Goal: Task Accomplishment & Management: Manage account settings

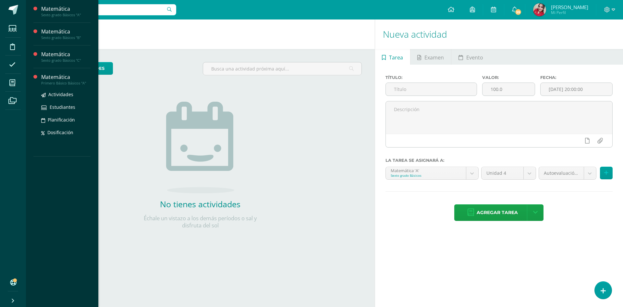
click at [56, 77] on div "Matemática" at bounding box center [65, 76] width 49 height 7
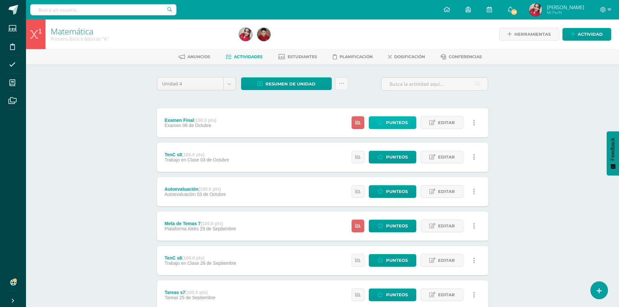
click at [387, 122] on span "Punteos" at bounding box center [397, 123] width 22 height 12
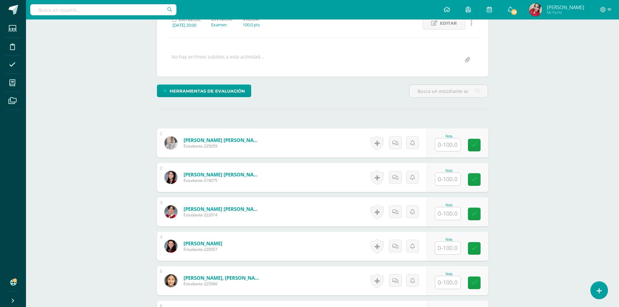
scroll to position [98, 0]
click at [447, 141] on input "text" at bounding box center [451, 144] width 26 height 13
type input "34"
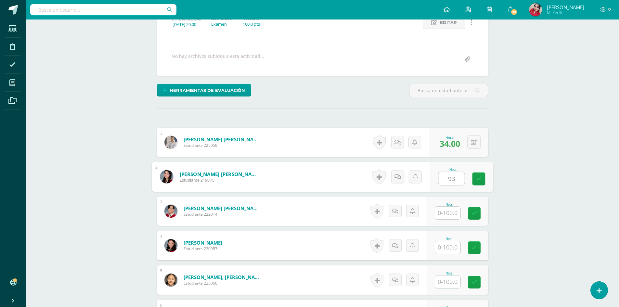
type input "93"
click at [451, 248] on input "text" at bounding box center [447, 247] width 25 height 13
type input "79"
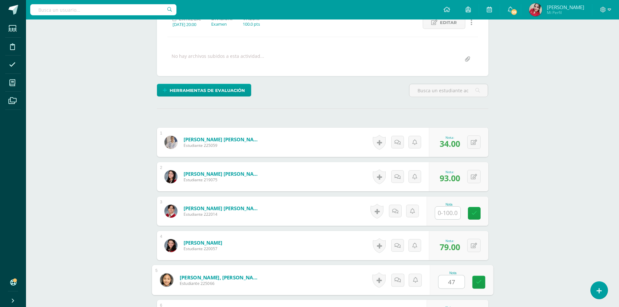
type input "47"
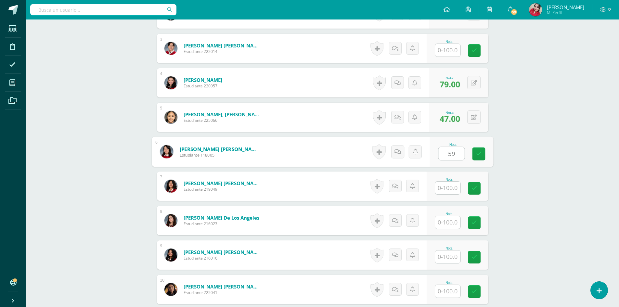
type input "59"
type input "52"
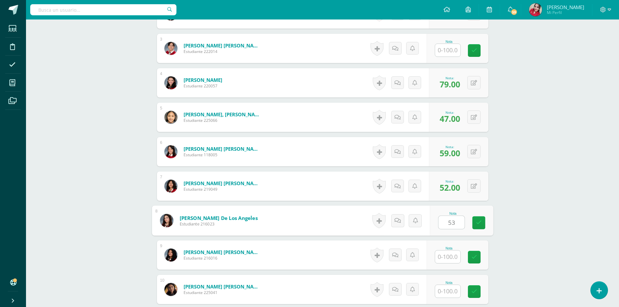
type input "53"
type input "57"
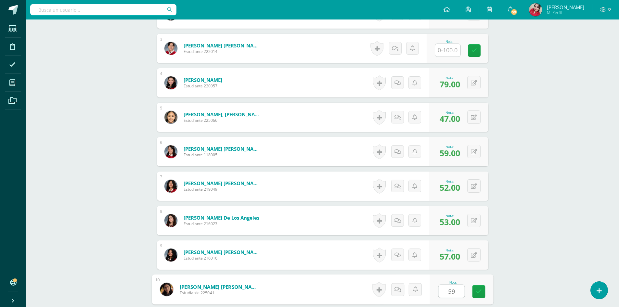
type input "59"
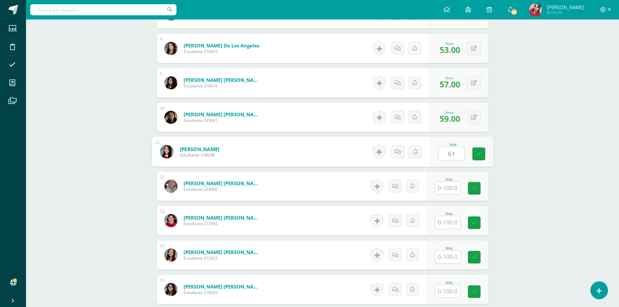
type input "61"
type input "73"
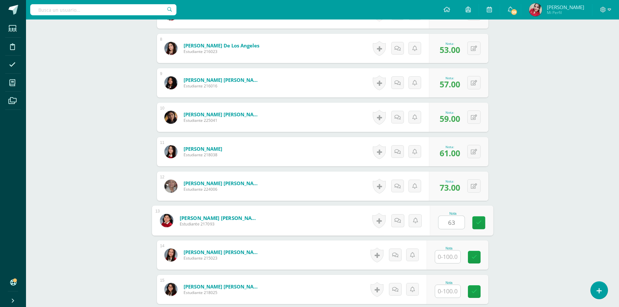
type input "63"
type input "92"
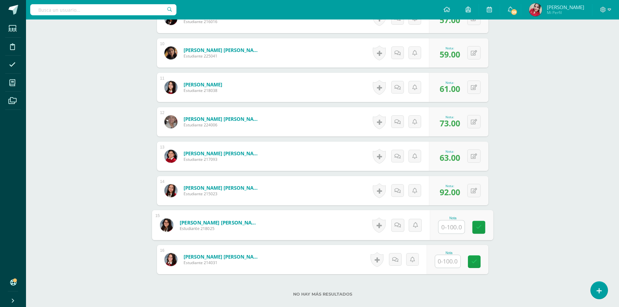
scroll to position [539, 0]
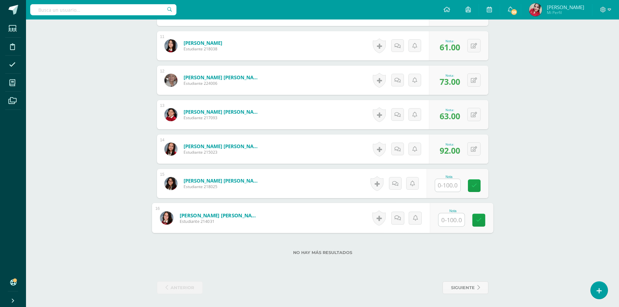
click at [448, 218] on input "text" at bounding box center [451, 219] width 26 height 13
type input "85"
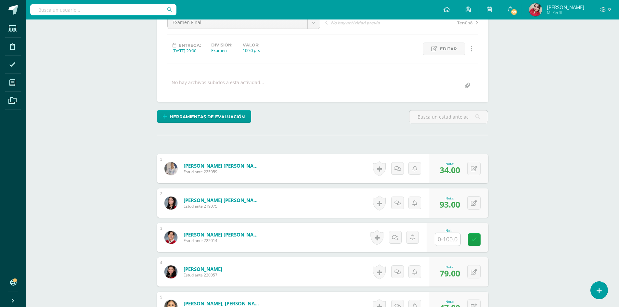
scroll to position [0, 0]
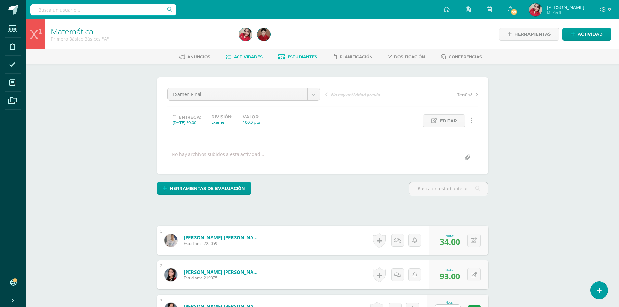
click at [310, 54] on link "Estudiantes" at bounding box center [297, 57] width 39 height 10
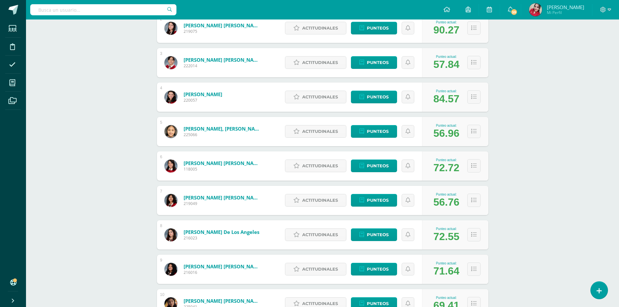
scroll to position [162, 0]
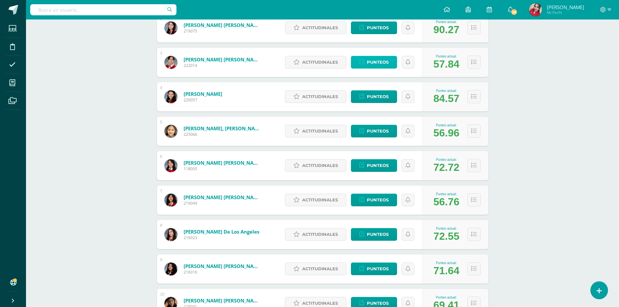
click at [374, 64] on span "Punteos" at bounding box center [378, 62] width 22 height 12
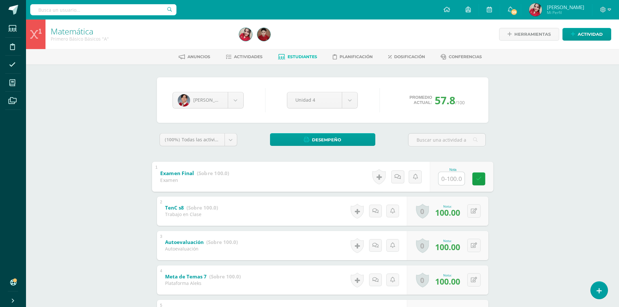
click at [452, 175] on input "text" at bounding box center [451, 178] width 26 height 13
type input "97"
click at [241, 100] on body "Estudiantes Disciplina Asistencia Mis cursos Archivos Soporte Ayuda Reportar un…" at bounding box center [309, 271] width 619 height 542
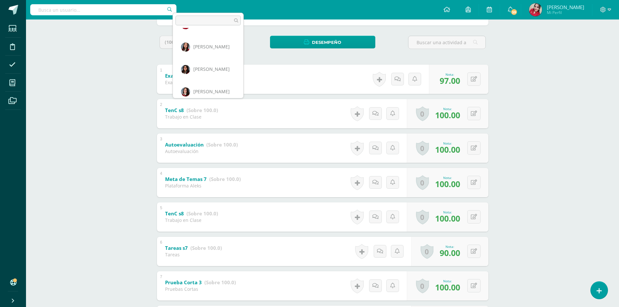
scroll to position [294, 0]
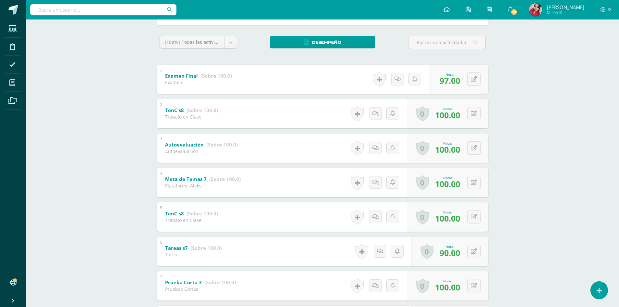
select select "197"
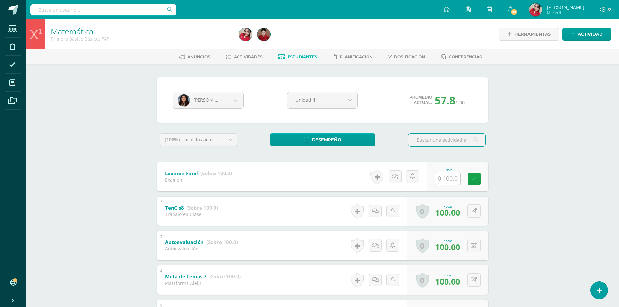
click at [450, 181] on input "text" at bounding box center [447, 178] width 25 height 13
type input "97"
click at [299, 52] on link "Estudiantes" at bounding box center [297, 57] width 39 height 10
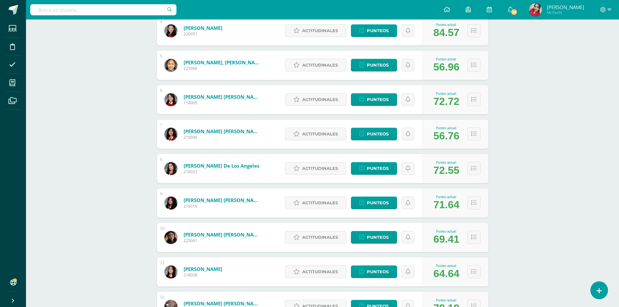
scroll to position [196, 0]
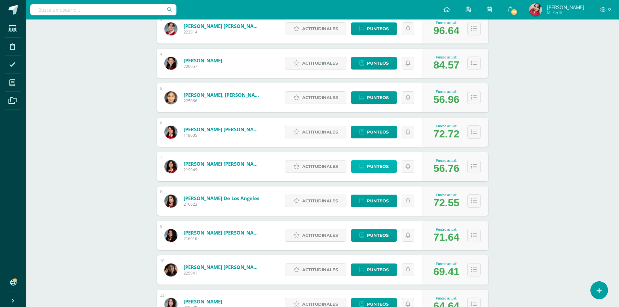
click at [382, 168] on span "Punteos" at bounding box center [378, 166] width 22 height 12
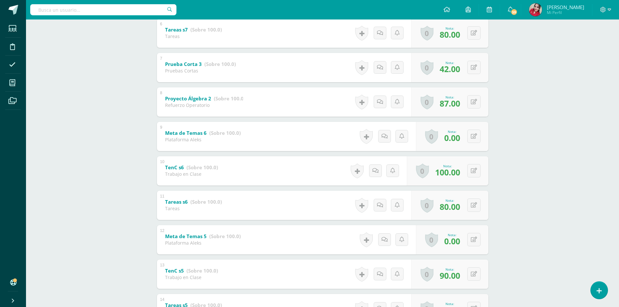
scroll to position [325, 0]
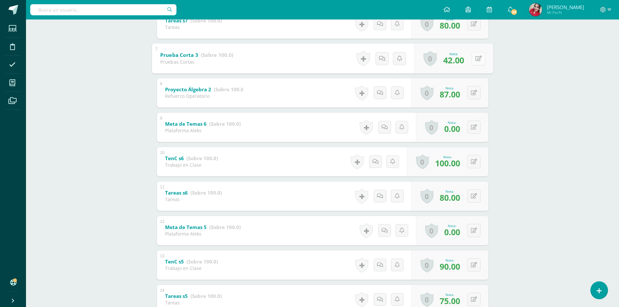
click at [476, 58] on icon at bounding box center [478, 59] width 6 height 6
type input "50"
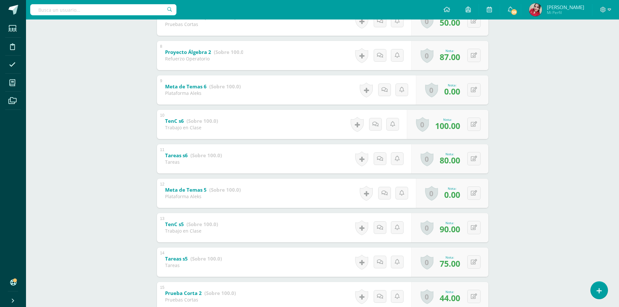
scroll to position [455, 0]
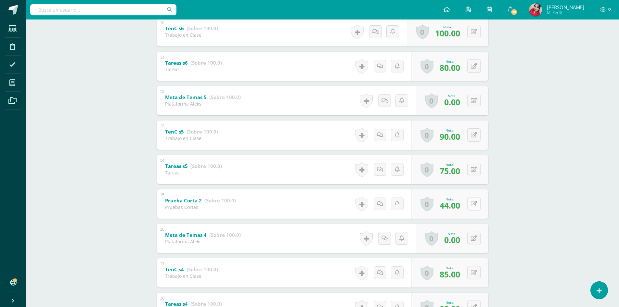
click at [476, 203] on icon at bounding box center [474, 204] width 6 height 6
type input "50"
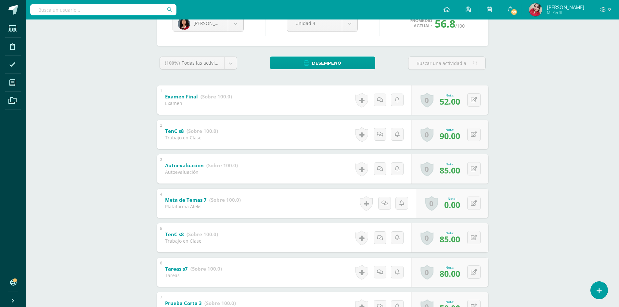
scroll to position [0, 0]
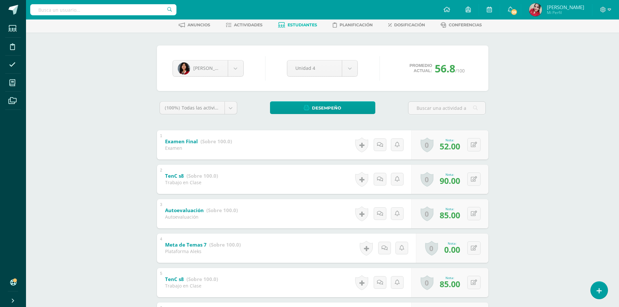
scroll to position [0, 0]
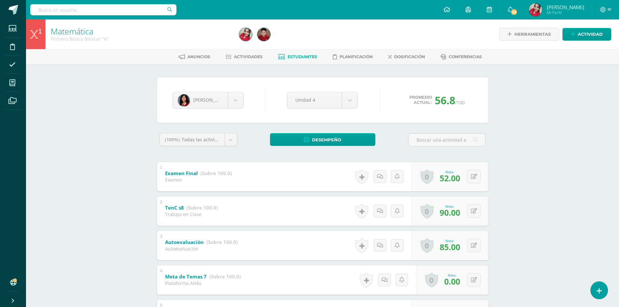
click at [298, 58] on span "Estudiantes" at bounding box center [302, 56] width 30 height 5
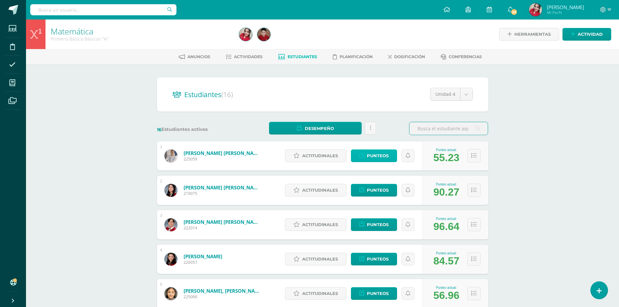
click at [371, 153] on span "Punteos" at bounding box center [378, 156] width 22 height 12
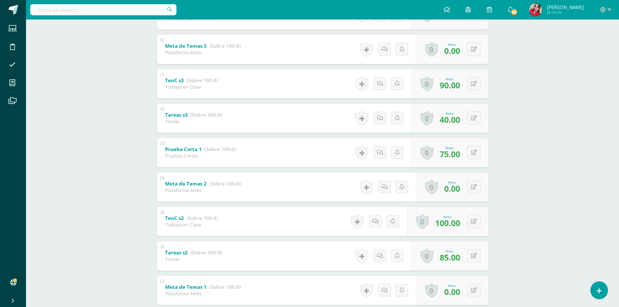
scroll to position [891, 0]
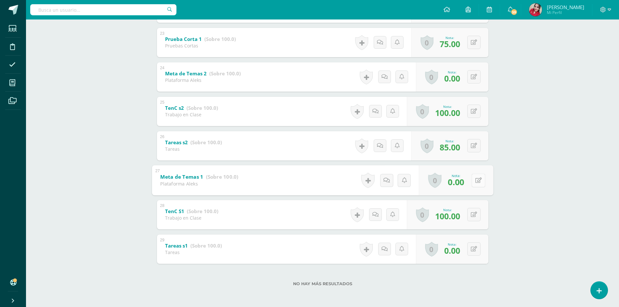
click at [475, 184] on button at bounding box center [478, 180] width 14 height 14
type input "100"
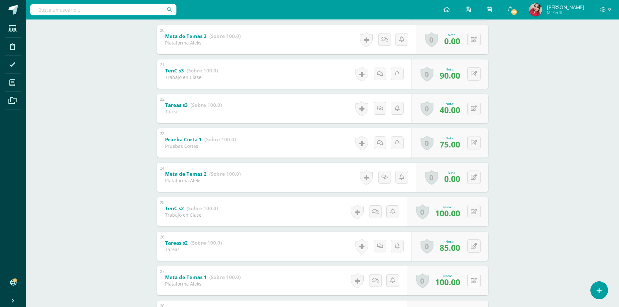
scroll to position [761, 0]
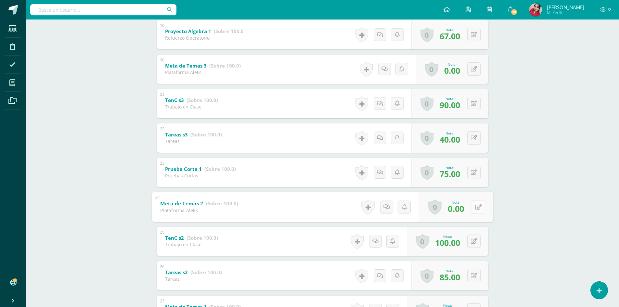
click at [475, 206] on icon at bounding box center [478, 207] width 6 height 6
type input "40"
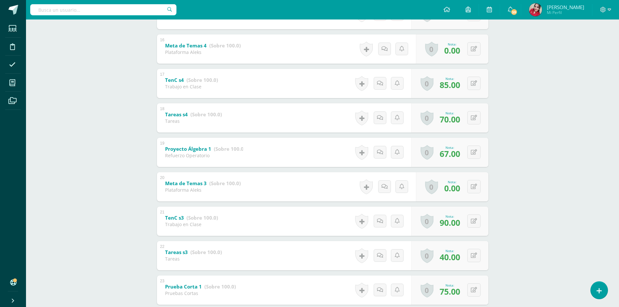
scroll to position [632, 0]
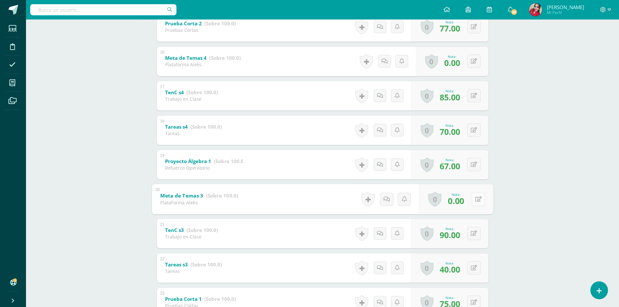
click at [473, 197] on button at bounding box center [478, 199] width 14 height 14
type input "40"
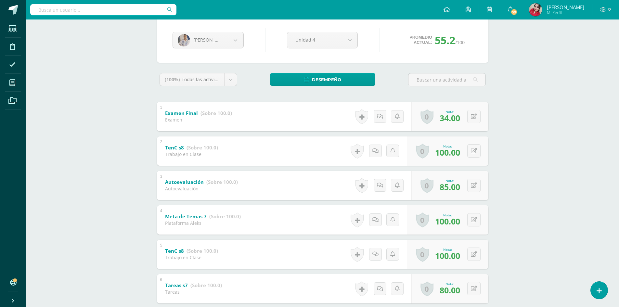
scroll to position [0, 0]
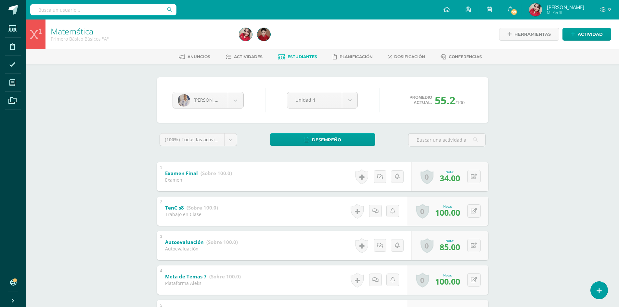
click at [300, 59] on span "Estudiantes" at bounding box center [302, 56] width 30 height 5
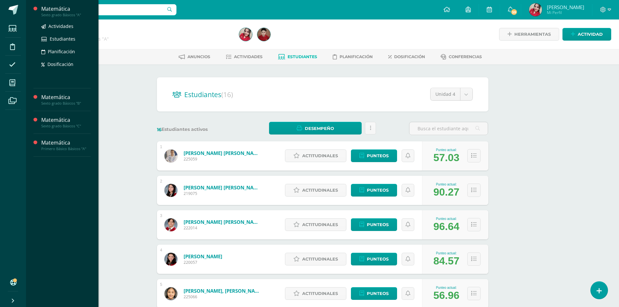
click at [48, 10] on div "Matemática" at bounding box center [65, 8] width 49 height 7
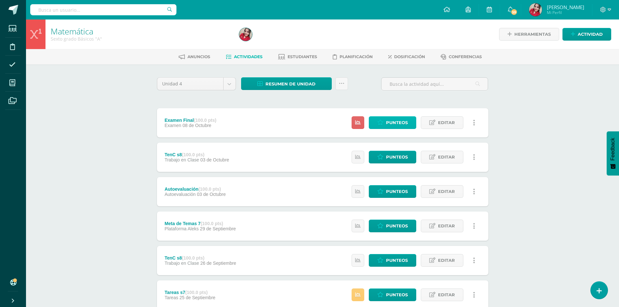
click at [396, 120] on span "Punteos" at bounding box center [397, 123] width 22 height 12
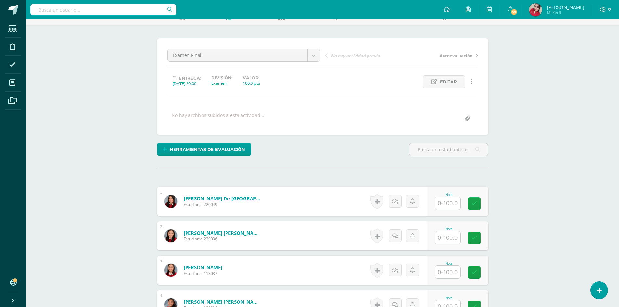
scroll to position [98, 0]
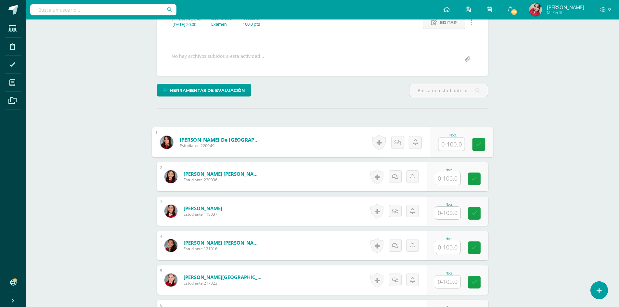
click at [450, 149] on input "text" at bounding box center [451, 144] width 26 height 13
type input "57"
type input "53"
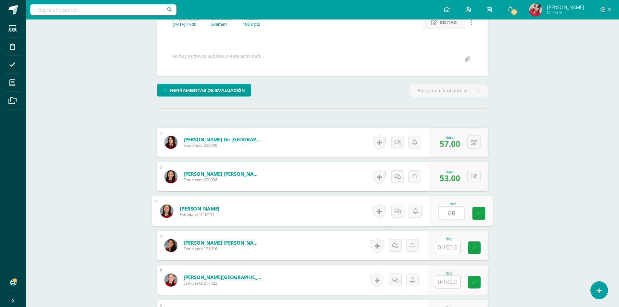
type input "68"
type input "53"
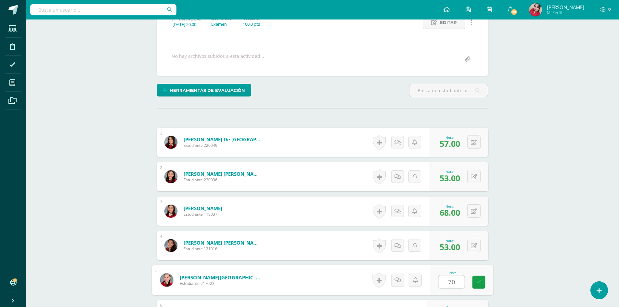
type input "70"
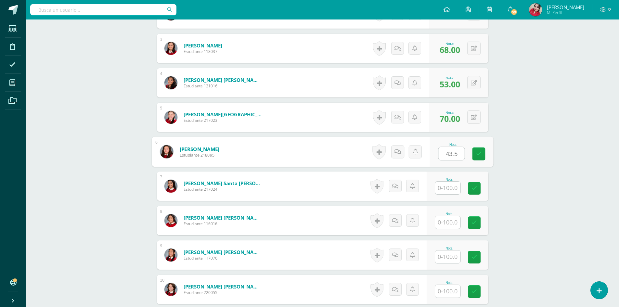
type input "43.5"
type input "47.5"
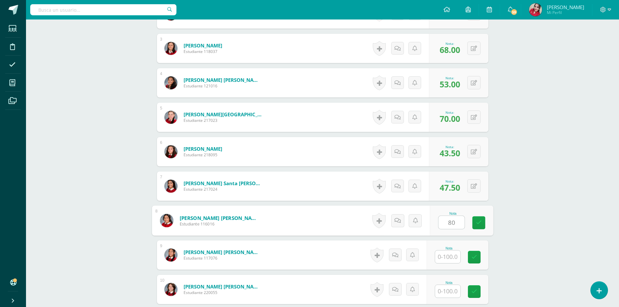
type input "80"
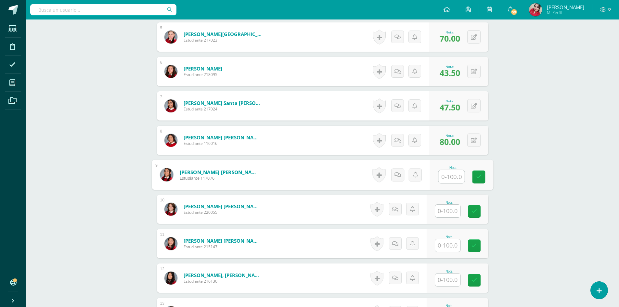
scroll to position [358, 0]
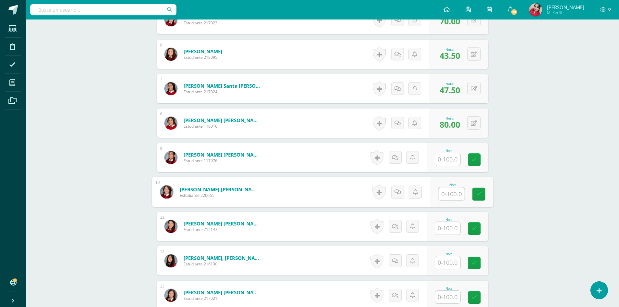
click at [453, 193] on input "text" at bounding box center [451, 193] width 26 height 13
type input "82.5"
type input "61.5"
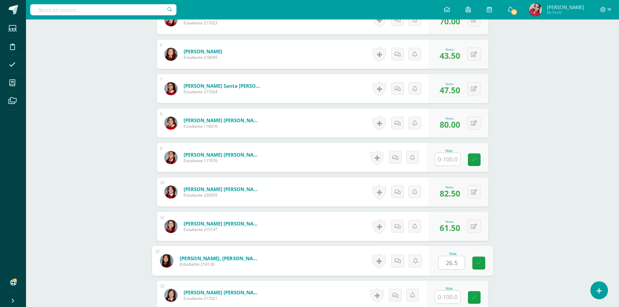
type input "26.5"
type input "41.5"
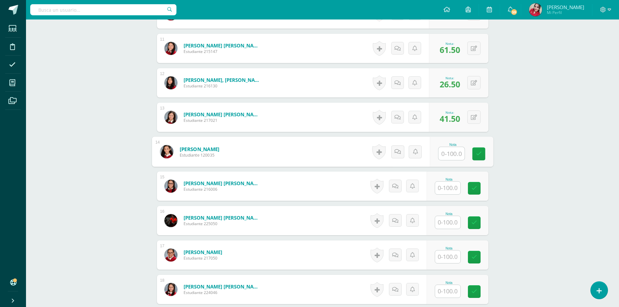
click at [447, 189] on input "text" at bounding box center [447, 188] width 25 height 13
type input "29.5"
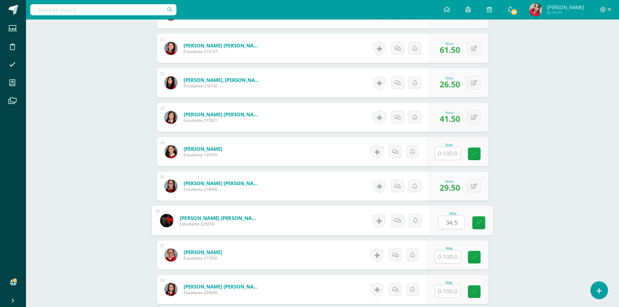
type input "34.5"
type input "31"
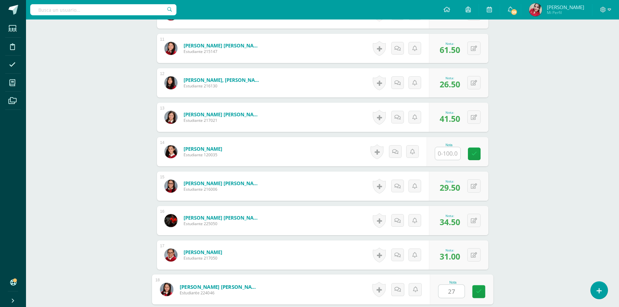
type input "27"
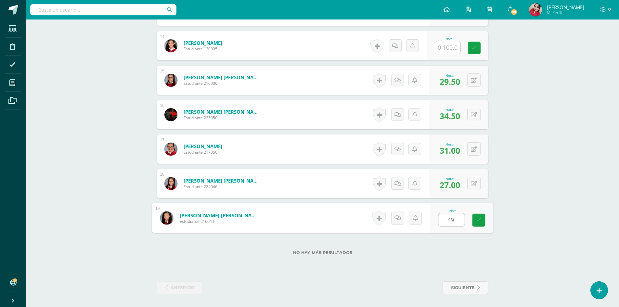
type input "49.5"
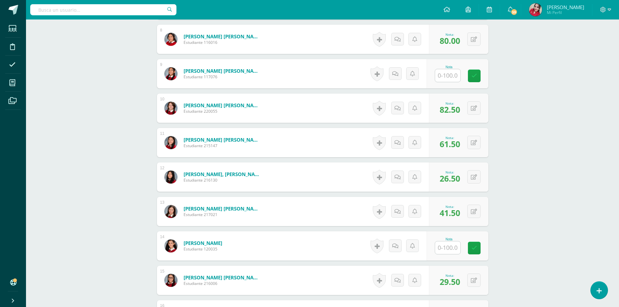
scroll to position [447, 0]
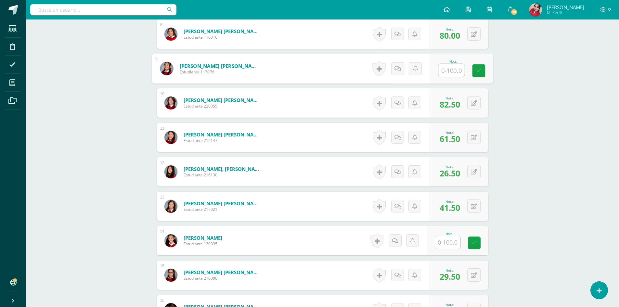
click at [449, 70] on input "text" at bounding box center [451, 70] width 26 height 13
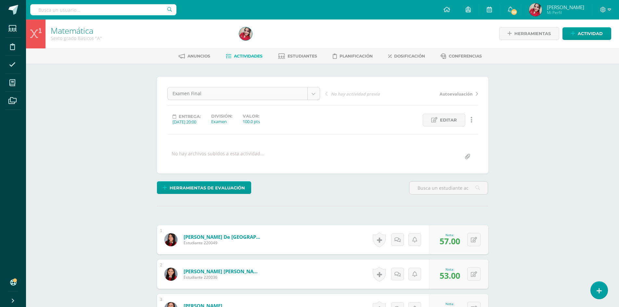
scroll to position [0, 0]
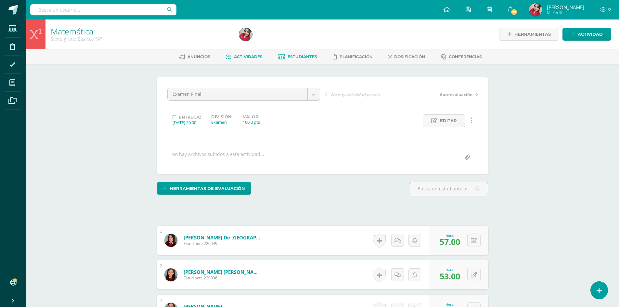
click at [302, 56] on span "Estudiantes" at bounding box center [302, 56] width 30 height 5
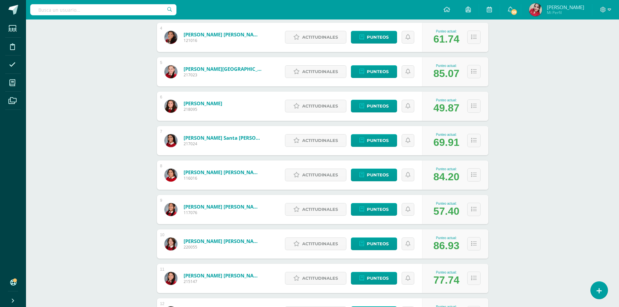
scroll to position [247, 0]
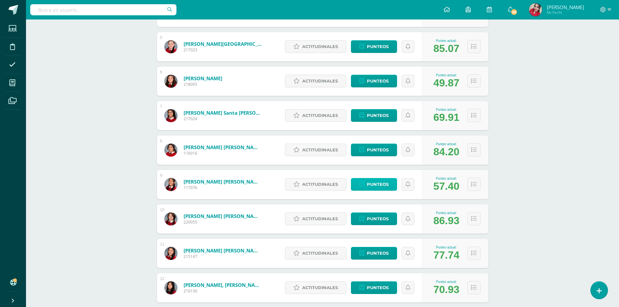
click at [367, 184] on span "Punteos" at bounding box center [378, 184] width 22 height 12
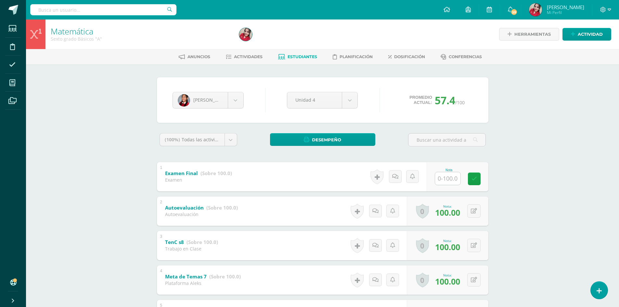
click at [570, 171] on div "Matemática Sexto grado Básicos "A" Herramientas Detalle de asistencias Activida…" at bounding box center [322, 280] width 593 height 522
click at [444, 178] on input "text" at bounding box center [451, 178] width 26 height 13
type input "95"
click at [304, 53] on link "Estudiantes" at bounding box center [297, 57] width 39 height 10
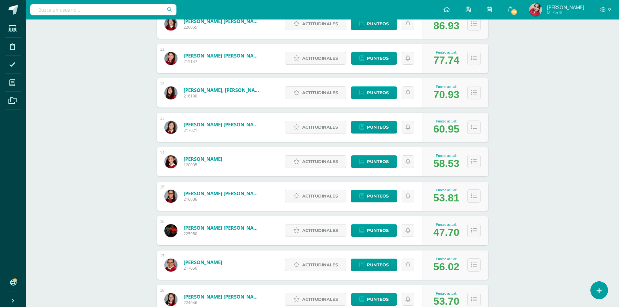
scroll to position [474, 0]
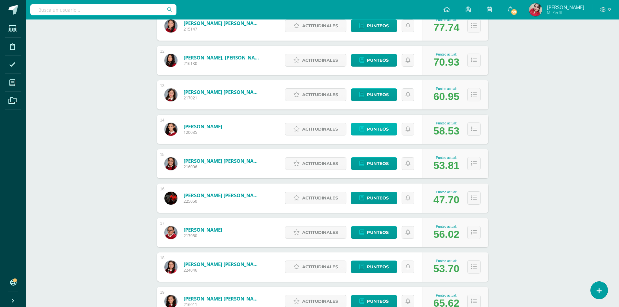
click at [371, 127] on span "Punteos" at bounding box center [378, 129] width 22 height 12
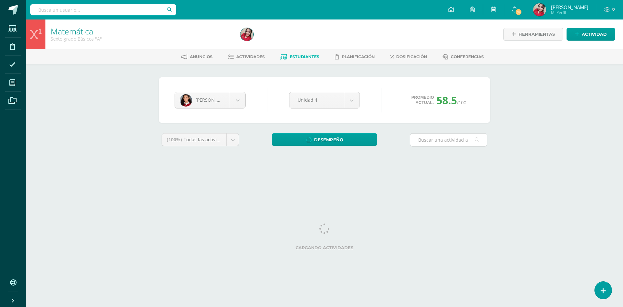
click at [549, 136] on div "Matemática Sexto grado Básicos "A" Herramientas Detalle de asistencias Activida…" at bounding box center [324, 97] width 597 height 156
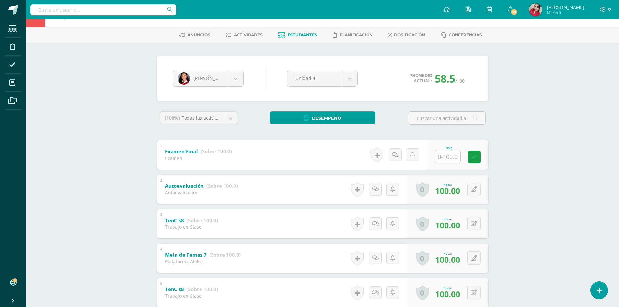
scroll to position [32, 0]
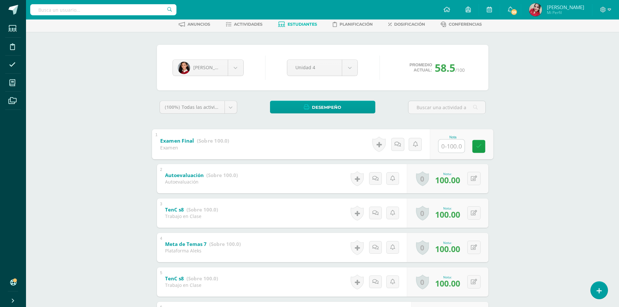
click at [439, 144] on input "text" at bounding box center [451, 145] width 26 height 13
type input "98"
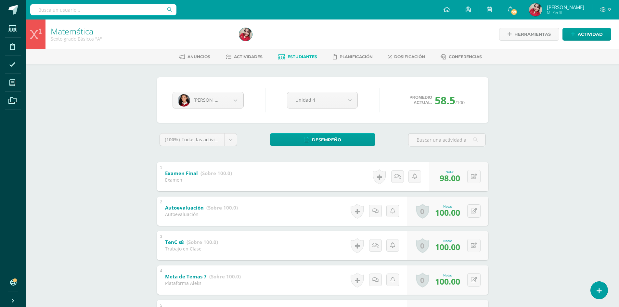
click at [296, 58] on span "Estudiantes" at bounding box center [302, 56] width 30 height 5
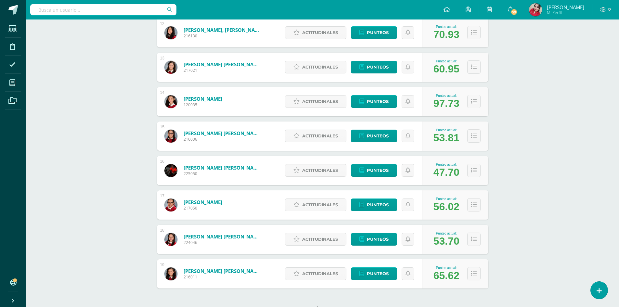
scroll to position [526, 0]
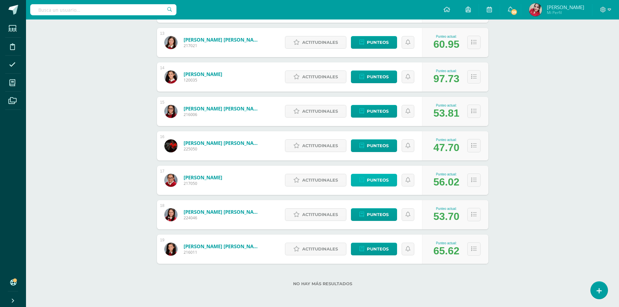
click at [389, 179] on link "Punteos" at bounding box center [374, 180] width 46 height 13
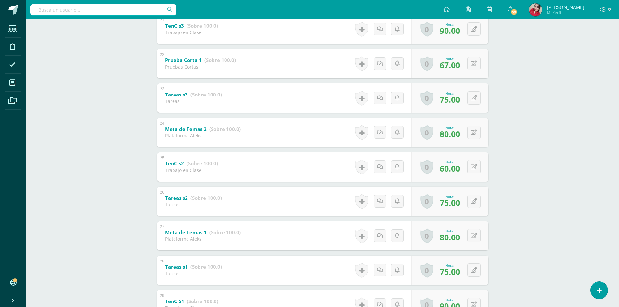
scroll to position [826, 0]
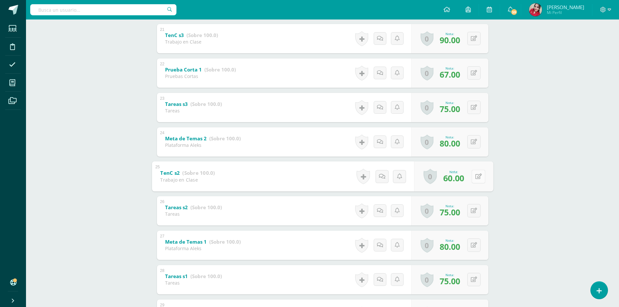
click at [476, 173] on button at bounding box center [478, 176] width 14 height 14
type input "75"
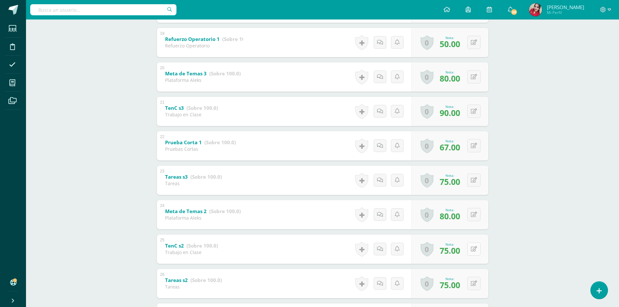
scroll to position [729, 0]
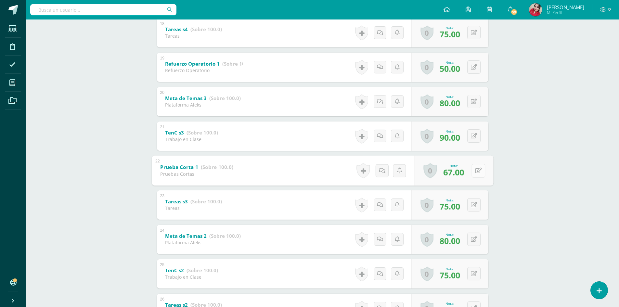
click at [473, 171] on button at bounding box center [478, 171] width 14 height 14
type input "70"
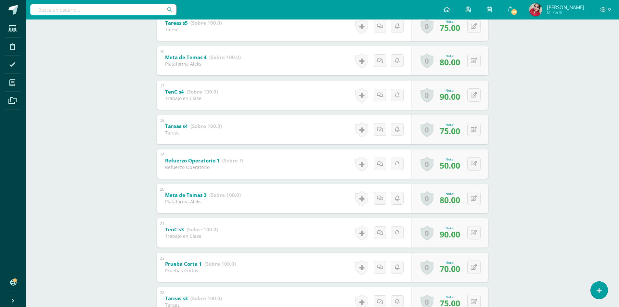
scroll to position [632, 0]
click at [476, 166] on icon at bounding box center [474, 165] width 6 height 6
type input "75"
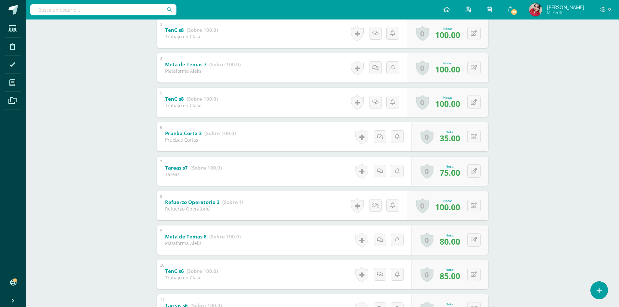
scroll to position [209, 0]
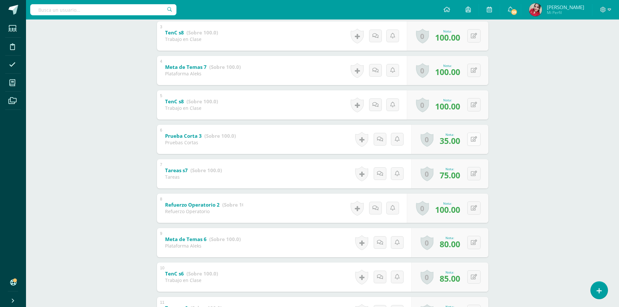
click at [472, 144] on button at bounding box center [473, 138] width 13 height 13
type input "50"
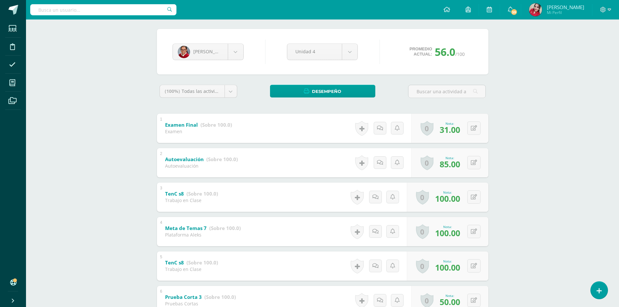
scroll to position [0, 0]
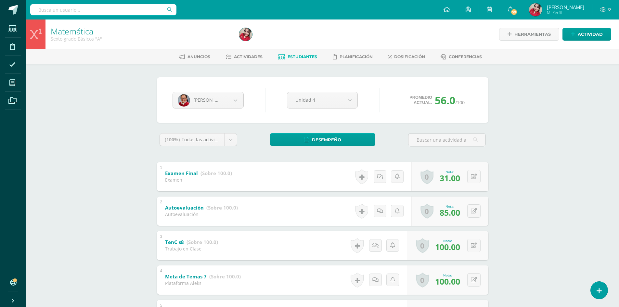
click at [300, 56] on span "Estudiantes" at bounding box center [302, 56] width 30 height 5
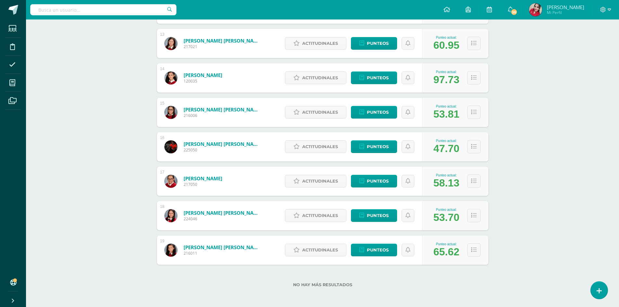
scroll to position [526, 0]
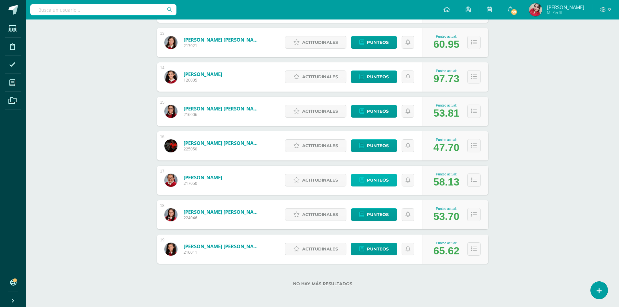
click at [382, 182] on span "Punteos" at bounding box center [378, 180] width 22 height 12
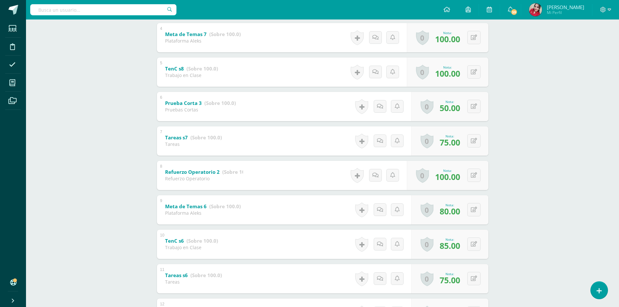
scroll to position [235, 0]
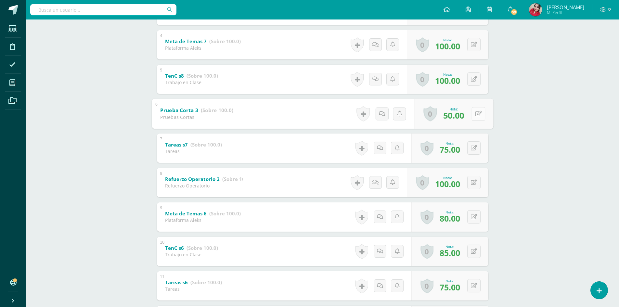
click at [471, 114] on button at bounding box center [478, 114] width 14 height 14
type input "60"
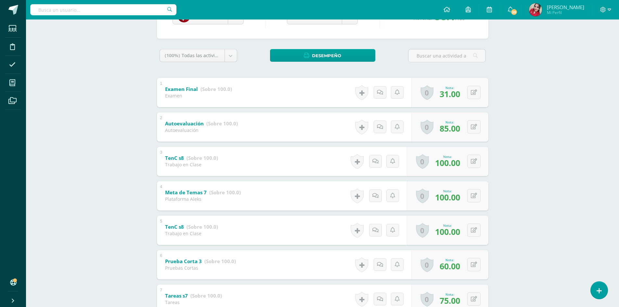
scroll to position [97, 0]
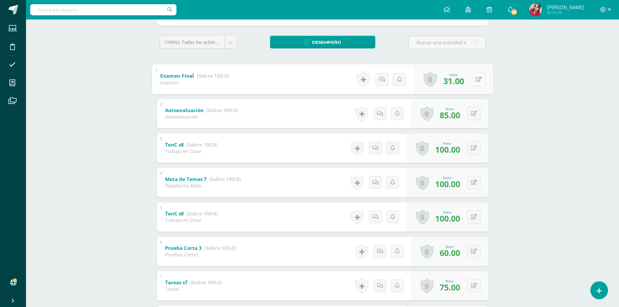
click at [475, 78] on icon at bounding box center [478, 79] width 6 height 6
type input "35"
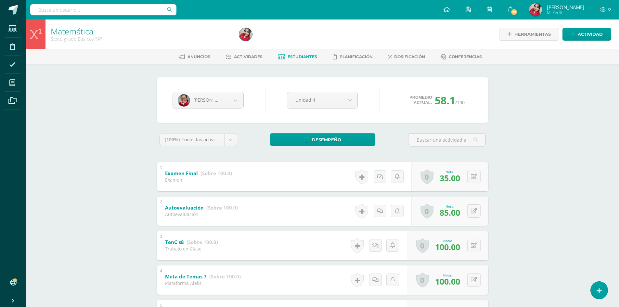
click at [298, 56] on span "Estudiantes" at bounding box center [302, 56] width 30 height 5
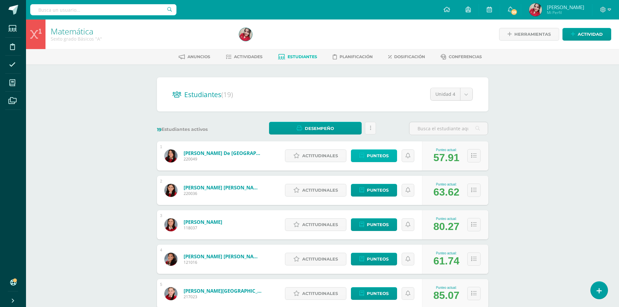
click at [375, 157] on span "Punteos" at bounding box center [378, 156] width 22 height 12
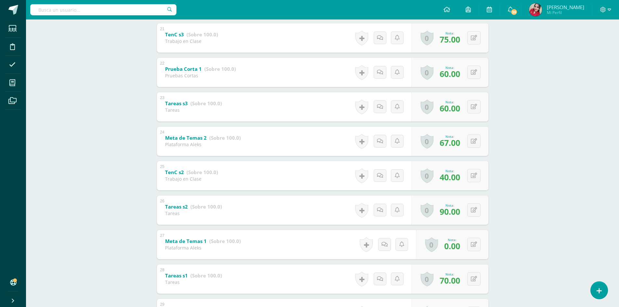
scroll to position [826, 0]
click at [473, 179] on button at bounding box center [478, 176] width 14 height 14
type input "60"
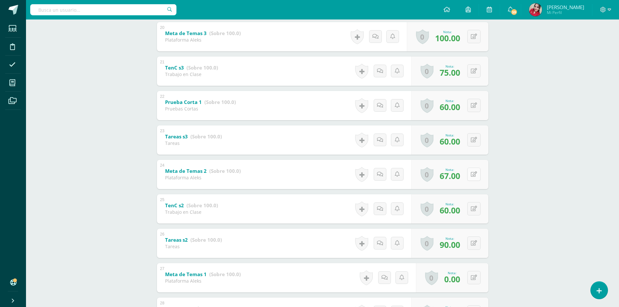
click at [473, 178] on button at bounding box center [473, 174] width 13 height 13
type input "75"
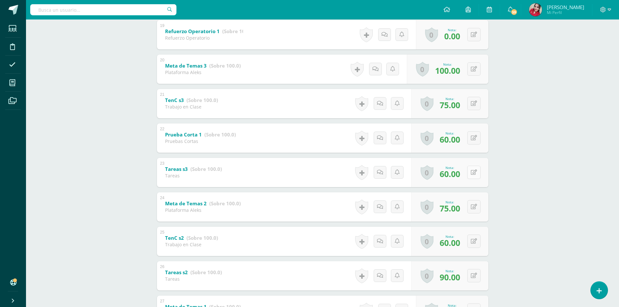
click at [476, 173] on icon at bounding box center [474, 172] width 6 height 6
type input "75"
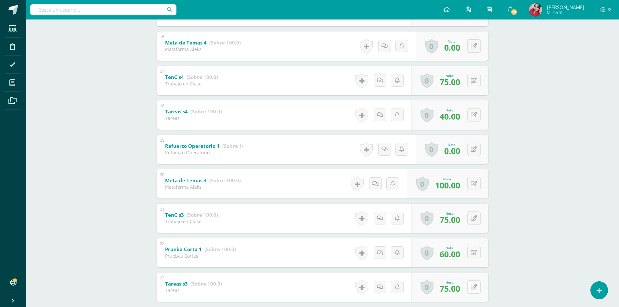
scroll to position [632, 0]
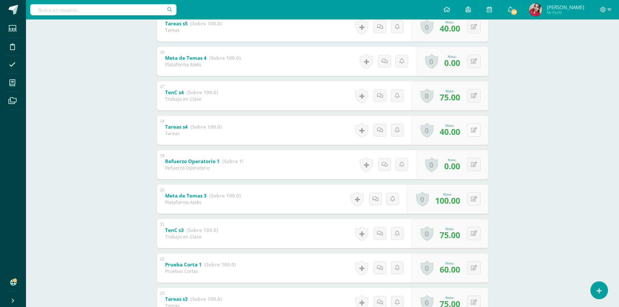
click at [474, 131] on icon at bounding box center [474, 130] width 6 height 6
type input "60"
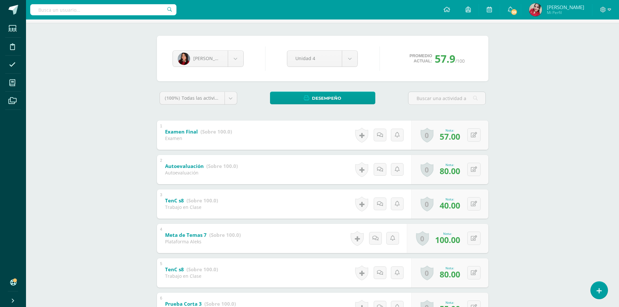
scroll to position [0, 0]
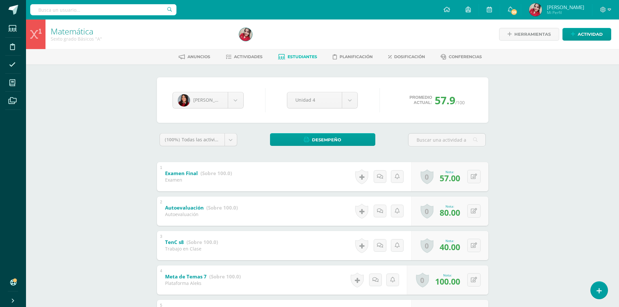
click at [312, 59] on link "Estudiantes" at bounding box center [297, 57] width 39 height 10
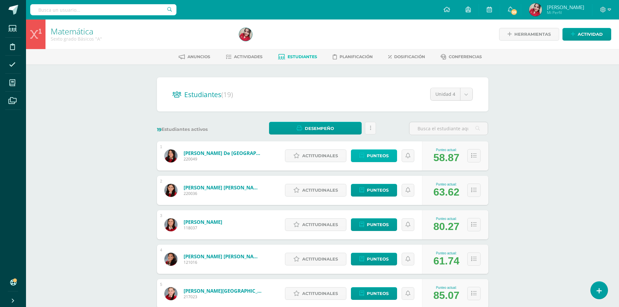
click at [376, 153] on span "Punteos" at bounding box center [378, 156] width 22 height 12
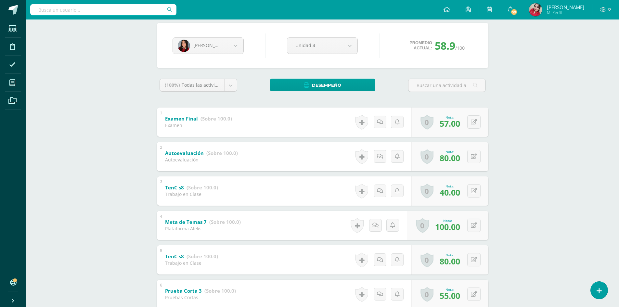
scroll to position [97, 0]
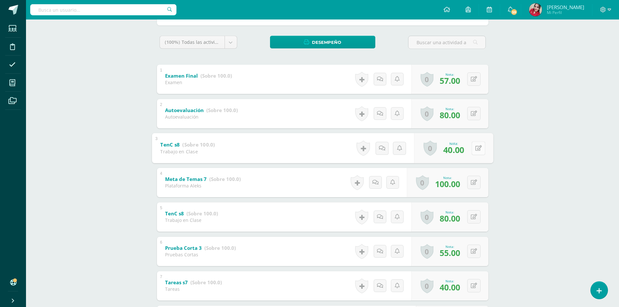
click at [475, 151] on icon at bounding box center [478, 148] width 6 height 6
type input "65"
click at [475, 78] on icon at bounding box center [474, 79] width 6 height 6
type input "58"
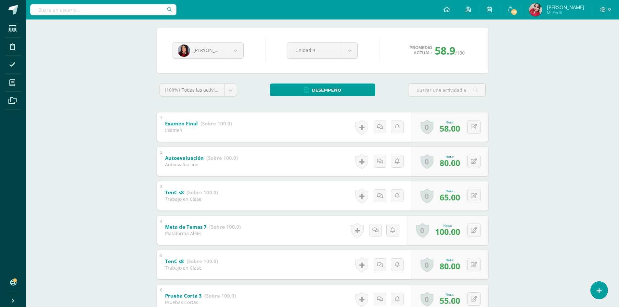
scroll to position [0, 0]
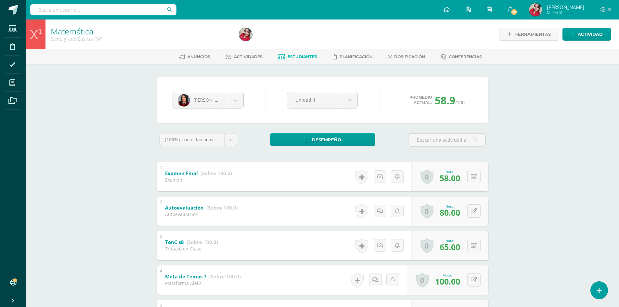
click at [301, 57] on span "Estudiantes" at bounding box center [302, 56] width 30 height 5
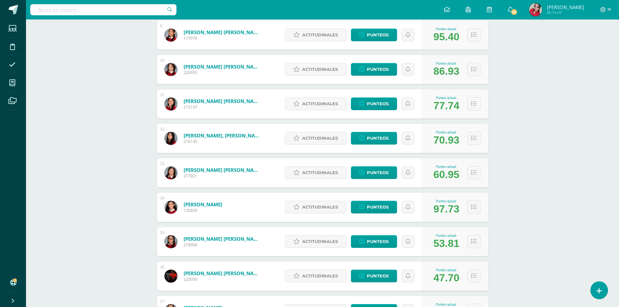
scroll to position [396, 0]
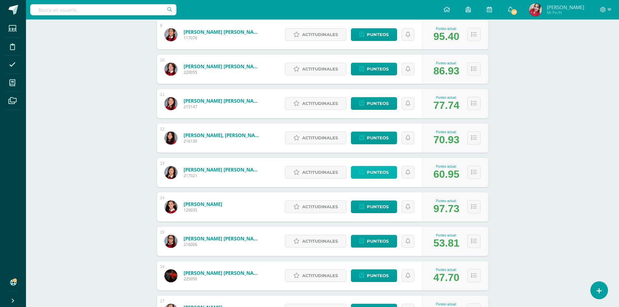
click at [372, 171] on span "Punteos" at bounding box center [378, 172] width 22 height 12
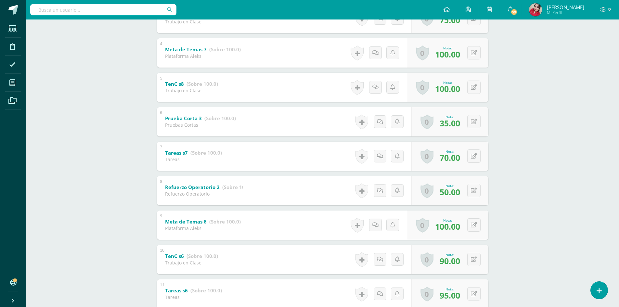
scroll to position [227, 0]
click at [477, 118] on button at bounding box center [478, 122] width 14 height 14
type input "45"
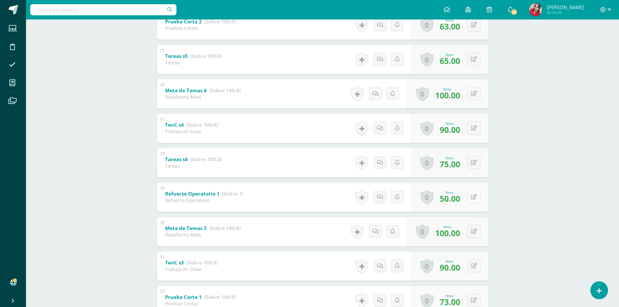
click at [472, 198] on button at bounding box center [473, 196] width 13 height 13
type input "75"
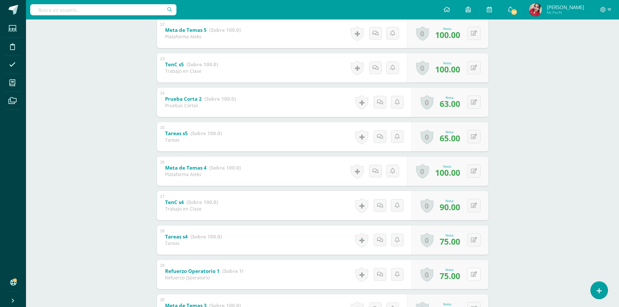
scroll to position [469, 0]
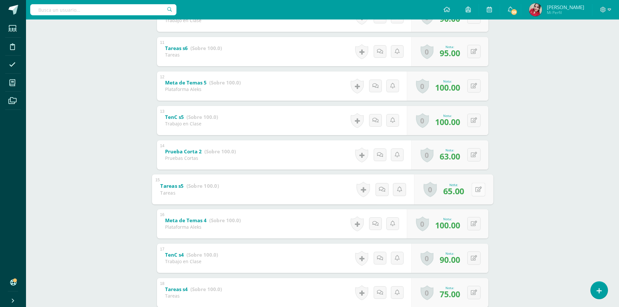
click at [473, 189] on button at bounding box center [478, 189] width 14 height 14
type input "75"
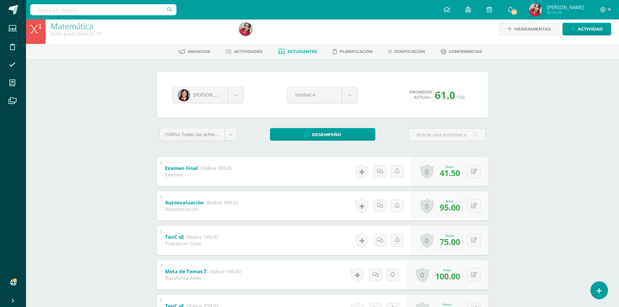
scroll to position [0, 0]
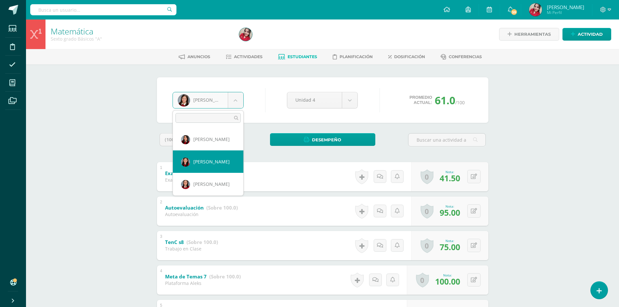
select select "157"
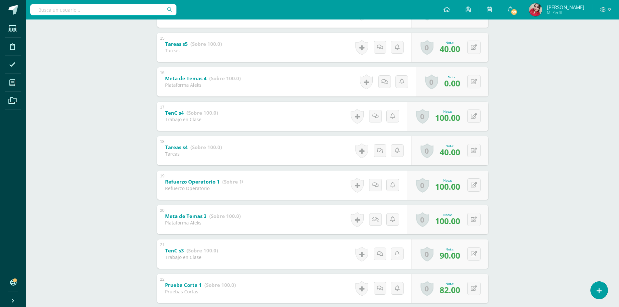
scroll to position [617, 0]
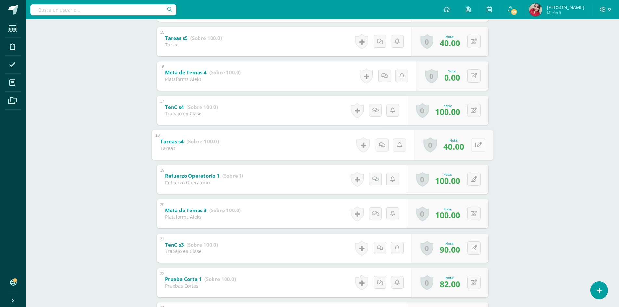
click at [477, 142] on button at bounding box center [478, 145] width 14 height 14
type input "75"
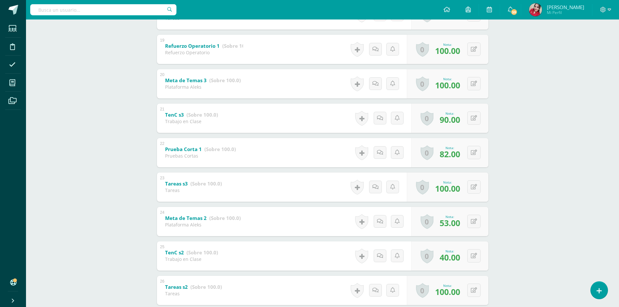
scroll to position [779, 0]
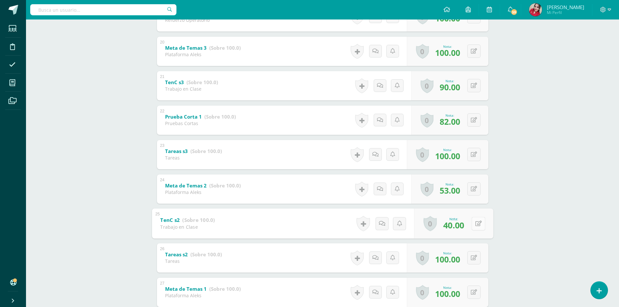
click at [477, 223] on button at bounding box center [478, 224] width 14 height 14
type input "75"
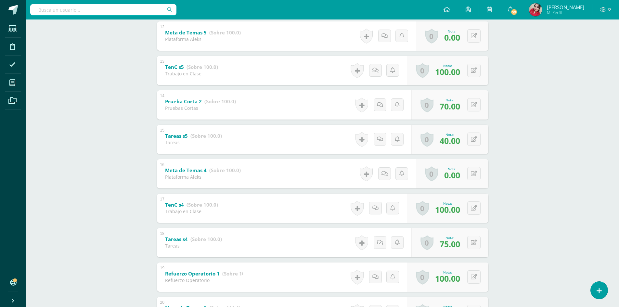
scroll to position [502, 0]
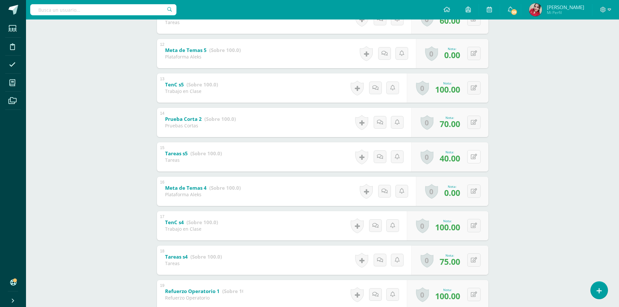
click at [476, 155] on icon at bounding box center [474, 157] width 6 height 6
type input "60"
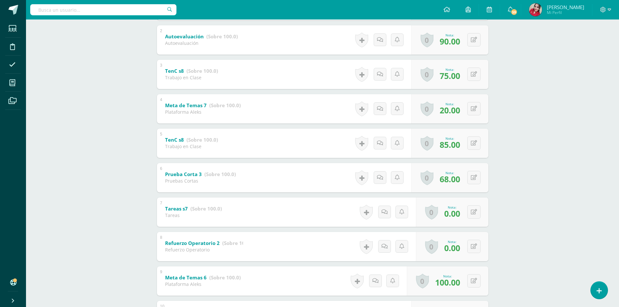
scroll to position [0, 0]
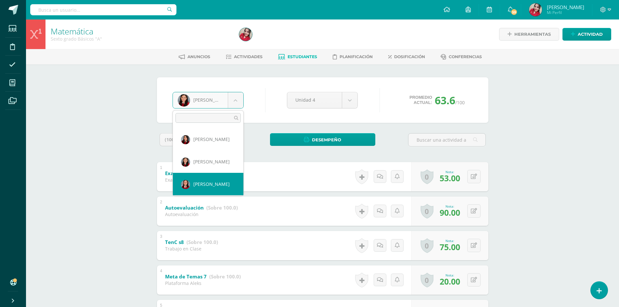
select select "3473"
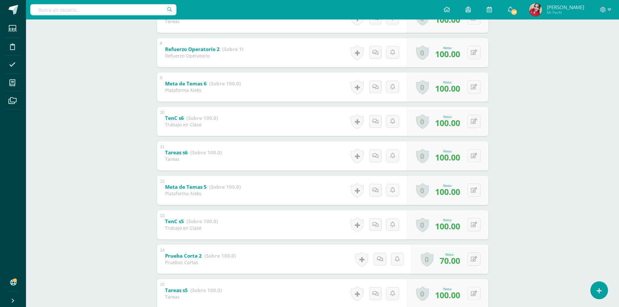
scroll to position [430, 0]
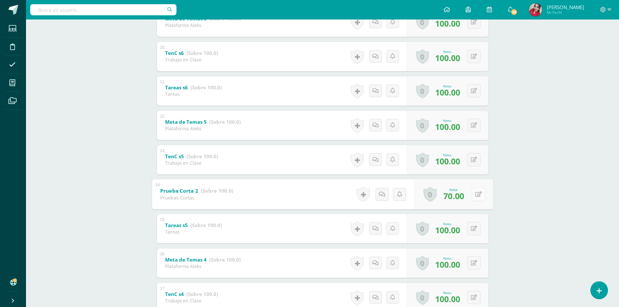
click at [470, 195] on div "0 Logros Logros obtenidos Aún no hay logros agregados Nota: 70.00" at bounding box center [453, 194] width 79 height 30
click at [479, 196] on icon at bounding box center [478, 194] width 6 height 6
type input "88"
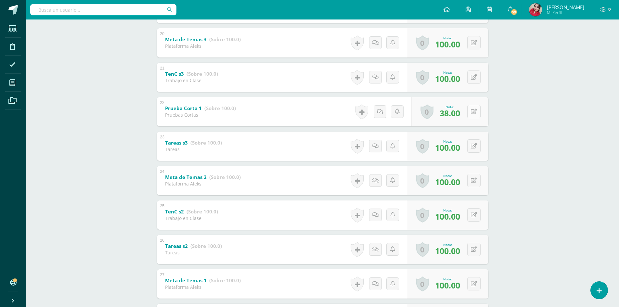
scroll to position [787, 0]
click at [470, 109] on div "0 Logros Logros obtenidos Aún no hay logros agregados Nota: 38.00" at bounding box center [449, 112] width 77 height 29
click at [478, 116] on button at bounding box center [478, 113] width 14 height 14
type input "50"
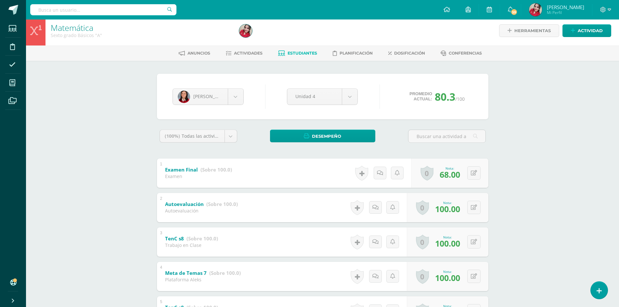
scroll to position [0, 0]
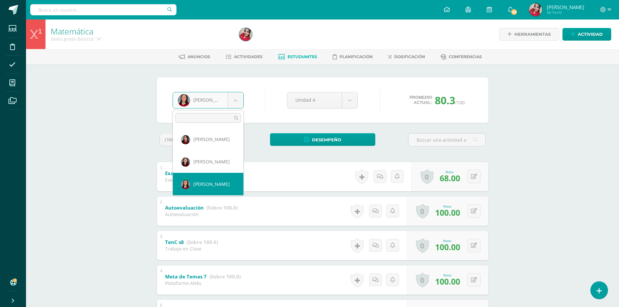
scroll to position [32, 0]
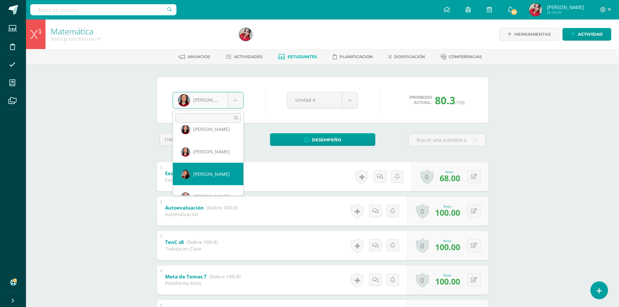
select select "3479"
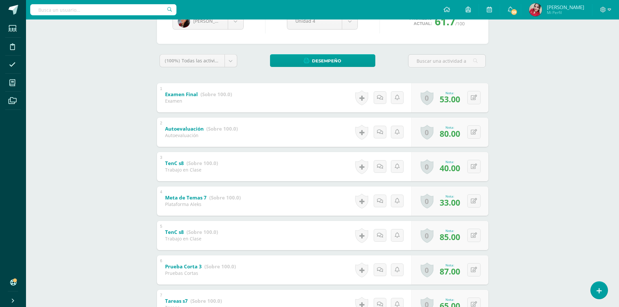
scroll to position [97, 0]
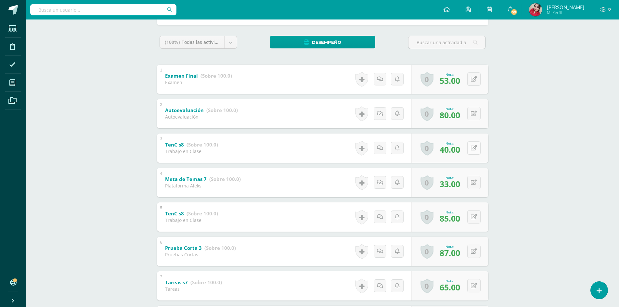
click at [474, 151] on button at bounding box center [473, 147] width 13 height 13
type input "65"
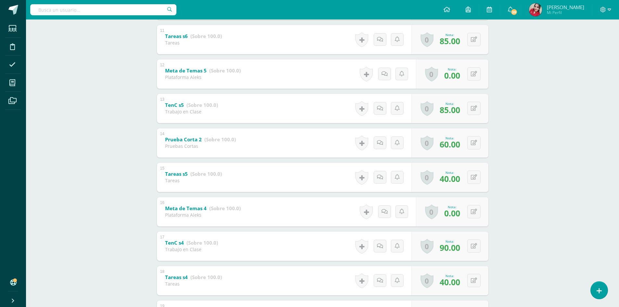
scroll to position [487, 0]
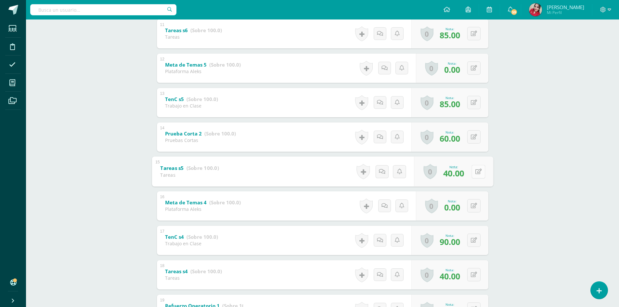
click at [477, 172] on button at bounding box center [478, 172] width 14 height 14
type input "75"
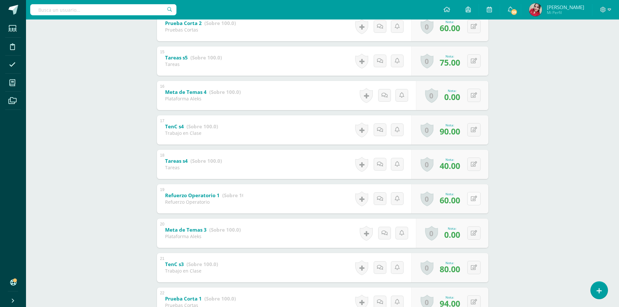
scroll to position [617, 0]
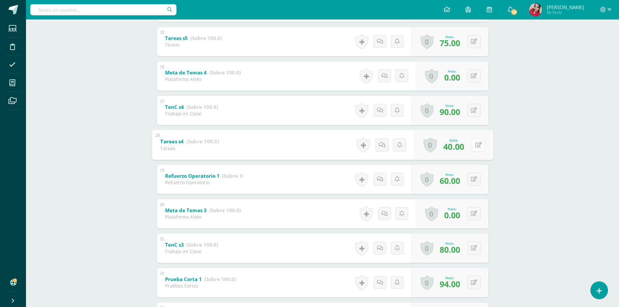
click at [477, 146] on button at bounding box center [478, 145] width 14 height 14
type input "75"
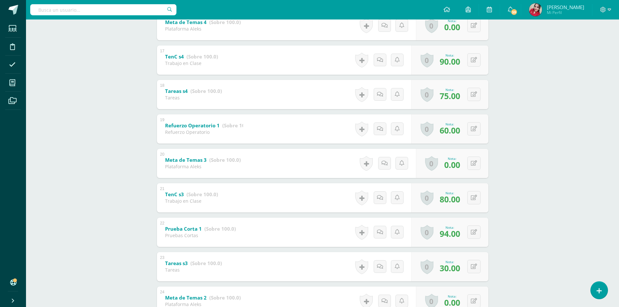
scroll to position [729, 0]
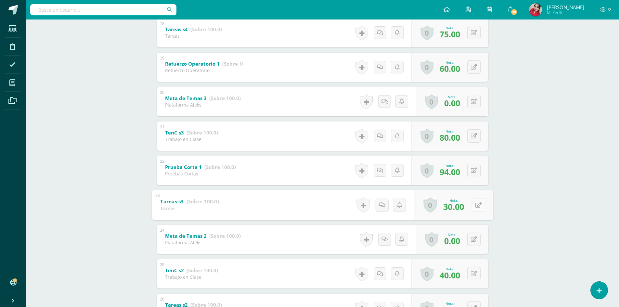
click at [471, 211] on button at bounding box center [478, 205] width 14 height 14
type input "75"
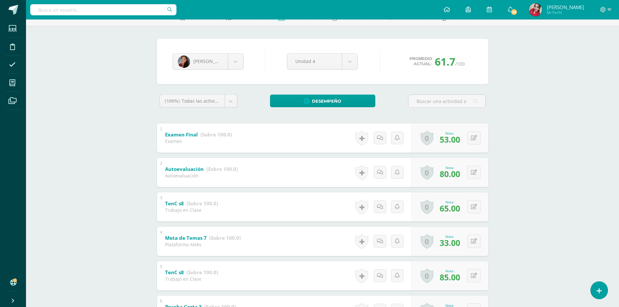
scroll to position [0, 0]
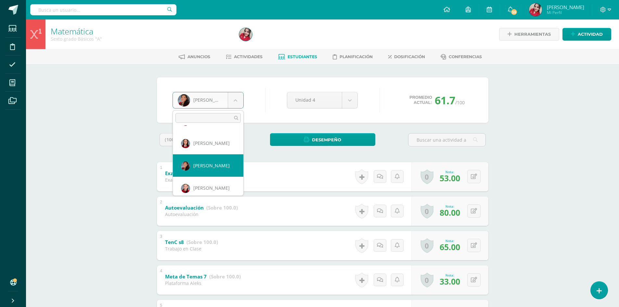
scroll to position [55, 0]
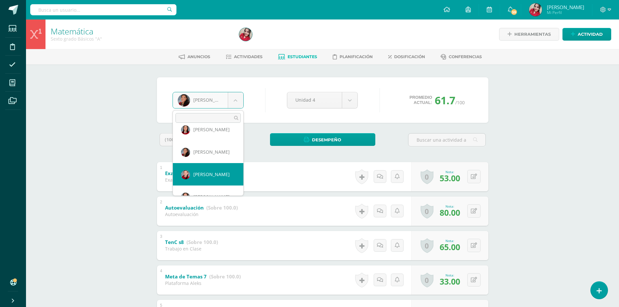
select select "141"
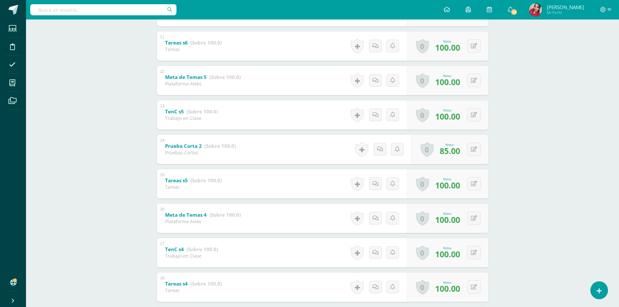
scroll to position [469, 0]
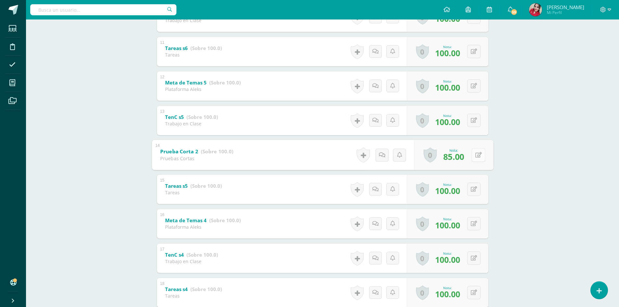
click at [477, 153] on button at bounding box center [478, 155] width 14 height 14
click at [521, 128] on div "Matemática Sexto grado Básicos "A" Herramientas Detalle de asistencias Activida…" at bounding box center [322, 139] width 593 height 1179
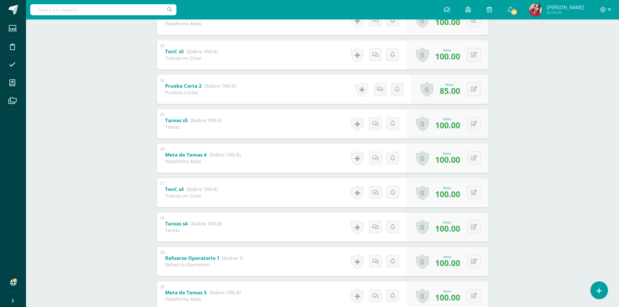
scroll to position [534, 0]
click at [474, 91] on icon at bounding box center [474, 90] width 6 height 6
type input "90"
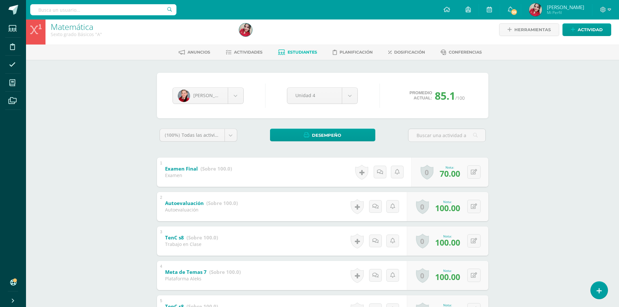
scroll to position [0, 0]
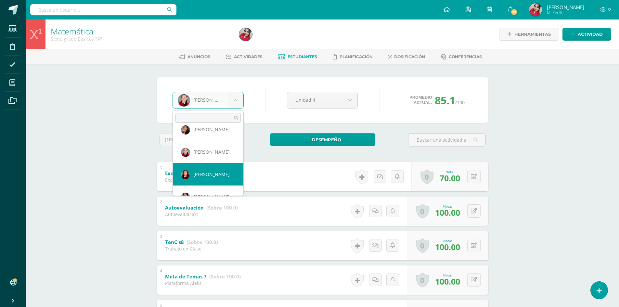
select select "160"
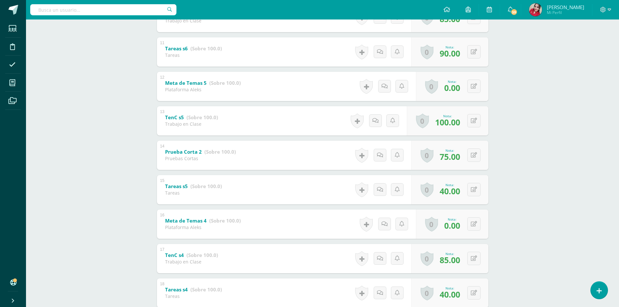
scroll to position [520, 0]
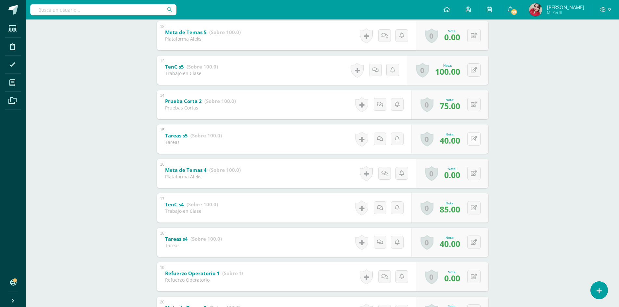
click at [475, 138] on icon at bounding box center [474, 139] width 6 height 6
type input "60"
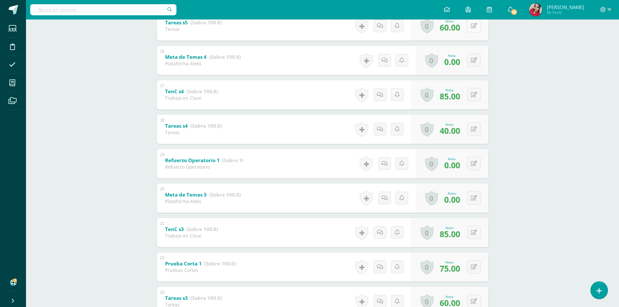
scroll to position [649, 0]
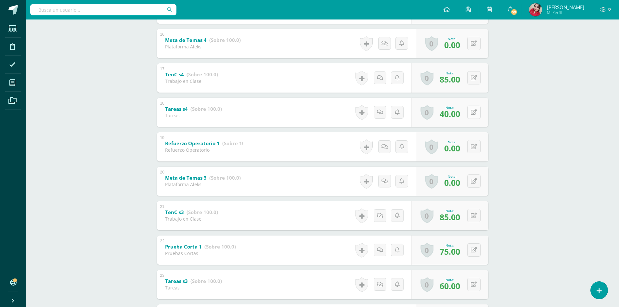
click at [477, 111] on button at bounding box center [473, 112] width 13 height 13
type input "60"
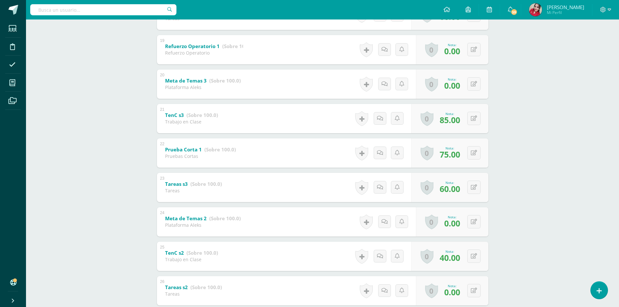
scroll to position [747, 0]
click at [473, 53] on button at bounding box center [478, 50] width 14 height 14
type input "40"
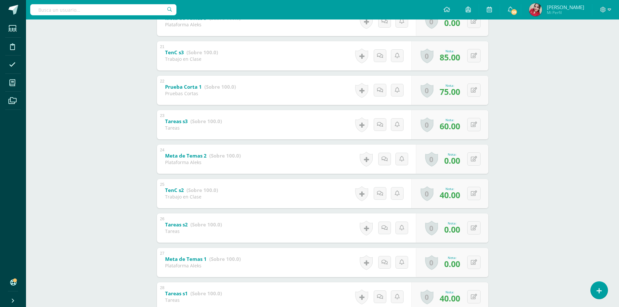
scroll to position [877, 0]
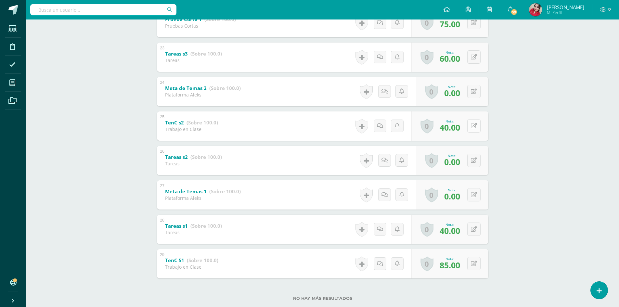
click at [476, 129] on button at bounding box center [473, 125] width 13 height 13
type input "65"
click at [477, 231] on button at bounding box center [478, 229] width 14 height 14
type input "65"
click at [475, 160] on icon at bounding box center [478, 160] width 6 height 6
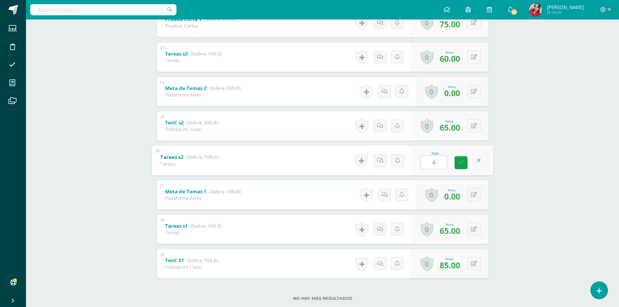
type input "40"
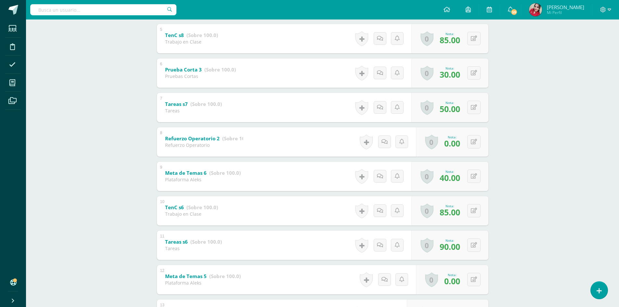
scroll to position [260, 0]
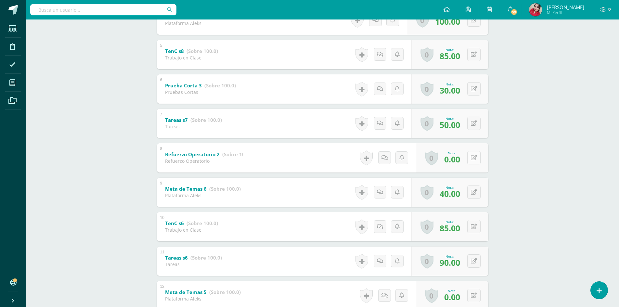
click at [476, 157] on icon at bounding box center [474, 158] width 6 height 6
type input "40"
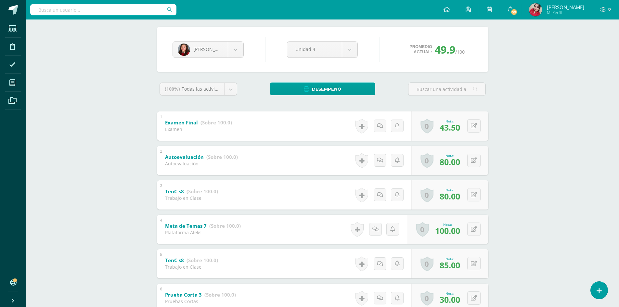
scroll to position [0, 0]
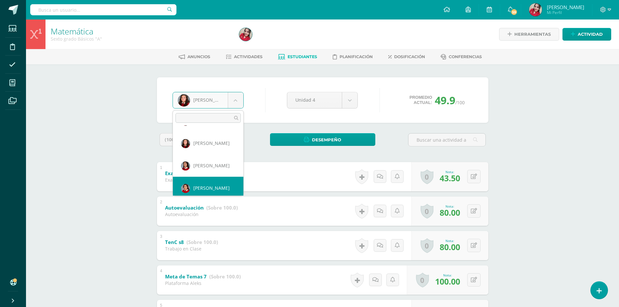
scroll to position [99, 0]
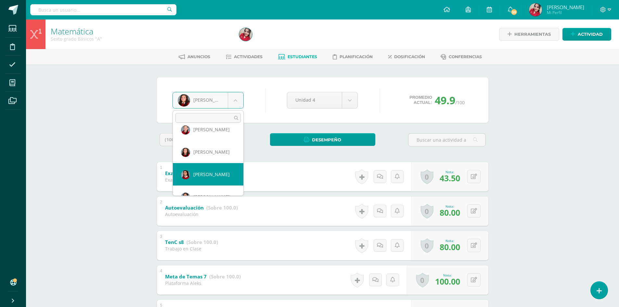
select select "126"
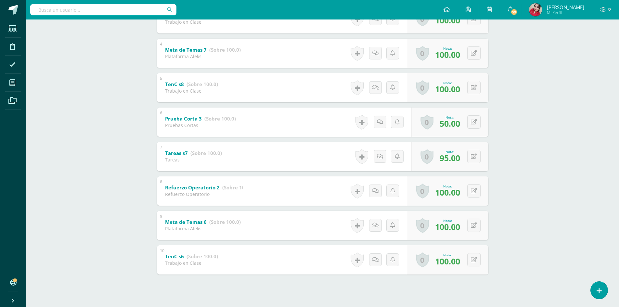
scroll to position [227, 0]
click at [474, 120] on icon at bounding box center [474, 122] width 6 height 6
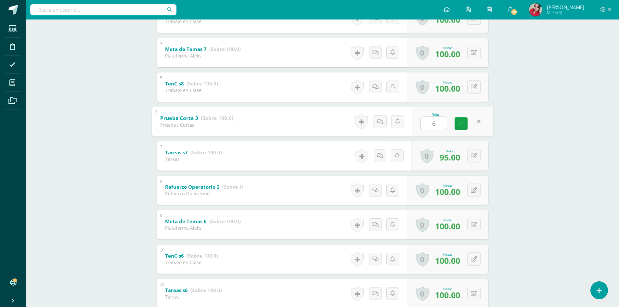
type input "60"
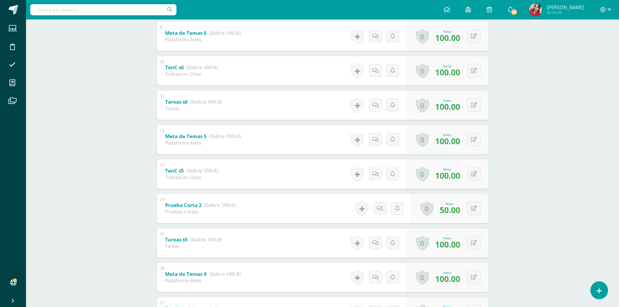
scroll to position [455, 0]
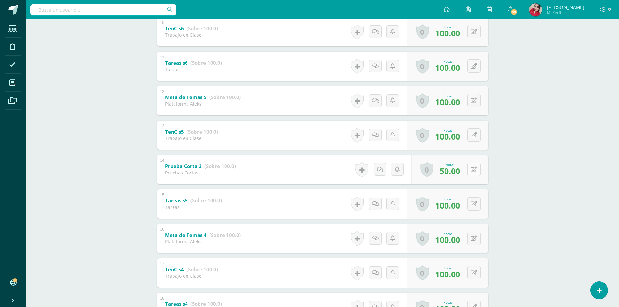
click at [471, 169] on div "0 Logros Logros obtenidos Aún no hay logros agregados Nota: 50.00" at bounding box center [449, 169] width 77 height 29
click at [471, 163] on button at bounding box center [478, 170] width 14 height 14
type input "60"
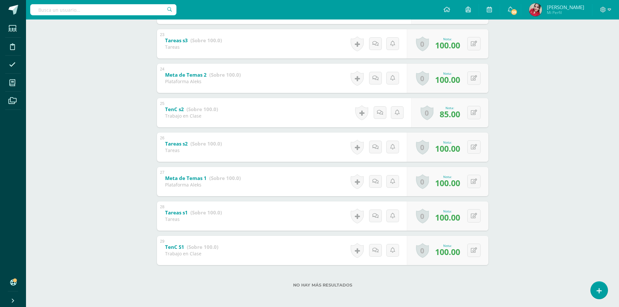
scroll to position [891, 0]
click at [471, 113] on div "0 Logros Logros obtenidos Aún no hay logros agregados Nota: 85.00" at bounding box center [449, 111] width 77 height 29
click at [476, 115] on button at bounding box center [478, 112] width 14 height 14
type input "100"
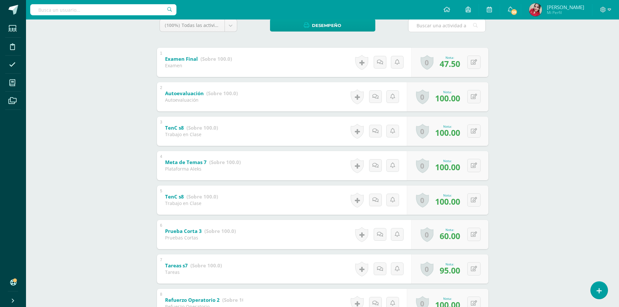
scroll to position [0, 0]
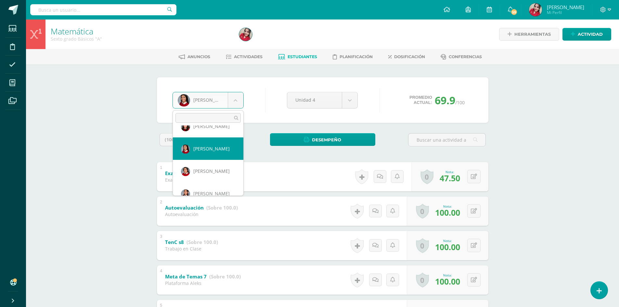
scroll to position [135, 0]
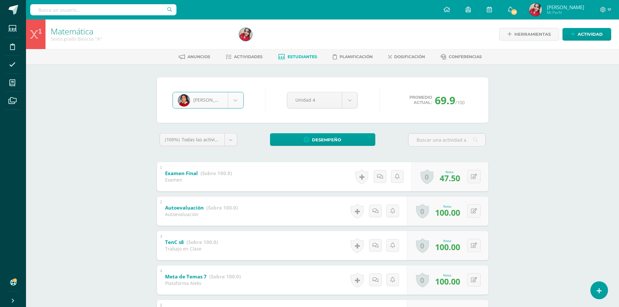
select select "161"
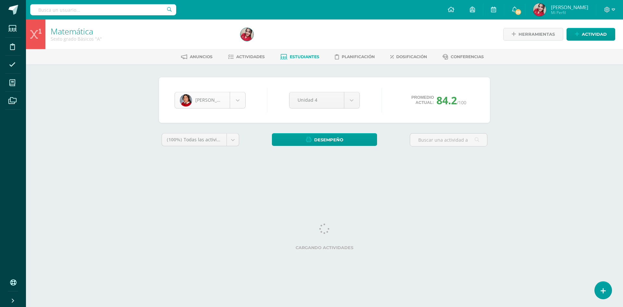
click at [243, 102] on body "Estudiantes Disciplina Asistencia Mis cursos Archivos Soporte Ayuda Reportar un…" at bounding box center [311, 87] width 623 height 175
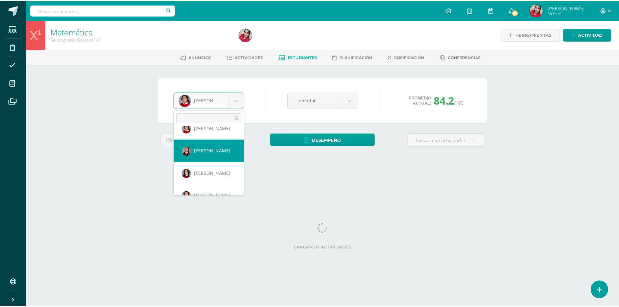
scroll to position [177, 0]
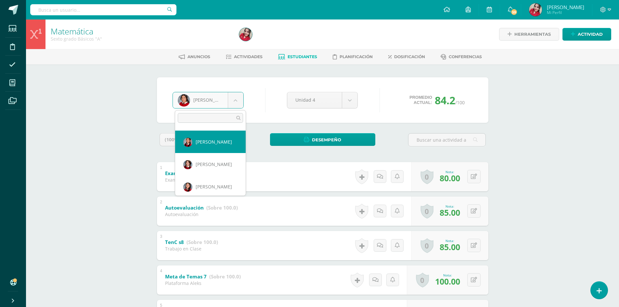
select select "3480"
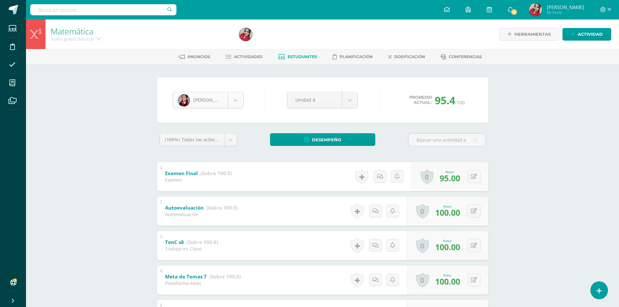
scroll to position [134, 0]
click at [237, 97] on body "Estudiantes Disciplina Asistencia Mis cursos Archivos Soporte Ayuda Reportar un…" at bounding box center [309, 271] width 619 height 542
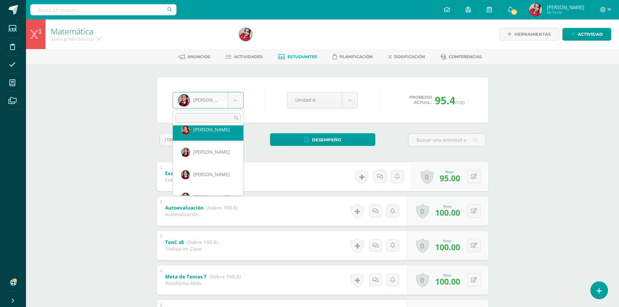
scroll to position [199, 0]
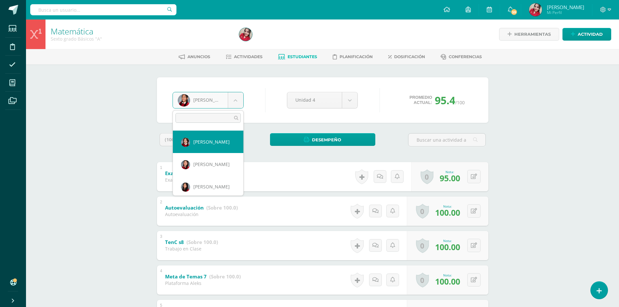
select select "162"
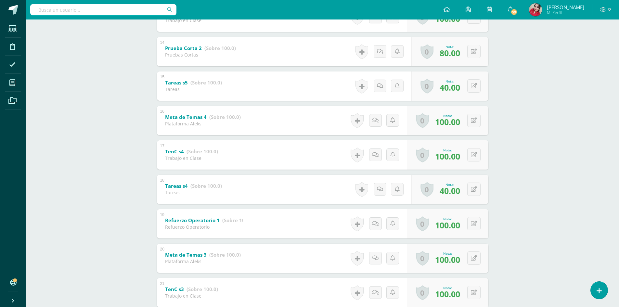
scroll to position [584, 0]
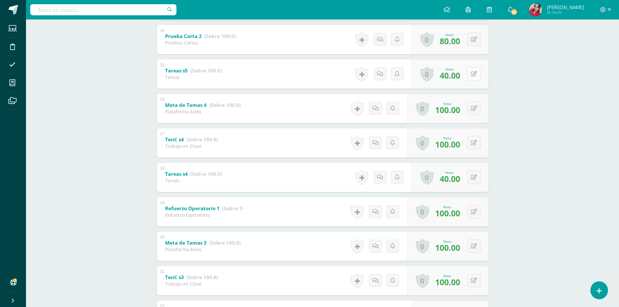
click at [475, 75] on icon at bounding box center [474, 74] width 6 height 6
type input "65"
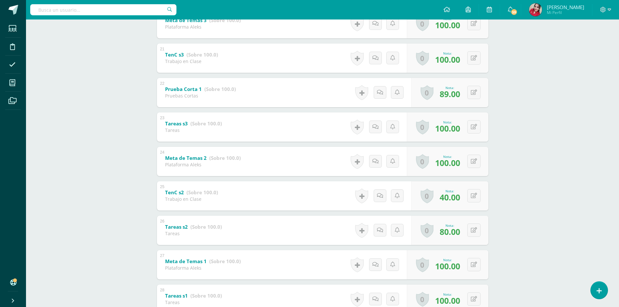
scroll to position [812, 0]
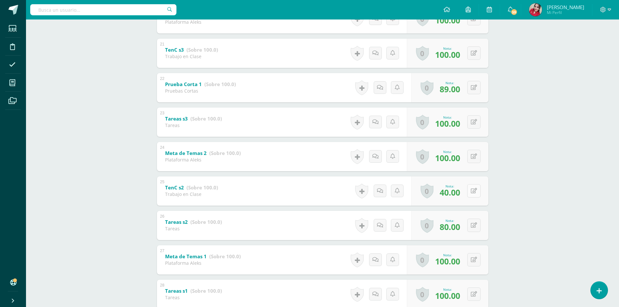
click at [473, 190] on button at bounding box center [473, 190] width 13 height 13
type input "65"
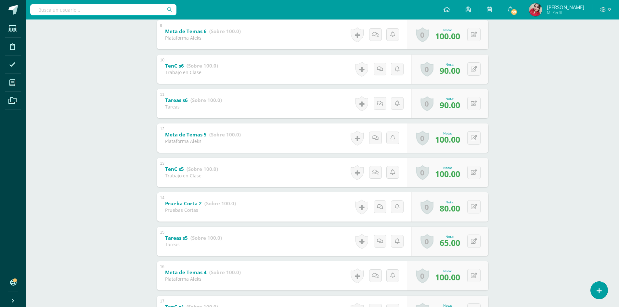
scroll to position [567, 0]
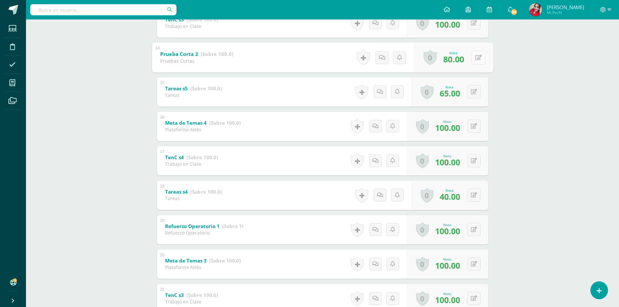
click at [476, 57] on icon at bounding box center [478, 58] width 6 height 6
type input "100"
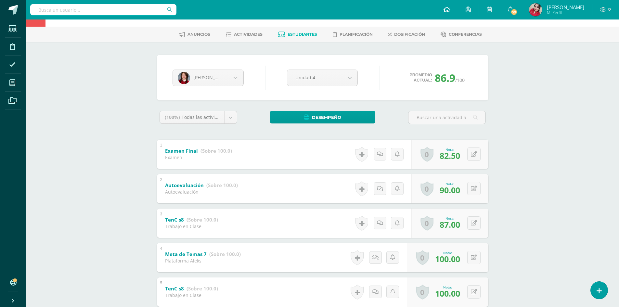
scroll to position [0, 0]
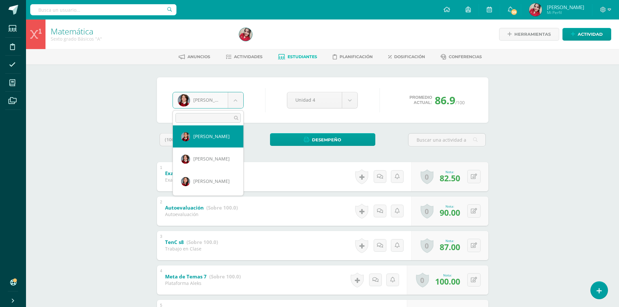
scroll to position [189, 0]
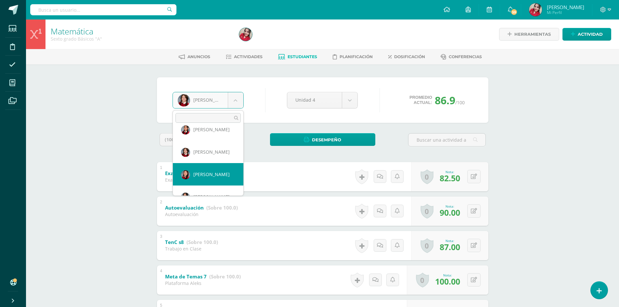
select select "145"
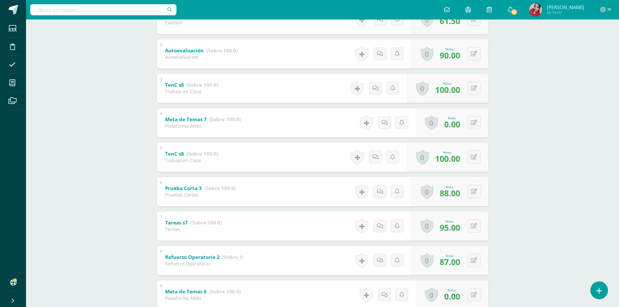
scroll to position [177, 0]
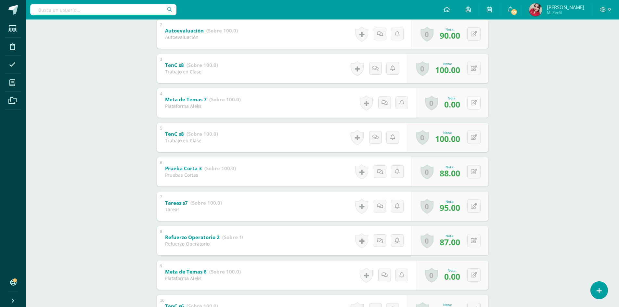
click at [474, 102] on button at bounding box center [473, 102] width 13 height 13
type input "40"
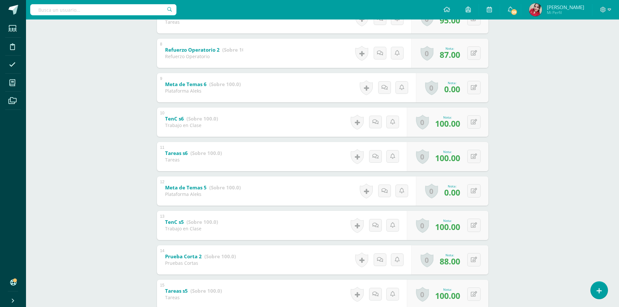
scroll to position [372, 0]
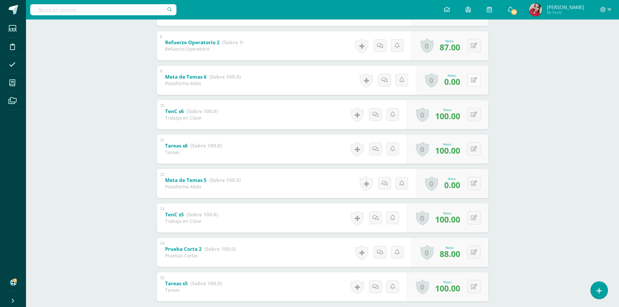
click at [471, 78] on div "0 [GEOGRAPHIC_DATA] Logros obtenidos Aún no hay logros agregados Nota: 0.00" at bounding box center [452, 80] width 72 height 29
click at [482, 81] on button at bounding box center [478, 80] width 14 height 14
type input "40"
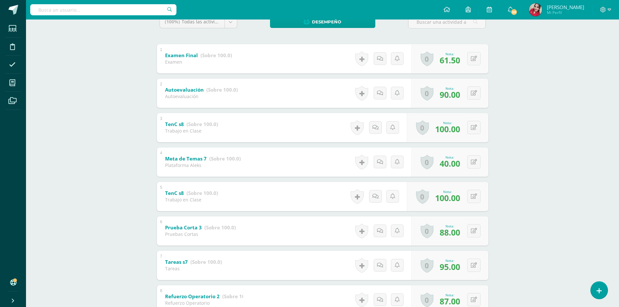
scroll to position [0, 0]
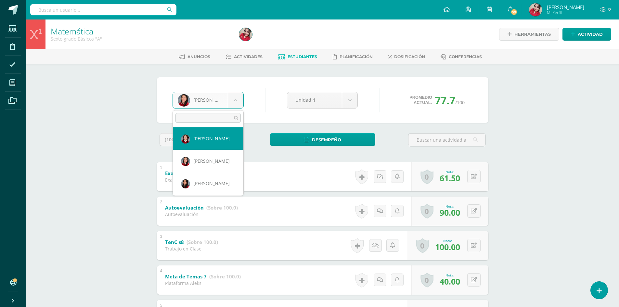
scroll to position [211, 0]
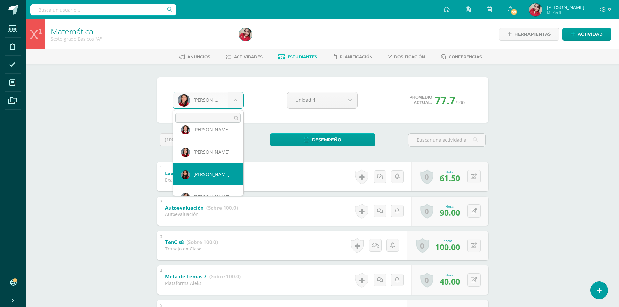
select select "164"
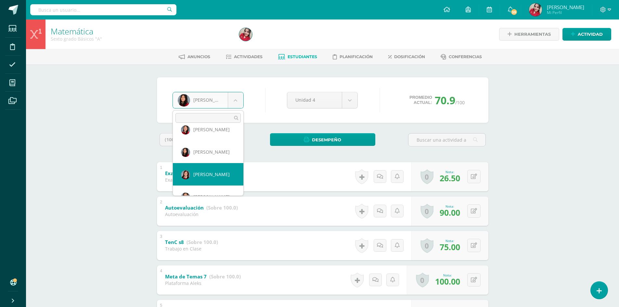
select select "132"
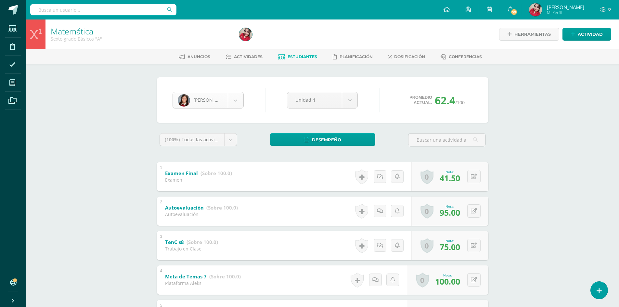
click at [236, 101] on body "Estudiantes Disciplina Asistencia Mis cursos Archivos Soporte Ayuda Reportar un…" at bounding box center [309, 271] width 619 height 542
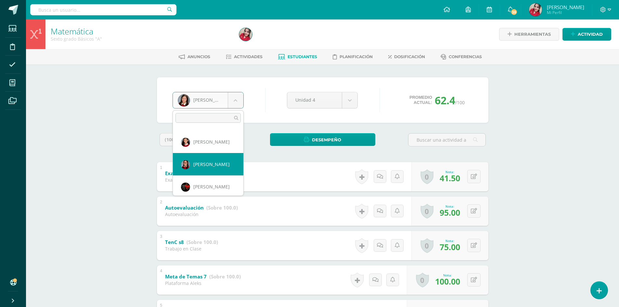
scroll to position [291, 0]
select select "166"
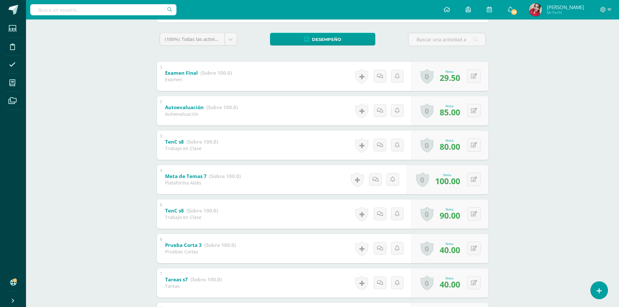
scroll to position [97, 0]
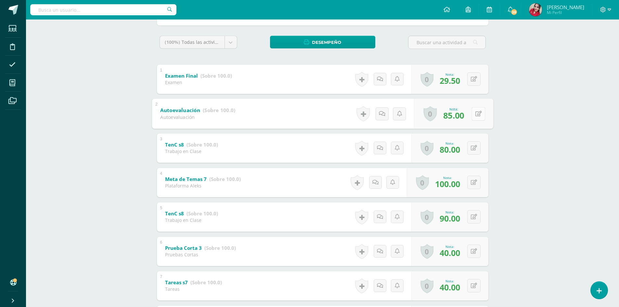
click at [473, 115] on button at bounding box center [478, 114] width 14 height 14
type input "88"
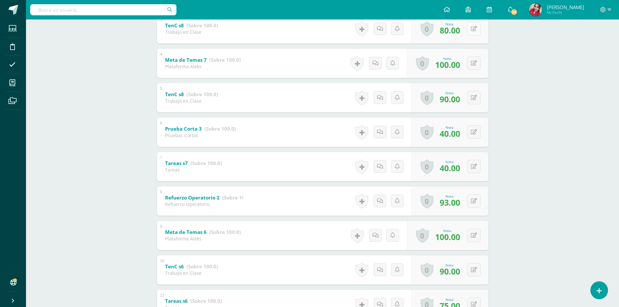
scroll to position [227, 0]
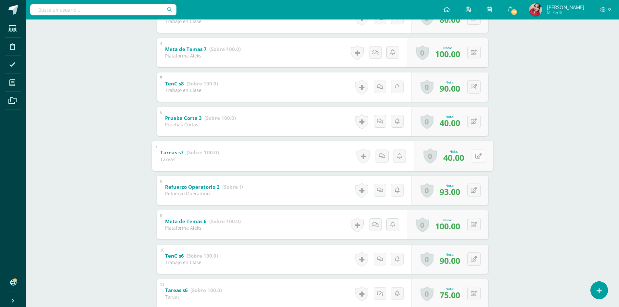
click at [475, 158] on icon at bounding box center [478, 156] width 6 height 6
type input "65"
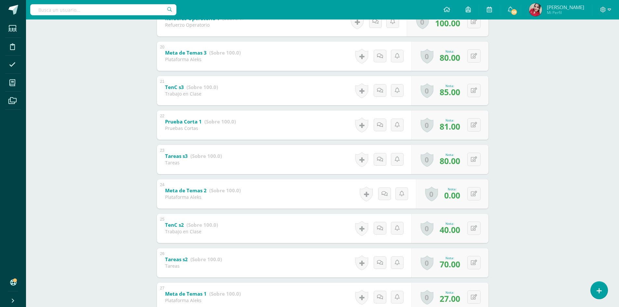
scroll to position [844, 0]
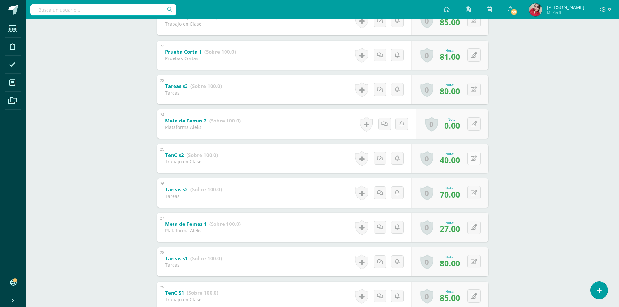
click at [477, 160] on button at bounding box center [473, 158] width 13 height 13
type input "65"
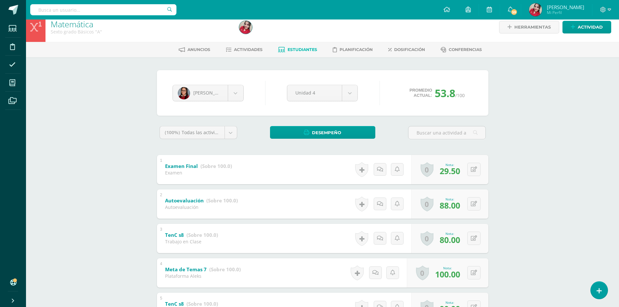
scroll to position [0, 0]
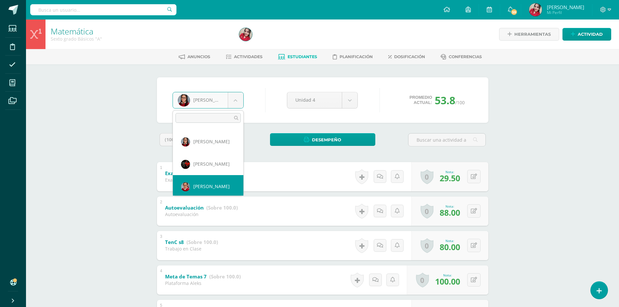
scroll to position [314, 0]
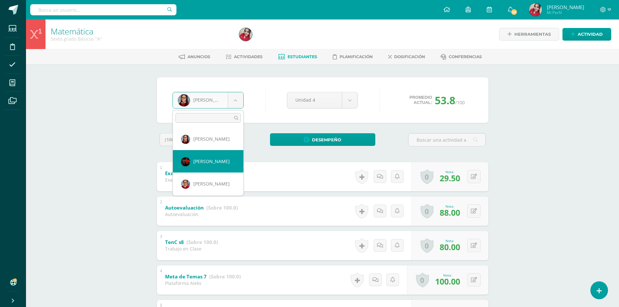
select select "3689"
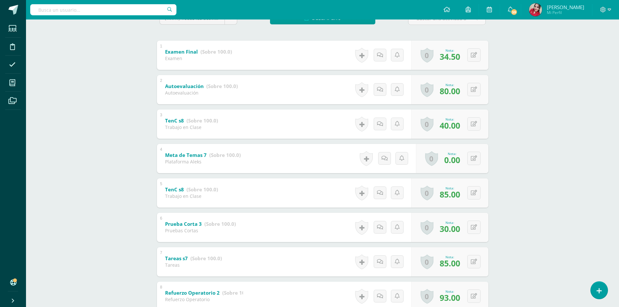
scroll to position [162, 0]
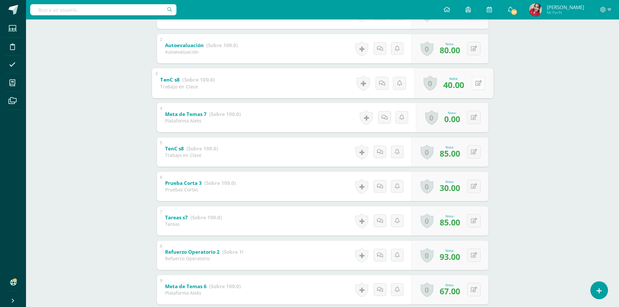
click at [475, 80] on icon at bounding box center [478, 83] width 6 height 6
type input "60"
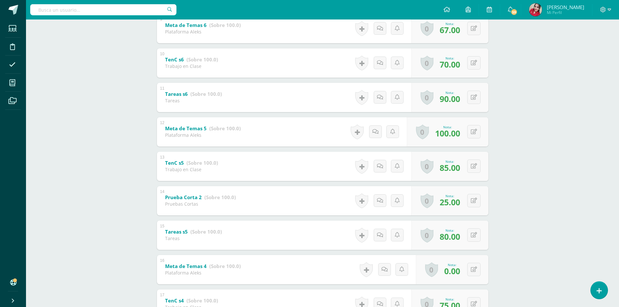
scroll to position [455, 0]
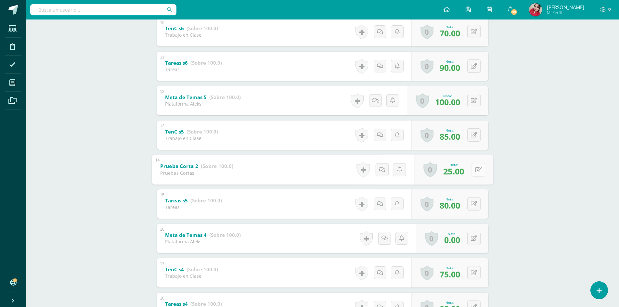
click at [472, 169] on button at bounding box center [478, 170] width 14 height 14
type input "35"
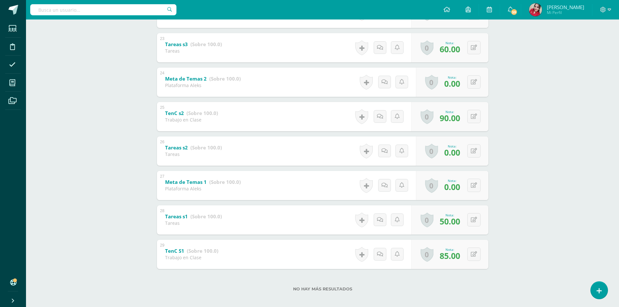
scroll to position [891, 0]
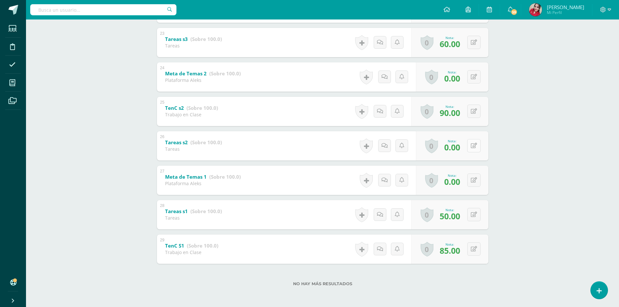
click at [480, 145] on button at bounding box center [473, 145] width 13 height 13
type input "40"
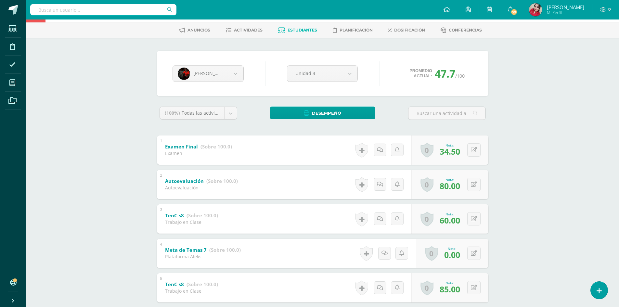
scroll to position [0, 0]
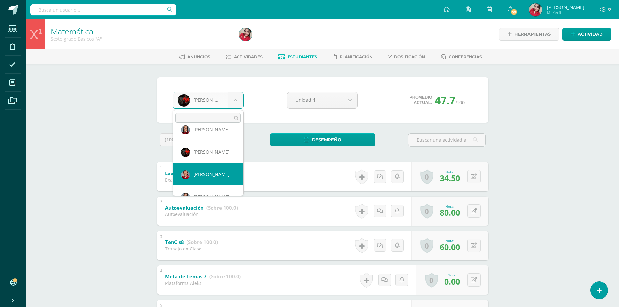
select select "149"
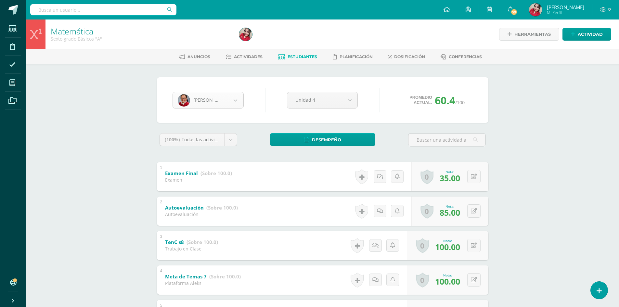
scroll to position [313, 0]
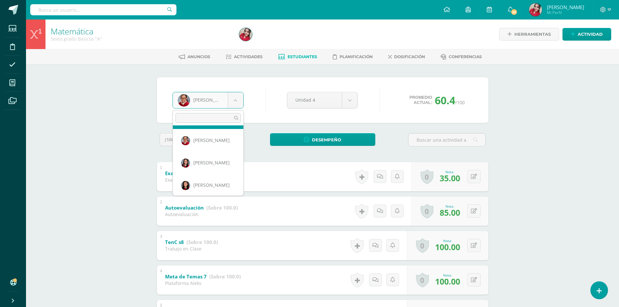
scroll to position [361, 0]
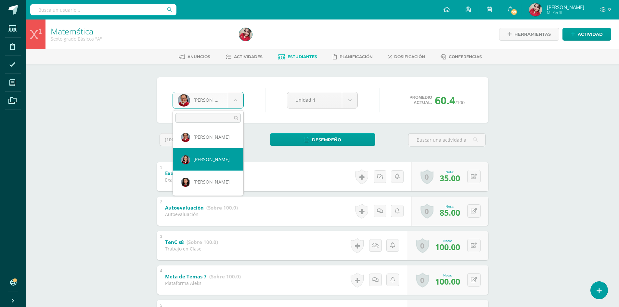
select select "3421"
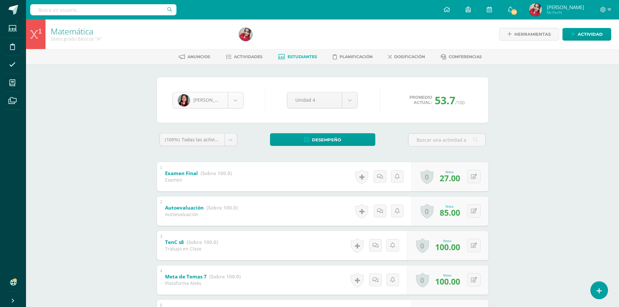
scroll to position [336, 0]
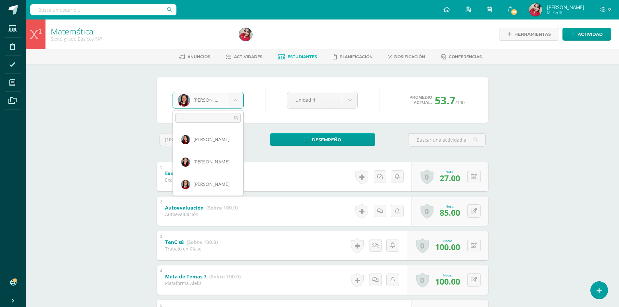
drag, startPoint x: 235, startPoint y: 101, endPoint x: 232, endPoint y: 98, distance: 3.5
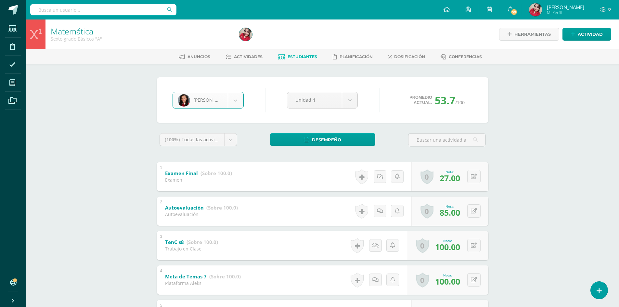
select select "154"
drag, startPoint x: 0, startPoint y: 0, endPoint x: 529, endPoint y: 159, distance: 552.3
click at [529, 159] on div "Matemática Sexto grado Básicos "A" Herramientas Detalle de asistencias Activida…" at bounding box center [322, 280] width 593 height 522
click at [300, 56] on span "Estudiantes" at bounding box center [302, 56] width 30 height 5
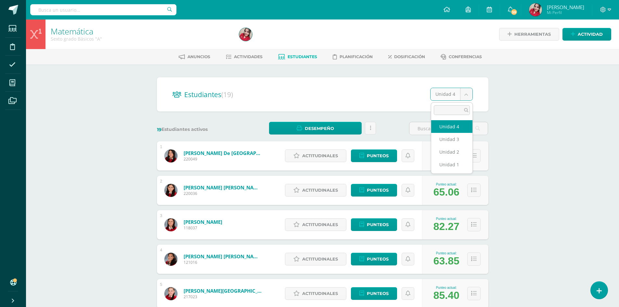
select select "/dashboard/teacher/section/2867/students/?unit=174756"
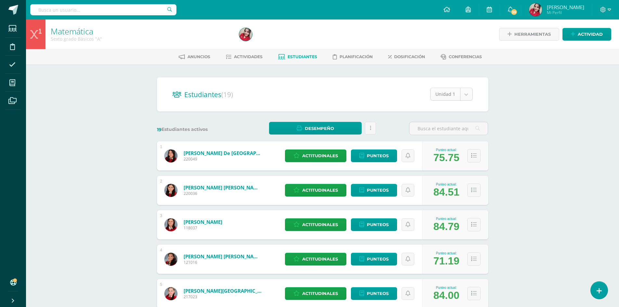
select select "/dashboard/teacher/section/2867/students/?unit=174759"
select select "/dashboard/teacher/section/2867/students/?unit=174760"
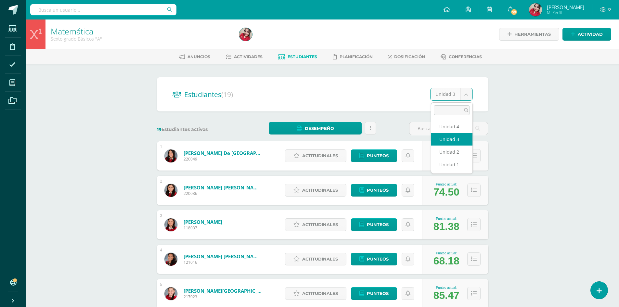
select select "/dashboard/teacher/section/2867/students/?unit=174761"
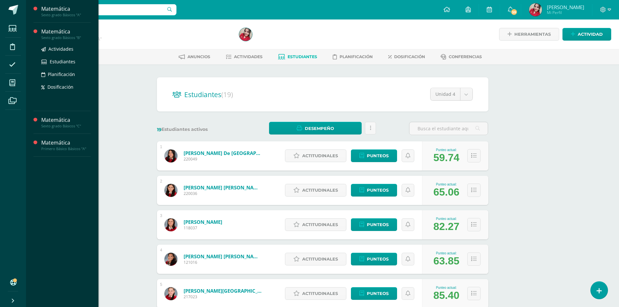
click at [67, 31] on div "Matemática" at bounding box center [65, 31] width 49 height 7
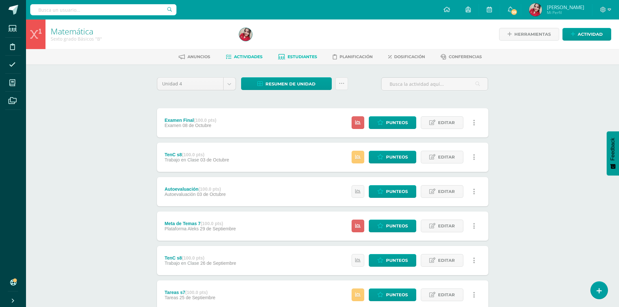
click at [297, 55] on span "Estudiantes" at bounding box center [302, 56] width 30 height 5
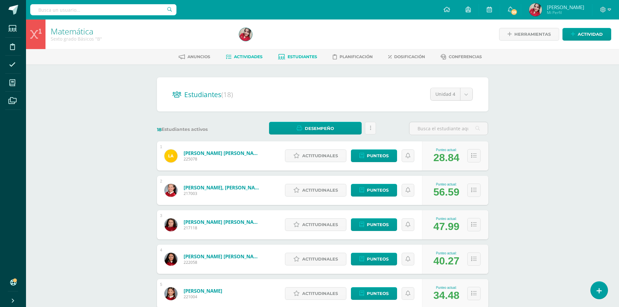
click at [254, 56] on span "Actividades" at bounding box center [248, 56] width 29 height 5
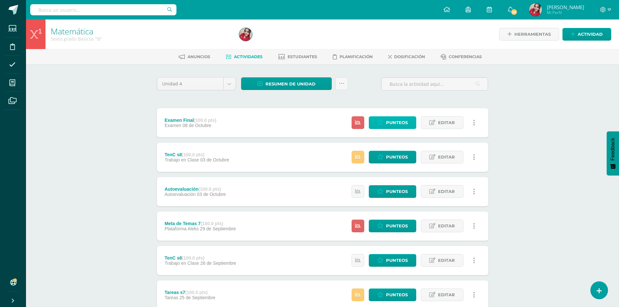
click at [397, 120] on span "Punteos" at bounding box center [397, 123] width 22 height 12
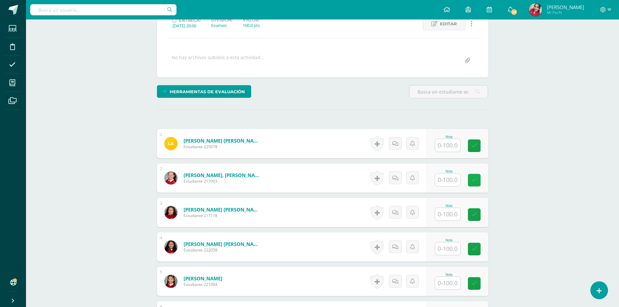
scroll to position [98, 0]
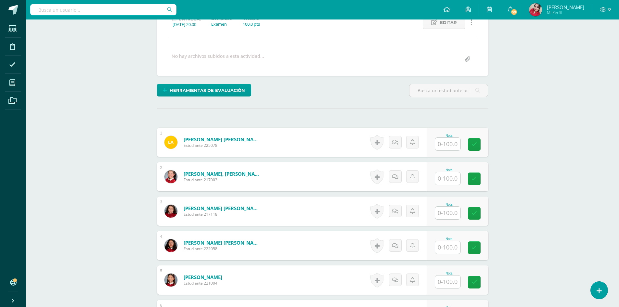
click at [444, 145] on input "text" at bounding box center [447, 144] width 25 height 13
type input "16"
type input "65"
type input "43.5"
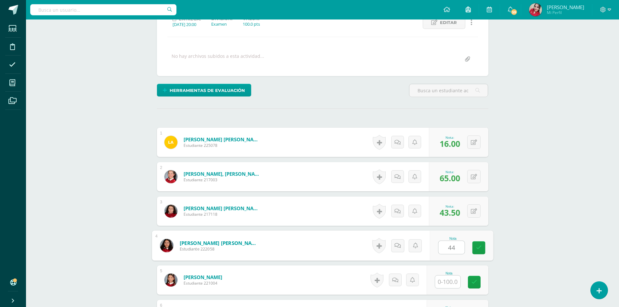
type input "44"
type input "31"
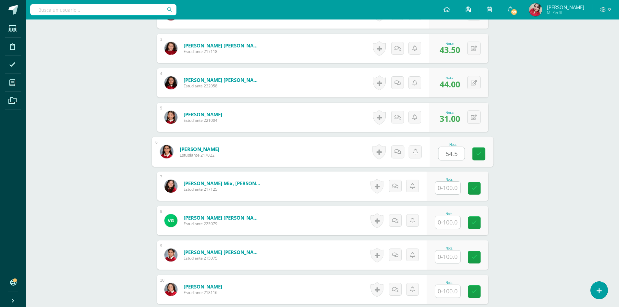
type input "54.5"
type input "15"
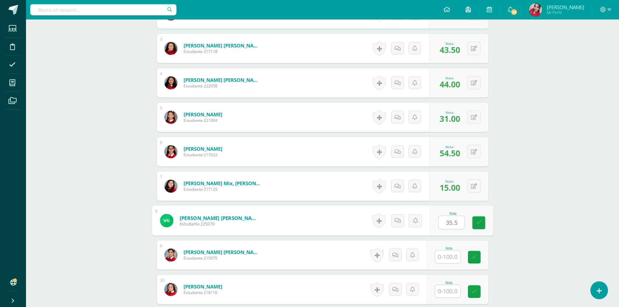
type input "35.5"
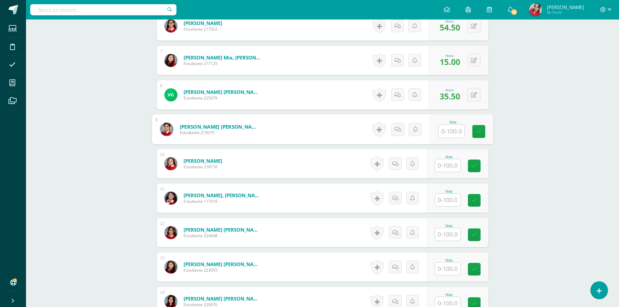
scroll to position [391, 0]
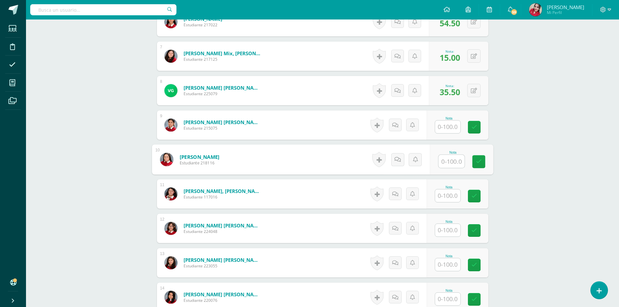
click at [448, 159] on input "text" at bounding box center [451, 161] width 26 height 13
type input "3"
type input "30"
type input "23.5"
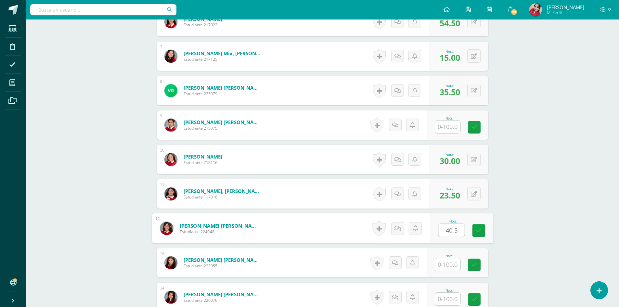
type input "40.5"
type input "72.5"
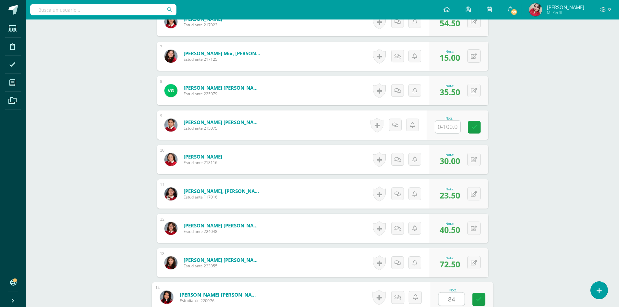
type input "84"
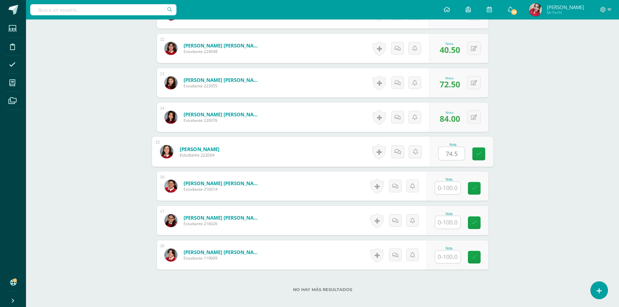
type input "74.5"
type input "52.5"
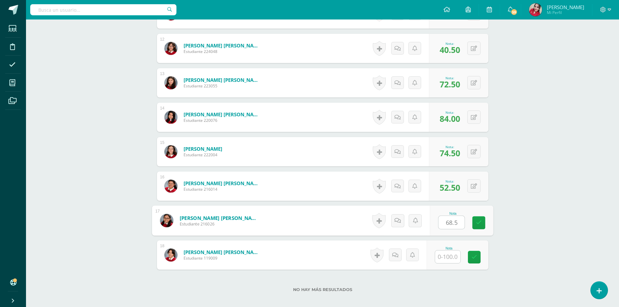
type input "68.5"
type input "69.5"
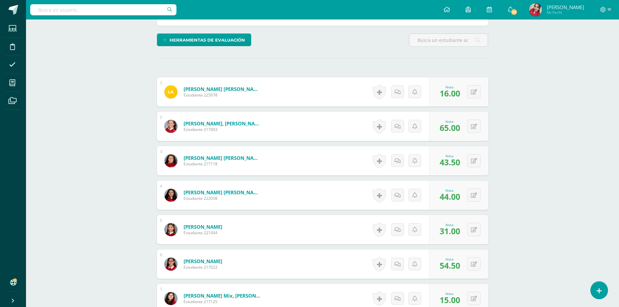
scroll to position [0, 0]
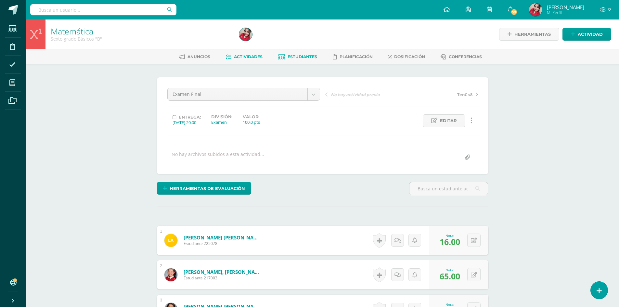
click at [301, 52] on link "Estudiantes" at bounding box center [297, 57] width 39 height 10
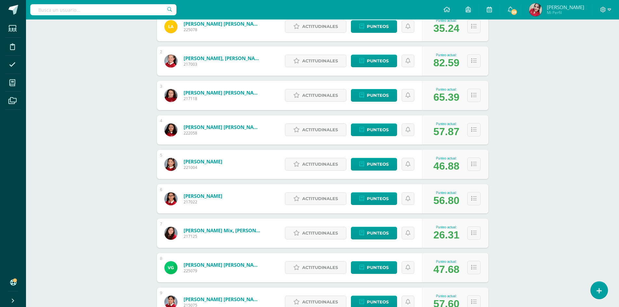
scroll to position [130, 0]
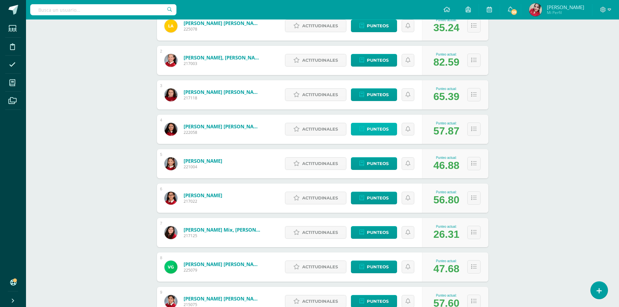
click at [371, 130] on span "Punteos" at bounding box center [378, 129] width 22 height 12
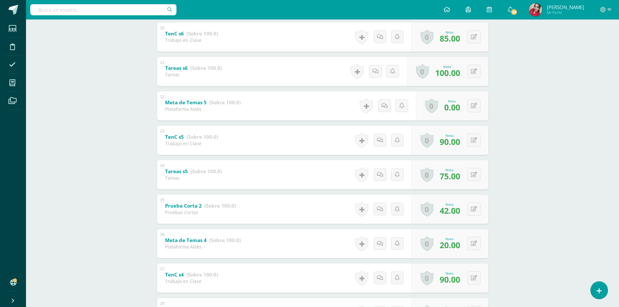
scroll to position [487, 0]
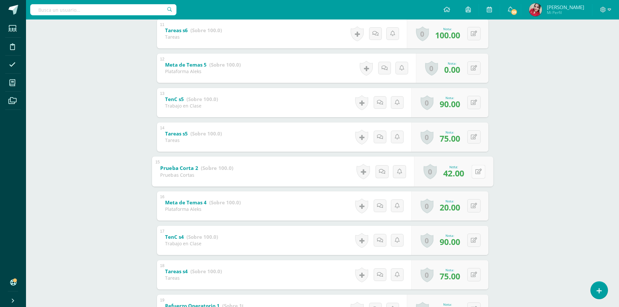
click at [473, 173] on button at bounding box center [478, 172] width 14 height 14
type input "45"
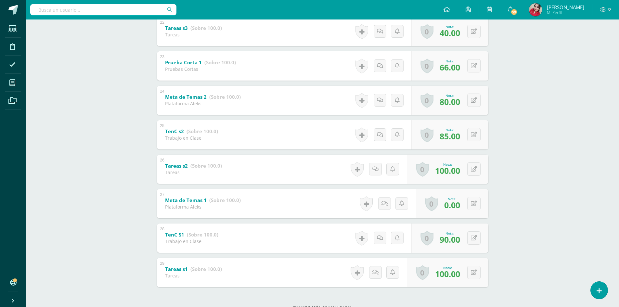
scroll to position [891, 0]
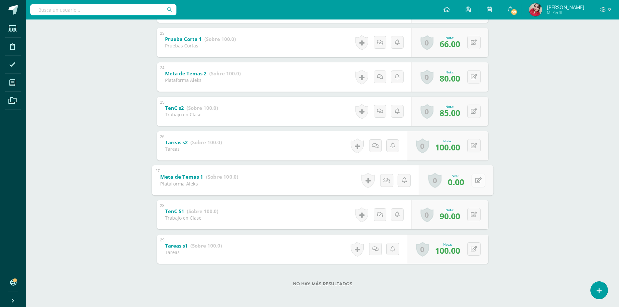
click at [475, 184] on button at bounding box center [478, 180] width 14 height 14
type input "40"
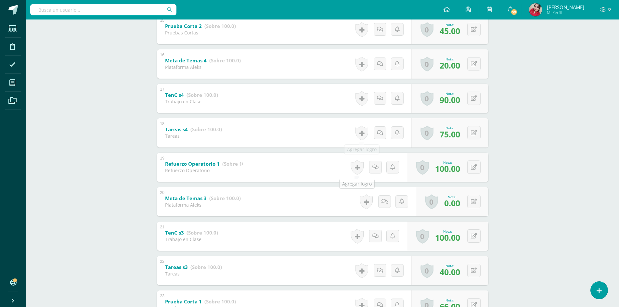
scroll to position [632, 0]
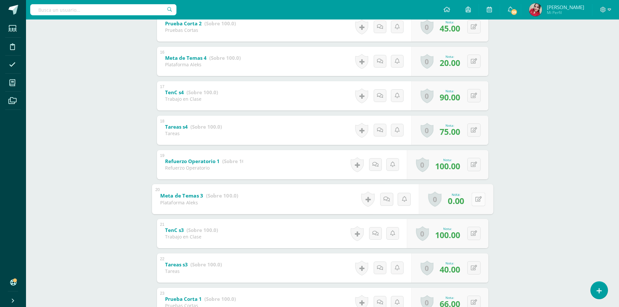
click at [473, 199] on button at bounding box center [478, 199] width 14 height 14
type input "40"
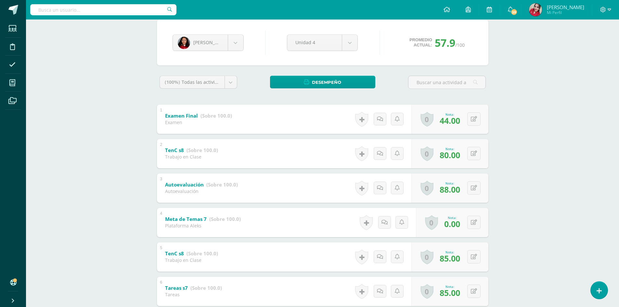
scroll to position [0, 0]
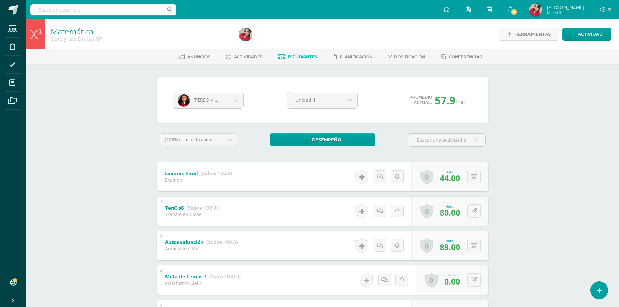
click at [304, 56] on span "Estudiantes" at bounding box center [302, 56] width 30 height 5
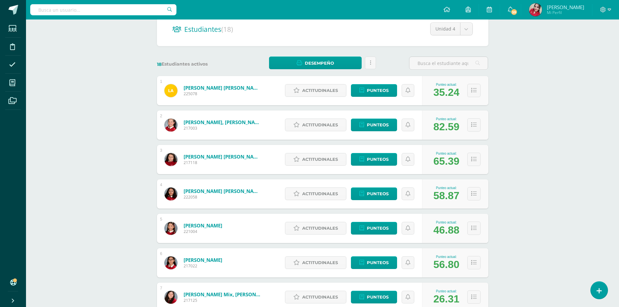
scroll to position [130, 0]
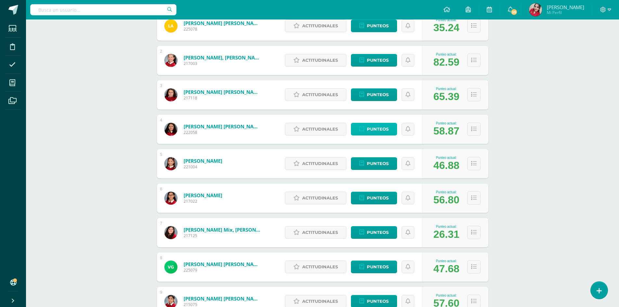
click at [384, 130] on span "Punteos" at bounding box center [378, 129] width 22 height 12
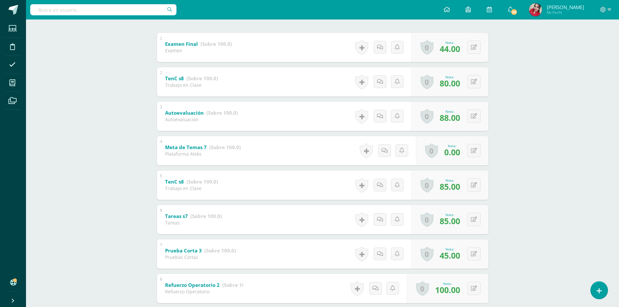
scroll to position [195, 0]
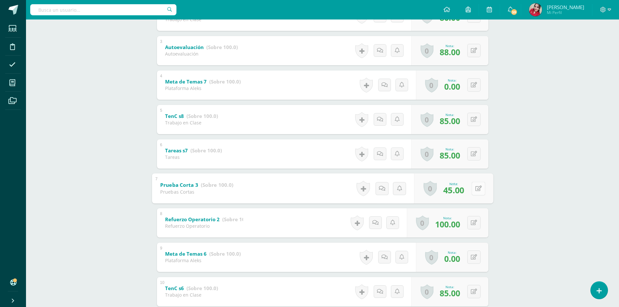
click at [476, 187] on icon at bounding box center [478, 188] width 6 height 6
type input "50"
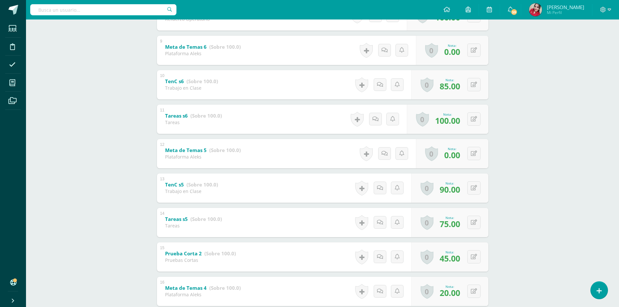
scroll to position [422, 0]
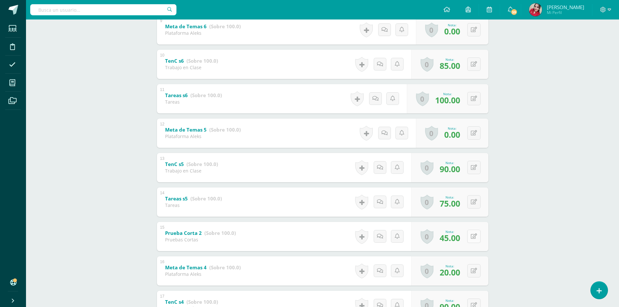
click at [470, 238] on div "0 [GEOGRAPHIC_DATA] Logros obtenidos Aún no hay logros agregados Nota: 45.00" at bounding box center [449, 236] width 77 height 29
click at [478, 234] on icon at bounding box center [478, 236] width 6 height 6
type input "50"
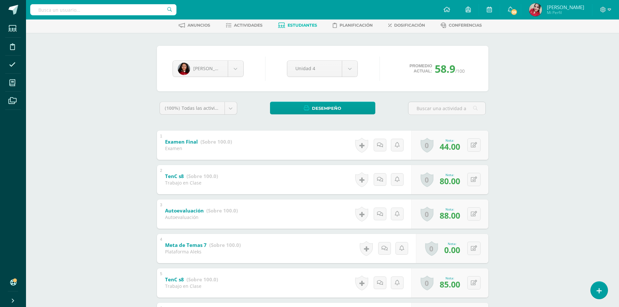
scroll to position [0, 0]
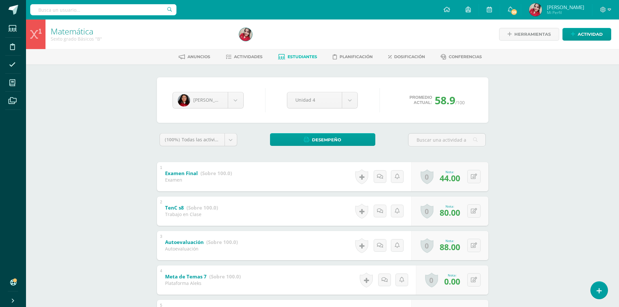
click at [316, 55] on span "Estudiantes" at bounding box center [302, 56] width 30 height 5
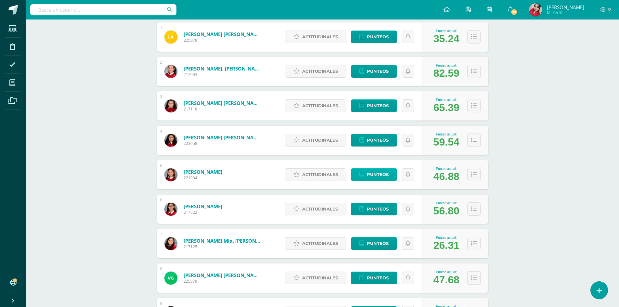
scroll to position [135, 0]
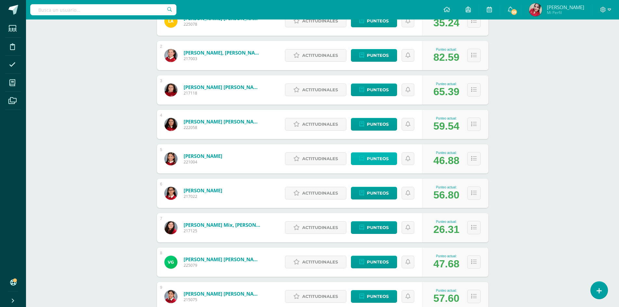
click at [379, 159] on span "Punteos" at bounding box center [378, 159] width 22 height 12
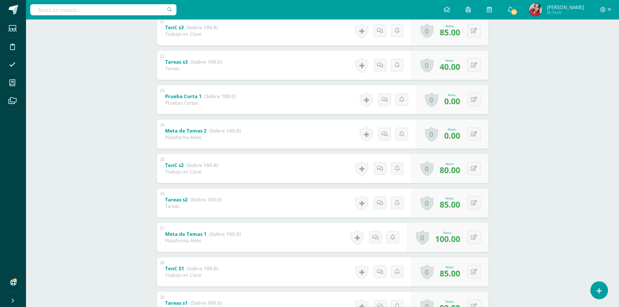
scroll to position [826, 0]
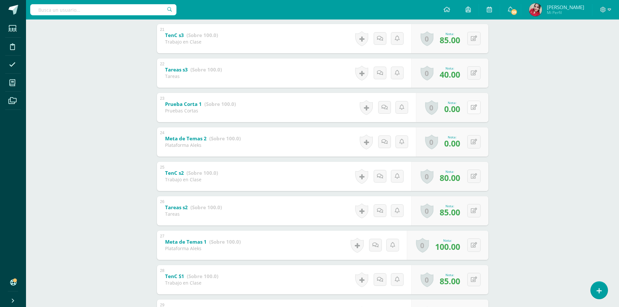
click at [477, 108] on button at bounding box center [473, 107] width 13 height 13
type input "50"
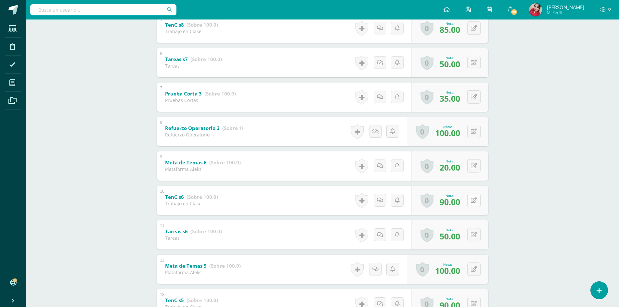
scroll to position [274, 0]
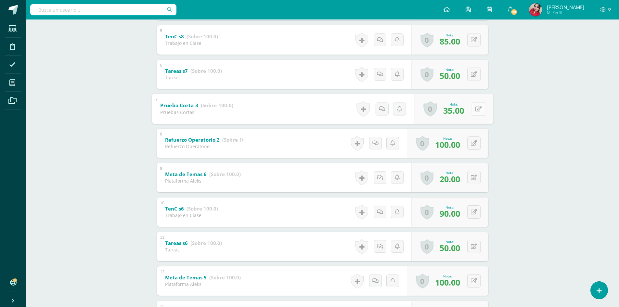
click at [475, 111] on icon at bounding box center [478, 109] width 6 height 6
type input "45"
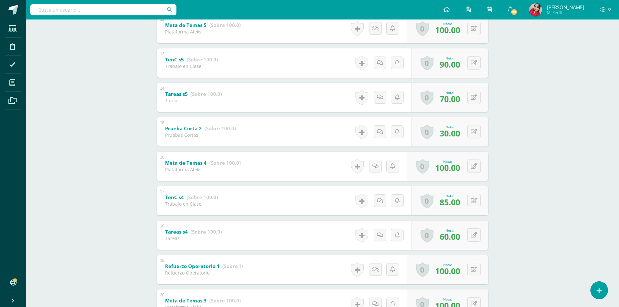
scroll to position [534, 0]
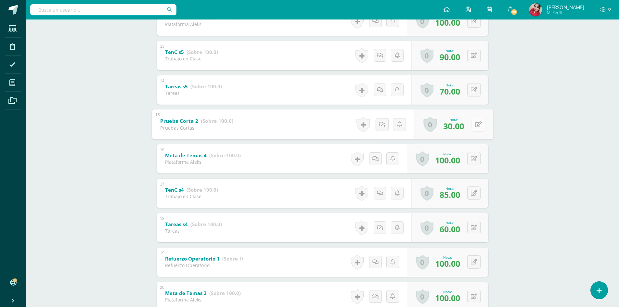
click at [475, 122] on icon at bounding box center [478, 124] width 6 height 6
type input "45"
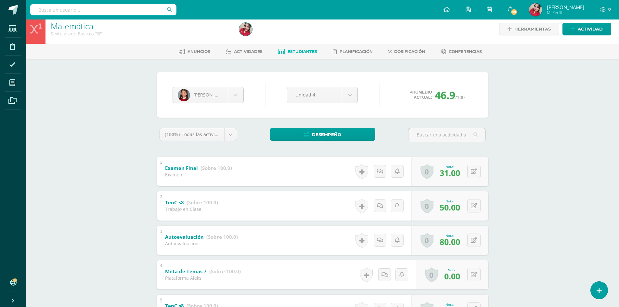
scroll to position [0, 0]
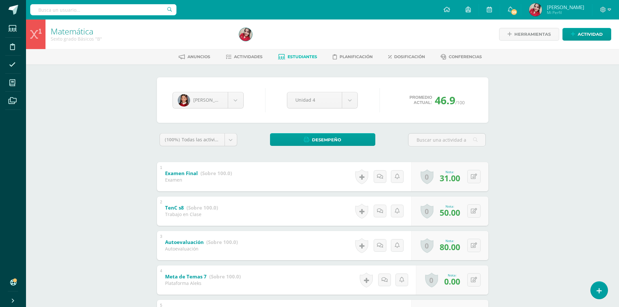
click at [305, 58] on span "Estudiantes" at bounding box center [302, 56] width 30 height 5
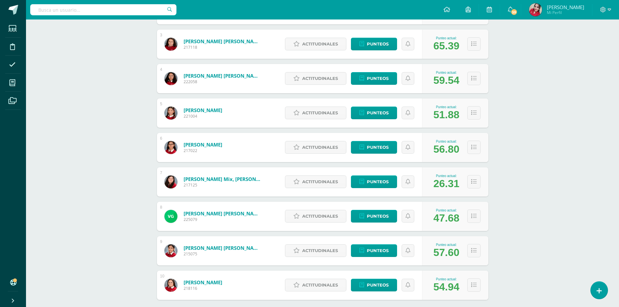
scroll to position [214, 0]
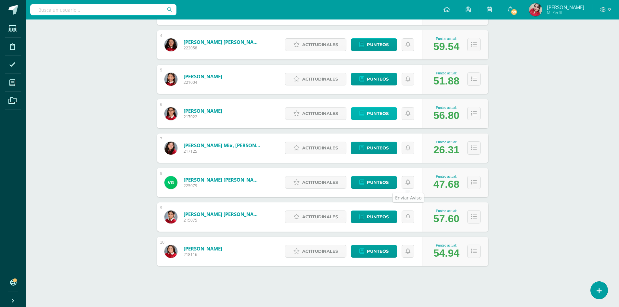
click at [378, 112] on span "Punteos" at bounding box center [378, 113] width 22 height 12
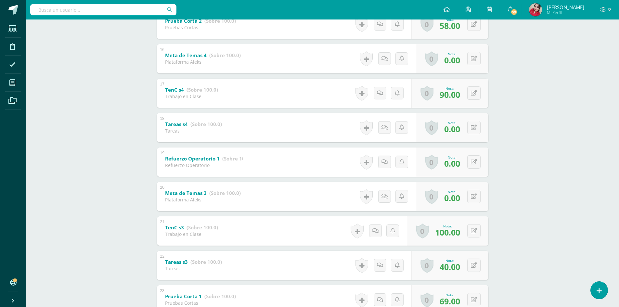
scroll to position [632, 0]
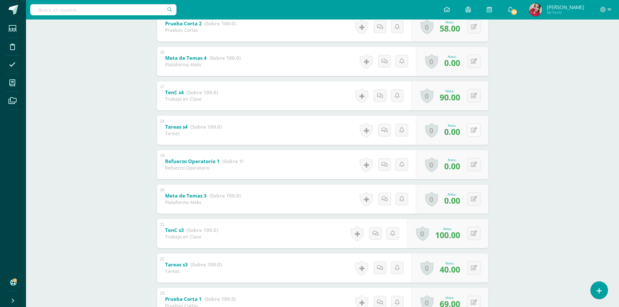
click at [472, 132] on button at bounding box center [473, 129] width 13 height 13
type input "60"
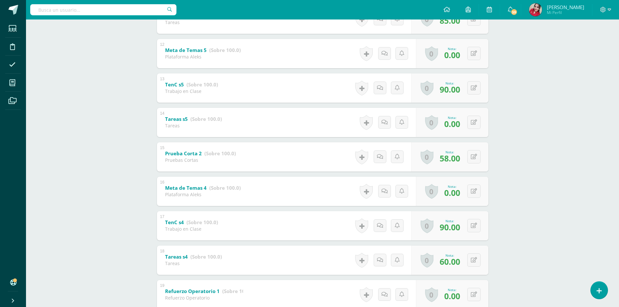
scroll to position [437, 0]
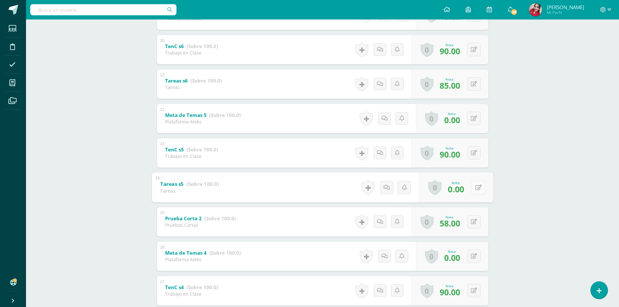
click at [473, 193] on button at bounding box center [478, 188] width 14 height 14
type input "40"
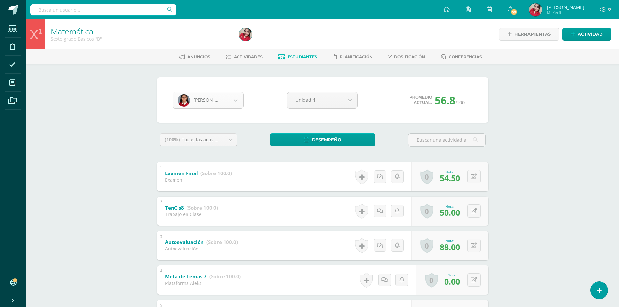
scroll to position [67, 0]
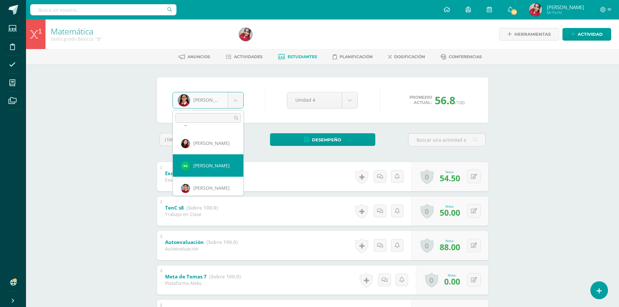
scroll to position [132, 0]
select select "3711"
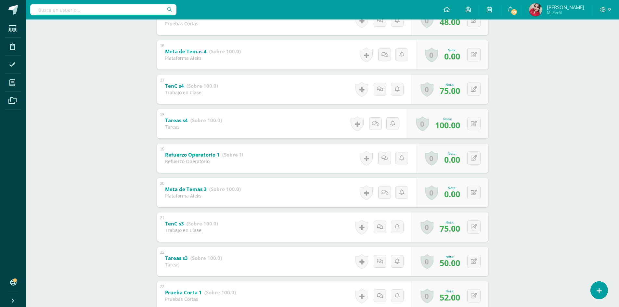
scroll to position [632, 0]
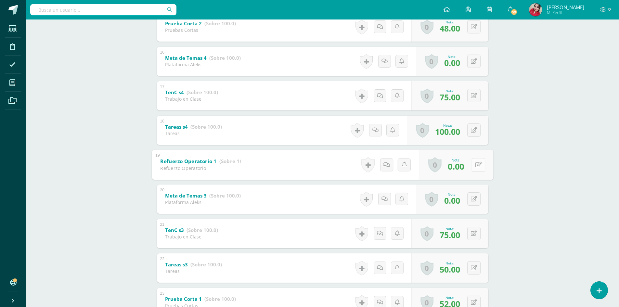
click at [477, 163] on button at bounding box center [478, 165] width 14 height 14
type input "40"
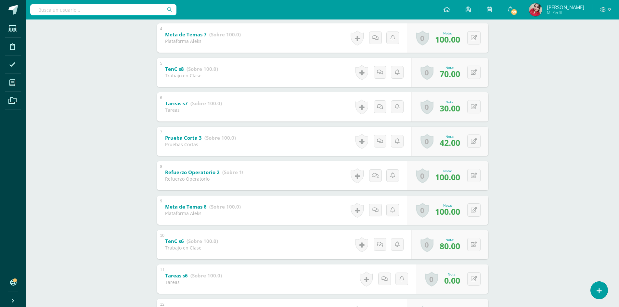
scroll to position [0, 0]
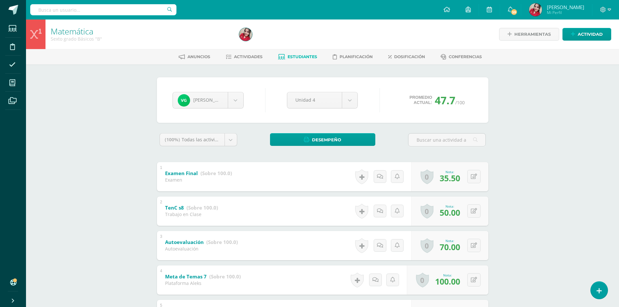
click at [295, 58] on span "Estudiantes" at bounding box center [302, 56] width 30 height 5
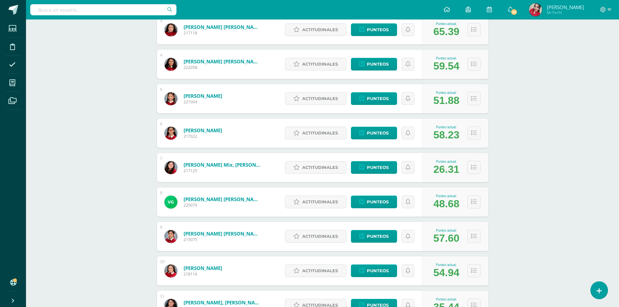
scroll to position [260, 0]
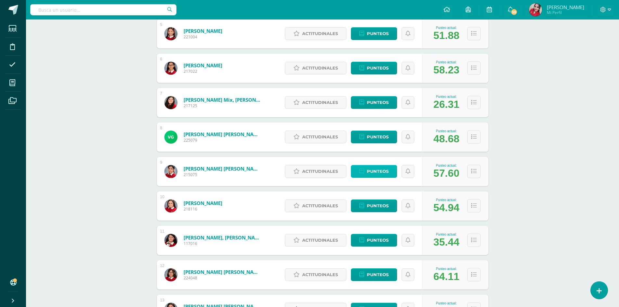
click at [375, 172] on span "Punteos" at bounding box center [378, 171] width 22 height 12
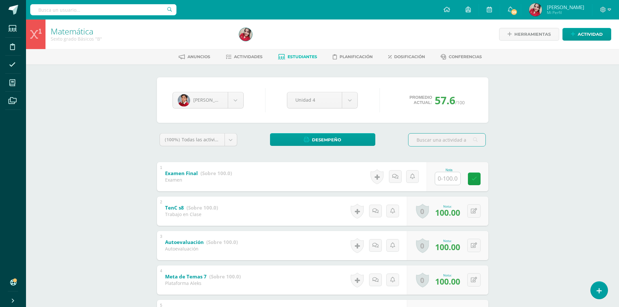
click at [447, 180] on input "text" at bounding box center [447, 178] width 25 height 13
type input "97"
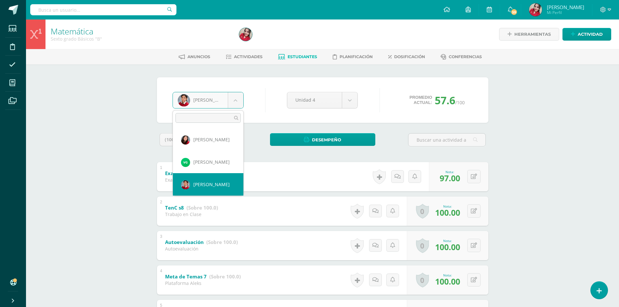
scroll to position [167, 0]
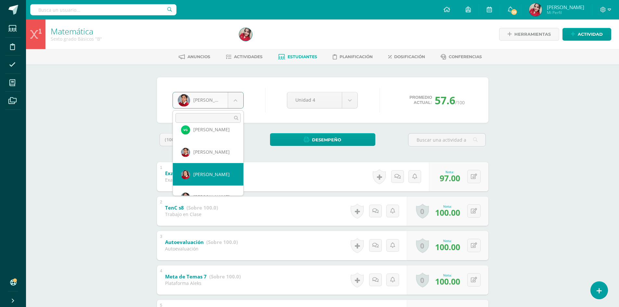
select select "130"
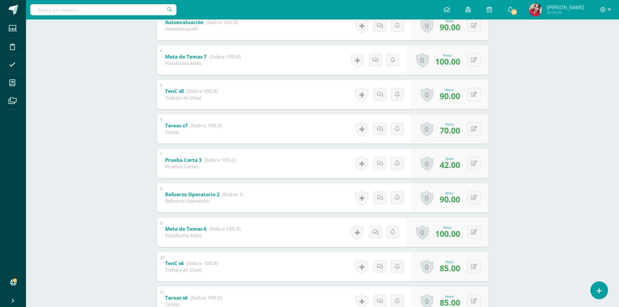
scroll to position [227, 0]
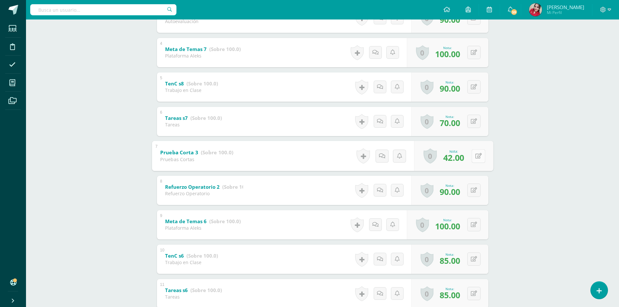
click at [476, 156] on icon at bounding box center [478, 156] width 6 height 6
type input "50"
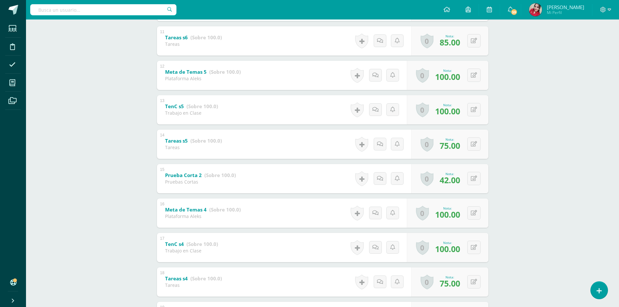
scroll to position [487, 0]
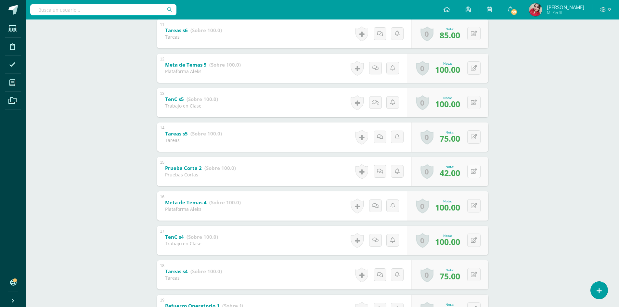
click at [475, 171] on icon at bounding box center [474, 172] width 6 height 6
type input "50"
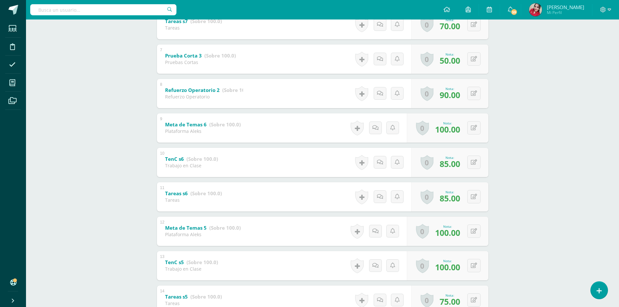
scroll to position [325, 0]
click at [476, 192] on button at bounding box center [473, 195] width 13 height 13
type input "90"
click at [474, 162] on button at bounding box center [473, 161] width 13 height 13
type input "95"
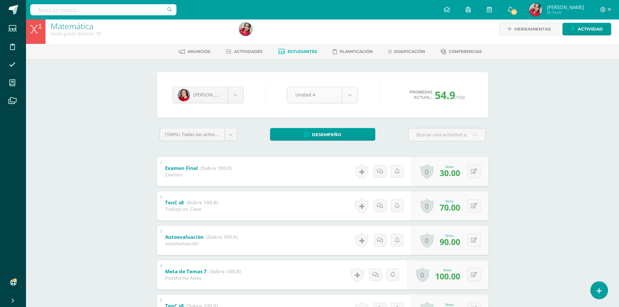
scroll to position [0, 0]
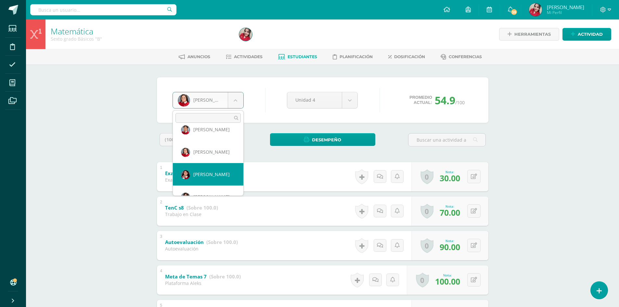
scroll to position [221, 0]
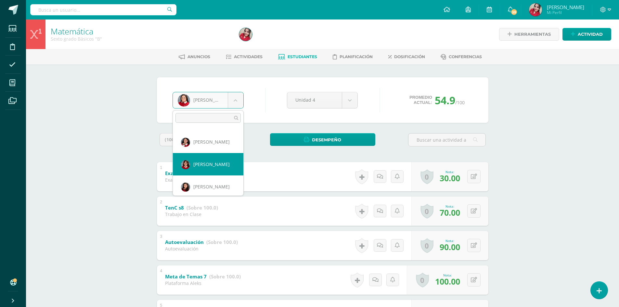
select select "3422"
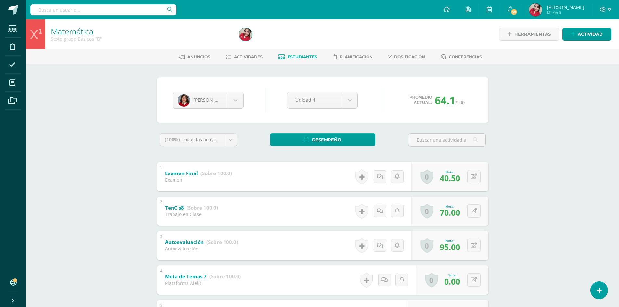
click at [295, 60] on link "Estudiantes" at bounding box center [297, 57] width 39 height 10
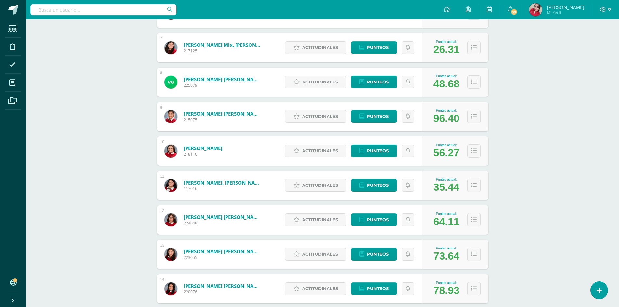
scroll to position [312, 0]
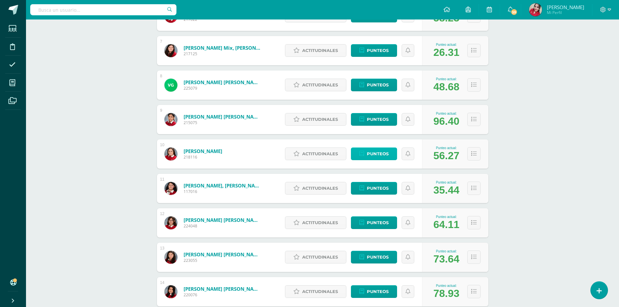
click at [373, 151] on span "Punteos" at bounding box center [378, 154] width 22 height 12
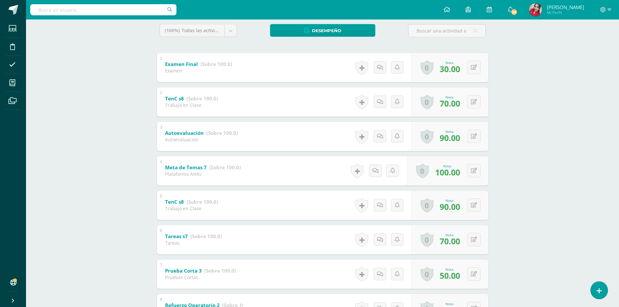
scroll to position [130, 0]
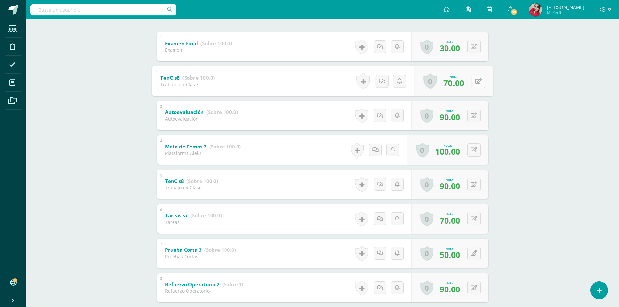
click at [476, 82] on icon at bounding box center [478, 81] width 6 height 6
type input "90"
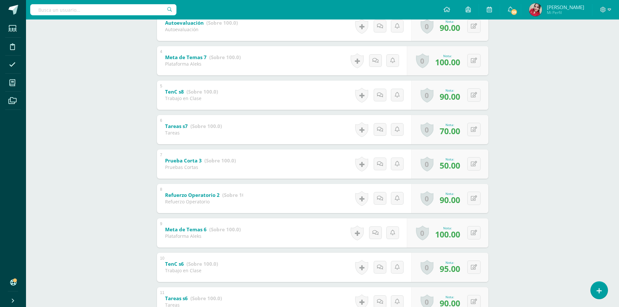
scroll to position [227, 0]
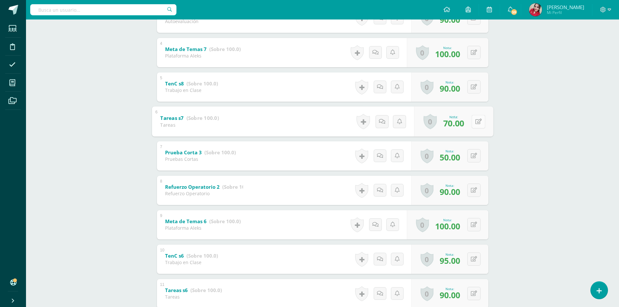
click at [477, 119] on button at bounding box center [478, 122] width 14 height 14
type input "85"
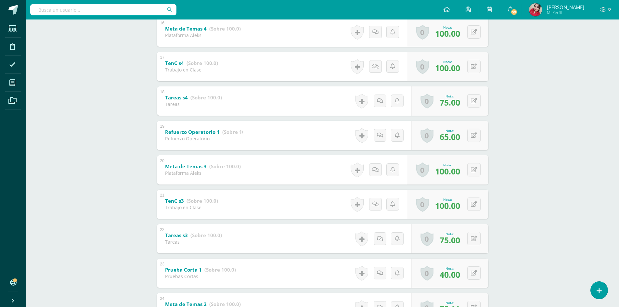
scroll to position [664, 0]
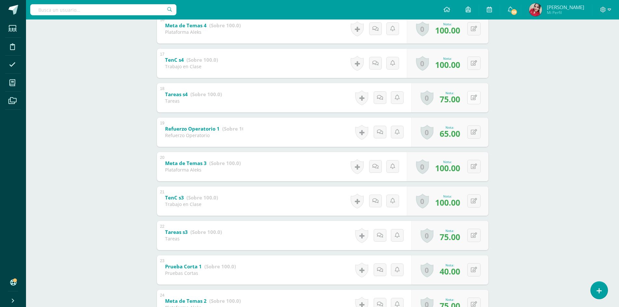
click at [477, 97] on button at bounding box center [473, 97] width 13 height 13
type input "85"
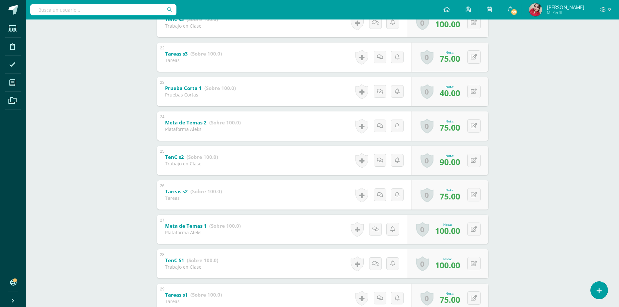
scroll to position [891, 0]
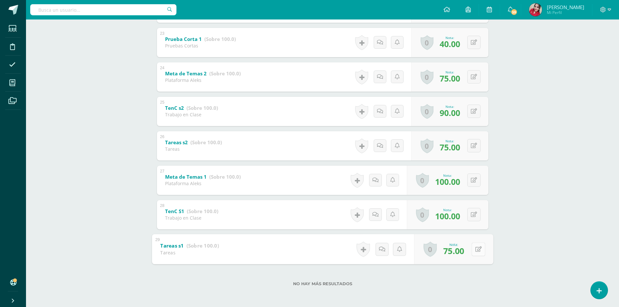
click at [471, 250] on div "0 Logros Logros obtenidos Aún no hay logros agregados Nota: 75.00" at bounding box center [453, 249] width 79 height 30
click at [486, 248] on div "0 Logros Logros obtenidos Aún no hay logros agregados Nota: 75.00" at bounding box center [449, 248] width 77 height 29
click at [474, 250] on button at bounding box center [473, 248] width 13 height 13
type input "85"
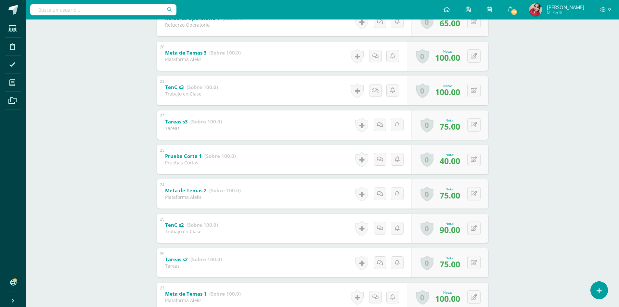
scroll to position [761, 0]
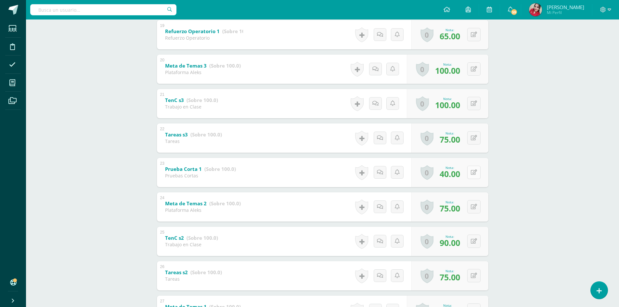
click at [474, 170] on button at bounding box center [473, 172] width 13 height 13
type input "50"
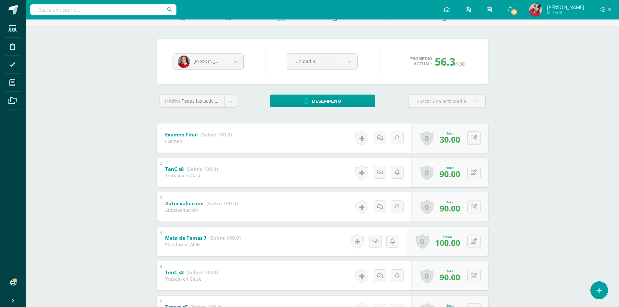
scroll to position [0, 0]
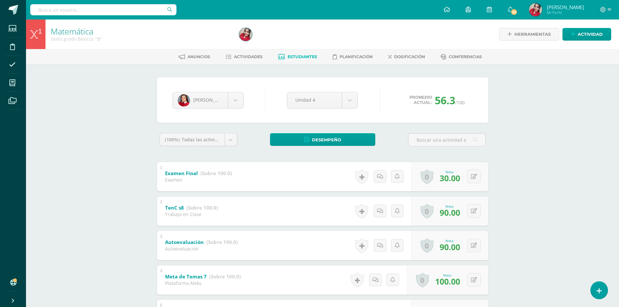
click at [302, 55] on span "Estudiantes" at bounding box center [302, 56] width 30 height 5
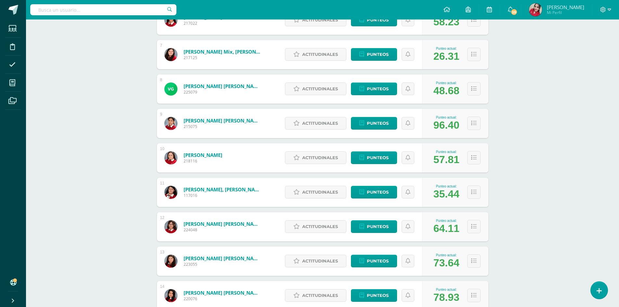
scroll to position [312, 0]
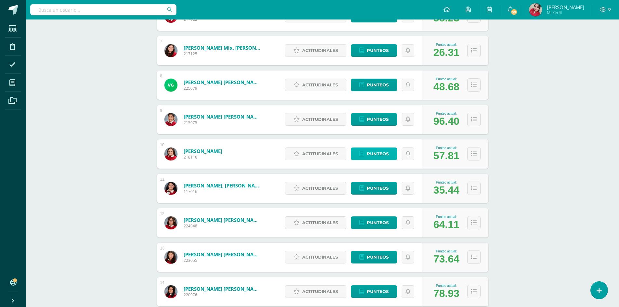
click at [384, 153] on span "Punteos" at bounding box center [378, 154] width 22 height 12
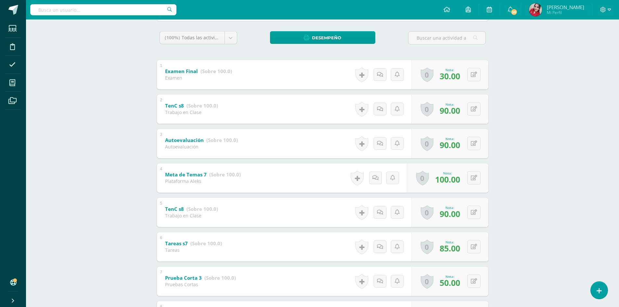
scroll to position [260, 0]
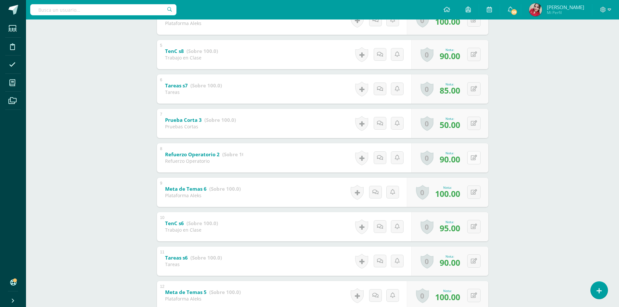
click at [476, 161] on button at bounding box center [473, 157] width 13 height 13
type input "100"
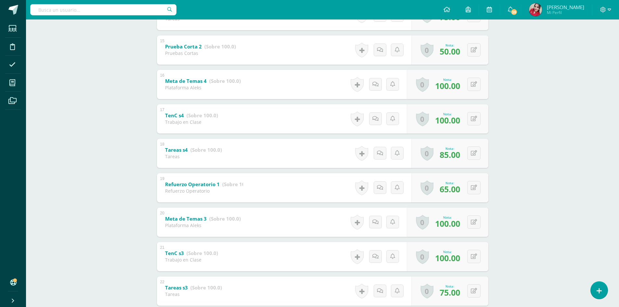
scroll to position [617, 0]
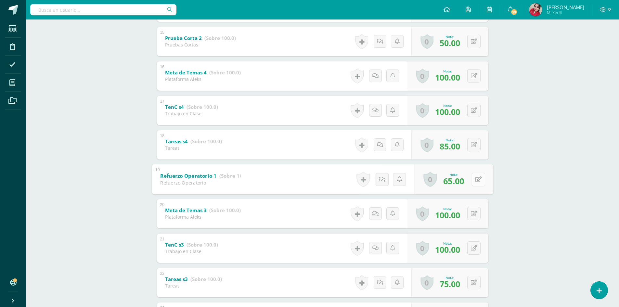
click at [477, 180] on button at bounding box center [478, 179] width 14 height 14
type input "100"
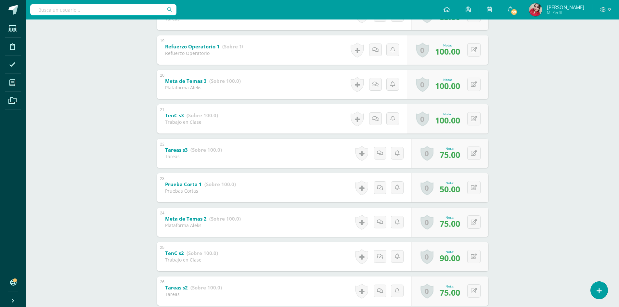
scroll to position [747, 0]
click at [472, 153] on button at bounding box center [473, 152] width 13 height 13
type input "85"
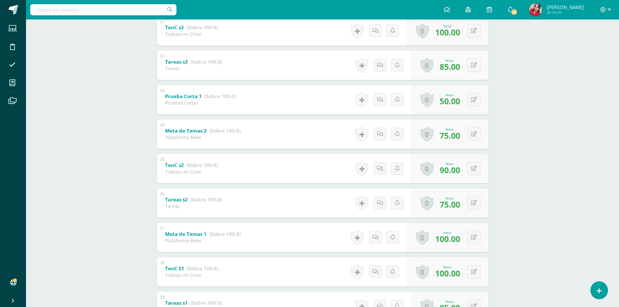
scroll to position [844, 0]
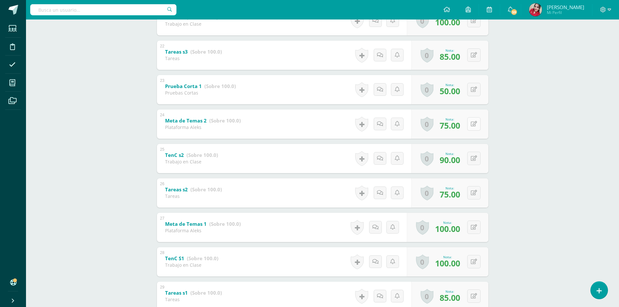
click at [473, 123] on button at bounding box center [473, 123] width 13 height 13
type input "80"
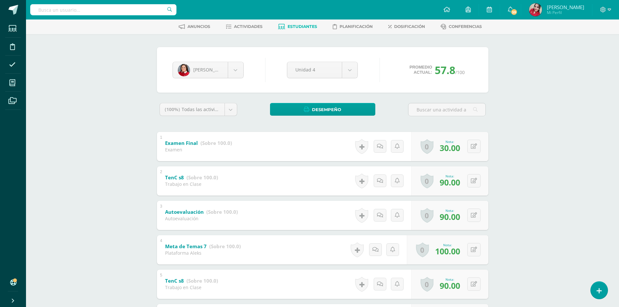
scroll to position [0, 0]
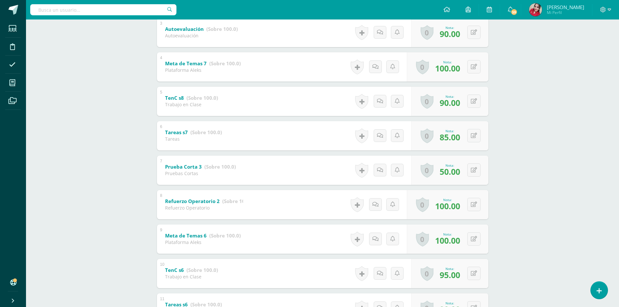
scroll to position [227, 0]
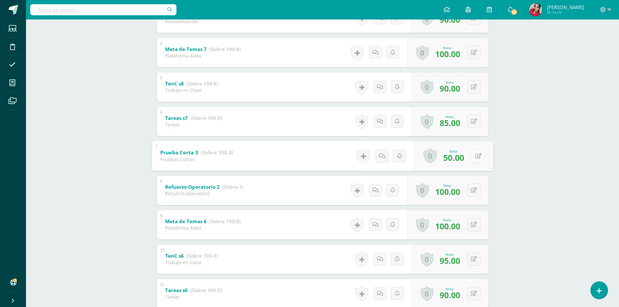
click at [475, 154] on icon at bounding box center [478, 156] width 6 height 6
type input "55"
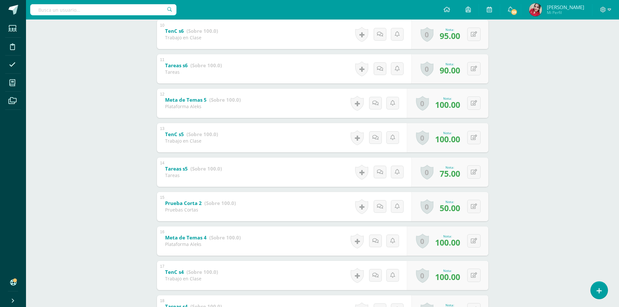
scroll to position [487, 0]
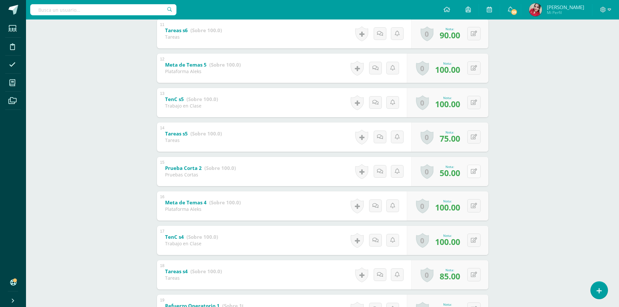
click at [476, 171] on icon at bounding box center [474, 172] width 6 height 6
type input "55"
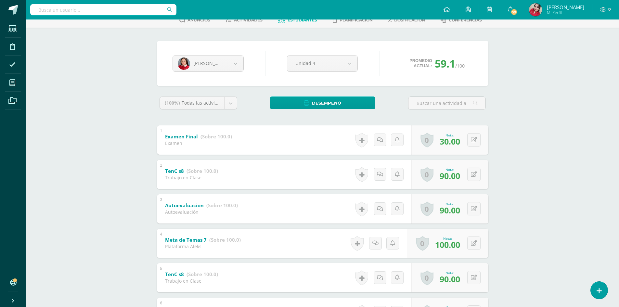
scroll to position [0, 0]
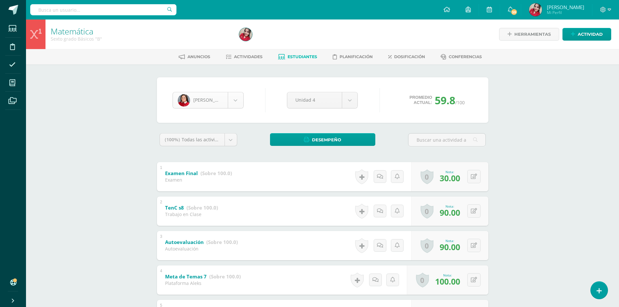
scroll to position [157, 0]
click at [238, 103] on body "Estudiantes Disciplina Asistencia Mis cursos Archivos Soporte Ayuda Reportar un…" at bounding box center [309, 271] width 619 height 542
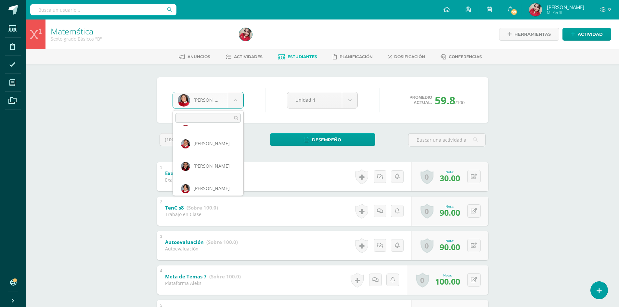
scroll to position [338, 0]
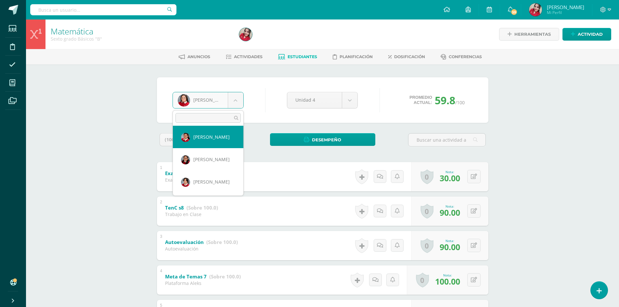
click at [302, 57] on body "Estudiantes Disciplina Asistencia Mis cursos Archivos Soporte Ayuda Reportar un…" at bounding box center [309, 271] width 619 height 542
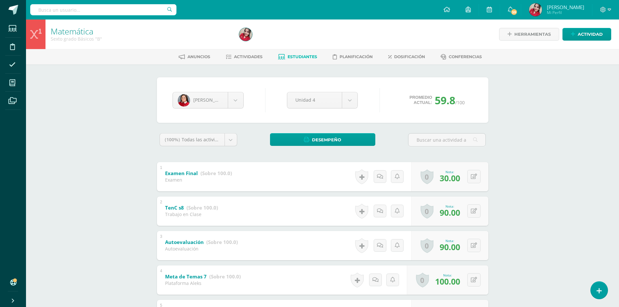
click at [301, 57] on span "Estudiantes" at bounding box center [302, 56] width 30 height 5
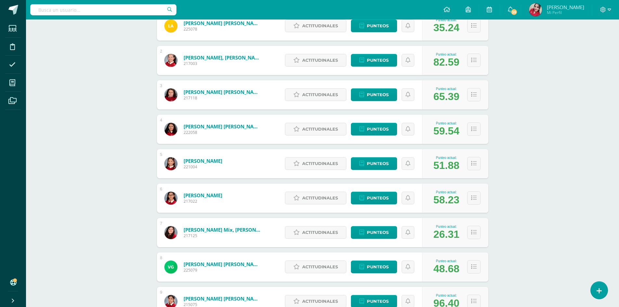
scroll to position [195, 0]
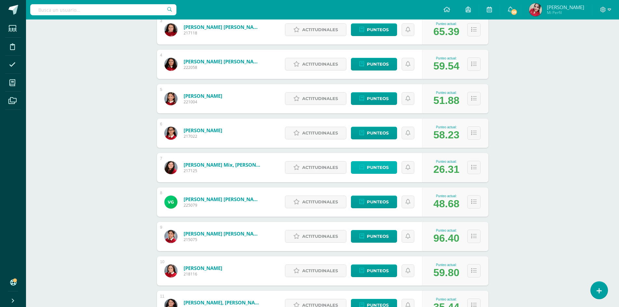
click at [377, 169] on span "Punteos" at bounding box center [378, 167] width 22 height 12
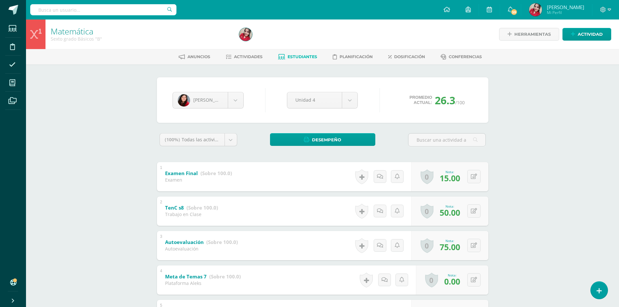
click at [305, 54] on link "Estudiantes" at bounding box center [297, 57] width 39 height 10
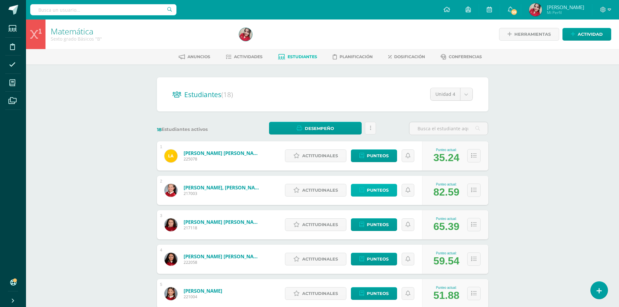
click at [377, 190] on span "Punteos" at bounding box center [378, 190] width 22 height 12
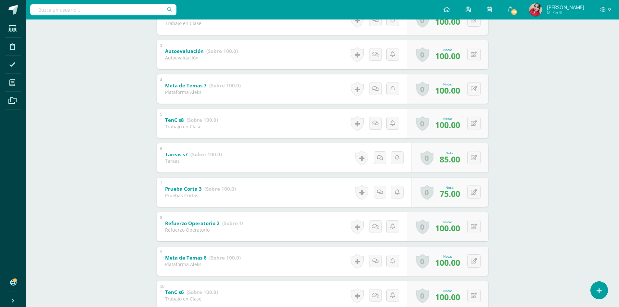
scroll to position [195, 0]
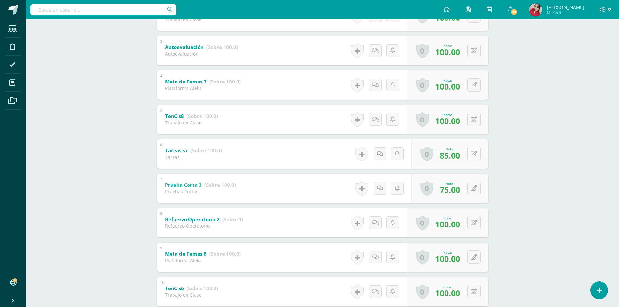
click at [474, 153] on button at bounding box center [473, 153] width 13 height 13
type input "100"
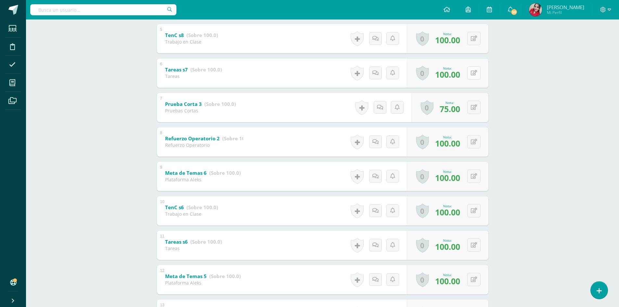
scroll to position [292, 0]
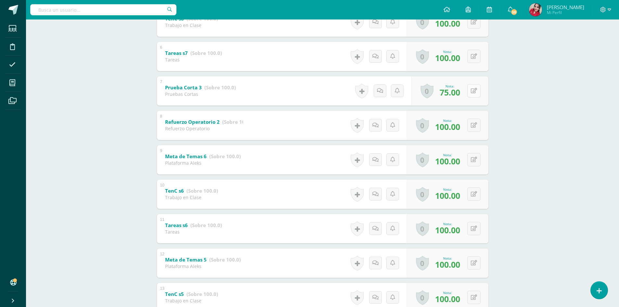
click at [470, 93] on div "0 Logros Logros obtenidos Aún no hay logros agregados Nota: 75.00" at bounding box center [449, 90] width 77 height 29
click at [477, 92] on icon at bounding box center [478, 91] width 6 height 6
type input "80"
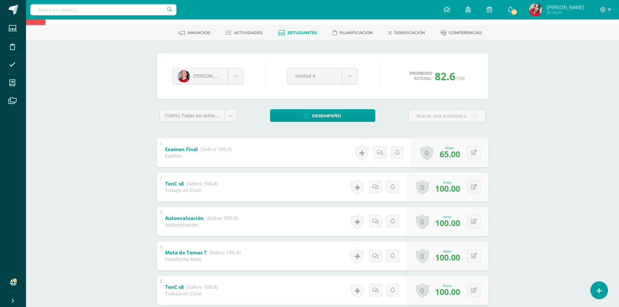
scroll to position [0, 0]
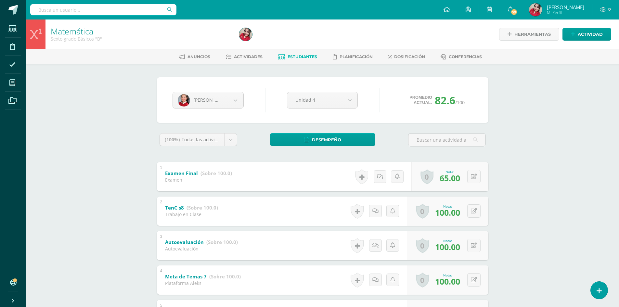
click at [298, 53] on link "Estudiantes" at bounding box center [297, 57] width 39 height 10
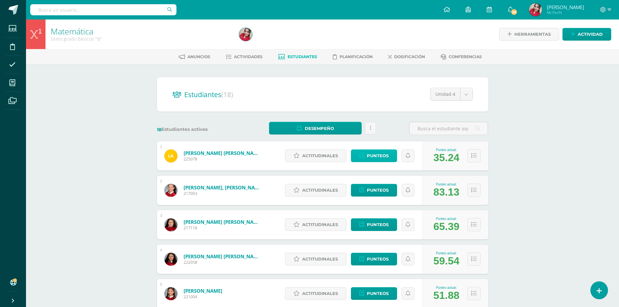
click at [376, 154] on span "Punteos" at bounding box center [378, 156] width 22 height 12
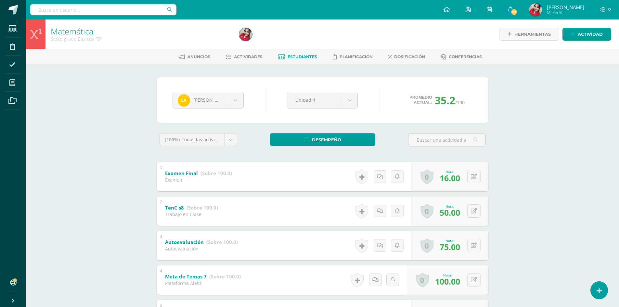
click at [295, 55] on span "Estudiantes" at bounding box center [302, 56] width 30 height 5
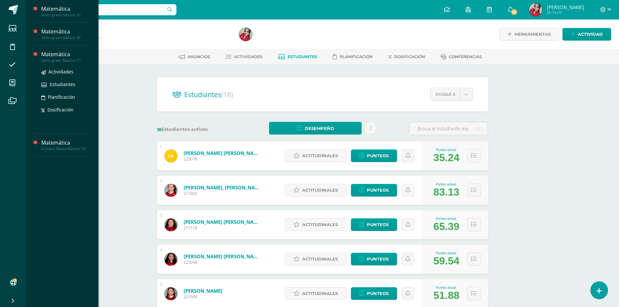
click at [59, 53] on div "Matemática" at bounding box center [65, 54] width 49 height 7
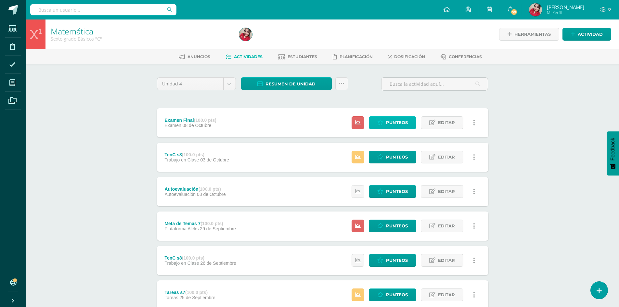
click at [404, 121] on span "Punteos" at bounding box center [397, 123] width 22 height 12
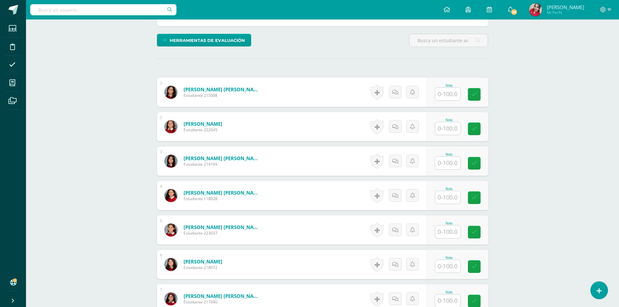
scroll to position [162, 0]
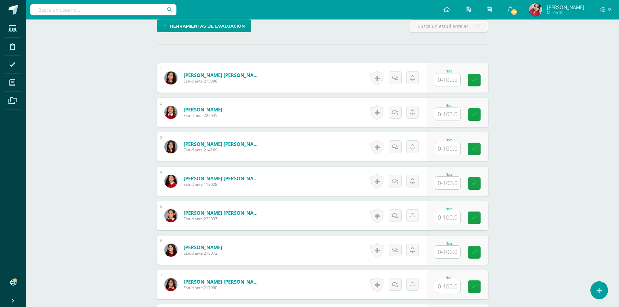
click at [452, 113] on input "text" at bounding box center [447, 114] width 25 height 13
type input "38.5"
type input "20.5"
type input "67"
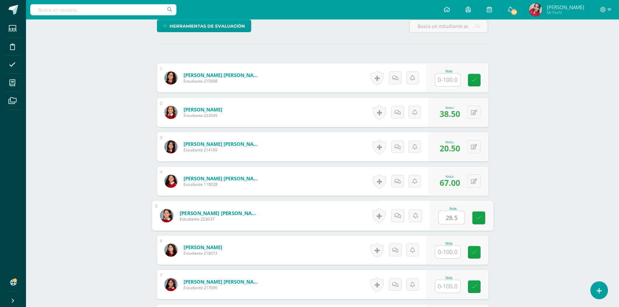
type input "28.5"
type input "67.5"
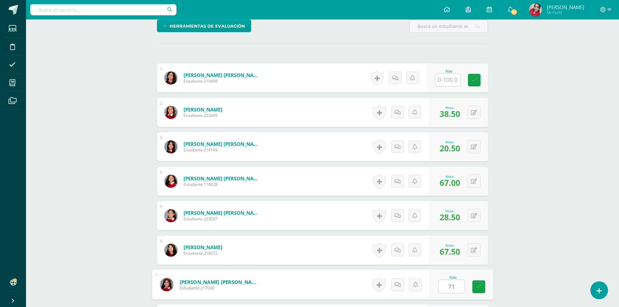
type input "71"
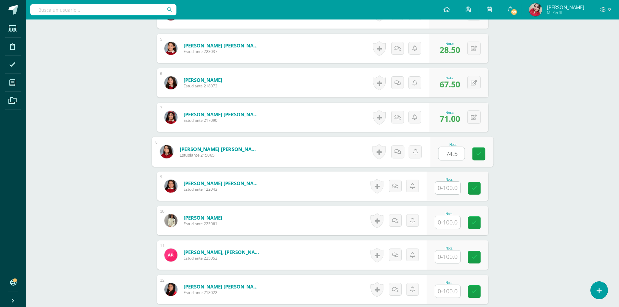
type input "74.5"
type input "8.5"
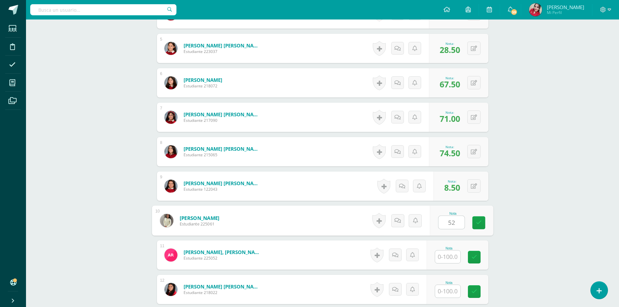
type input "52"
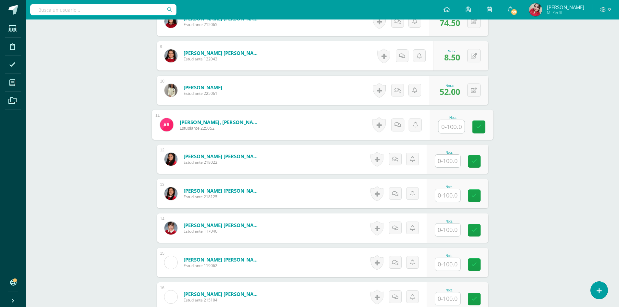
scroll to position [459, 0]
click at [453, 160] on input "text" at bounding box center [447, 161] width 25 height 13
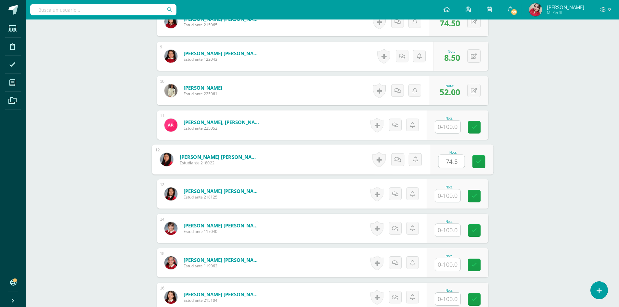
type input "74.5"
type input "29"
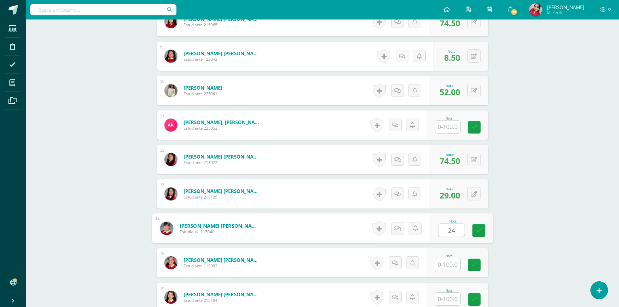
type input "24"
type input "18.5"
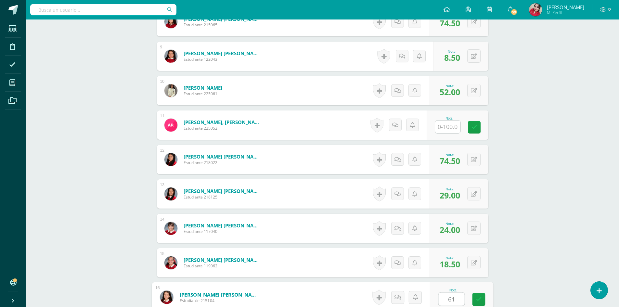
type input "61"
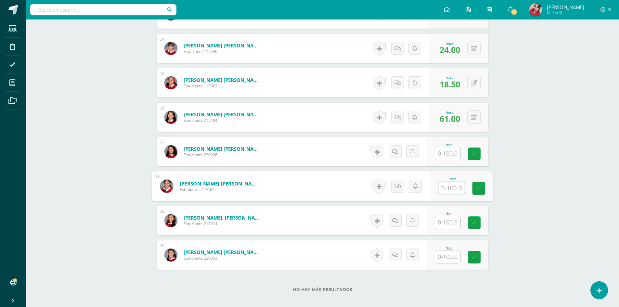
click at [448, 191] on input "text" at bounding box center [451, 188] width 26 height 13
click at [453, 229] on div at bounding box center [447, 222] width 26 height 13
click at [450, 222] on input "text" at bounding box center [451, 222] width 26 height 13
type input "84"
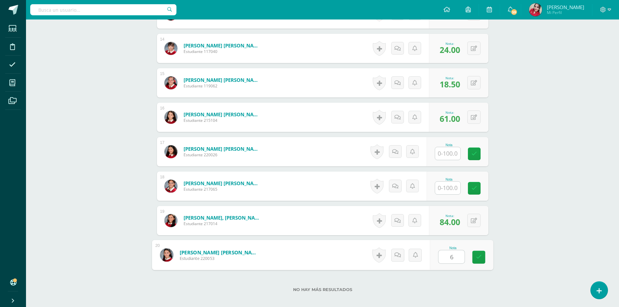
type input "62"
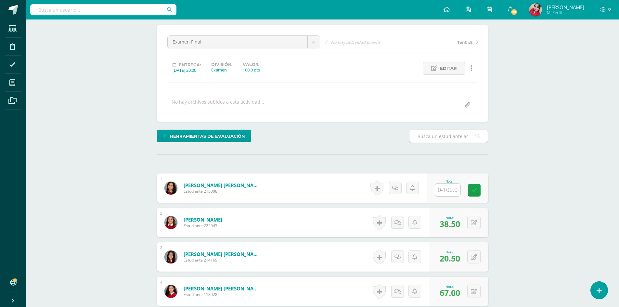
scroll to position [0, 0]
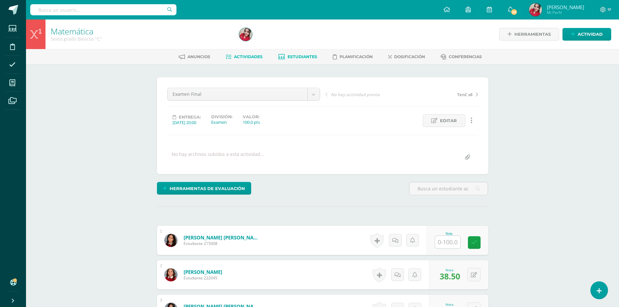
click at [293, 55] on span "Estudiantes" at bounding box center [302, 56] width 30 height 5
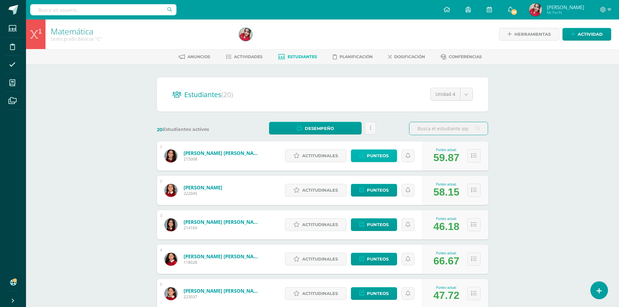
click at [376, 158] on span "Punteos" at bounding box center [378, 156] width 22 height 12
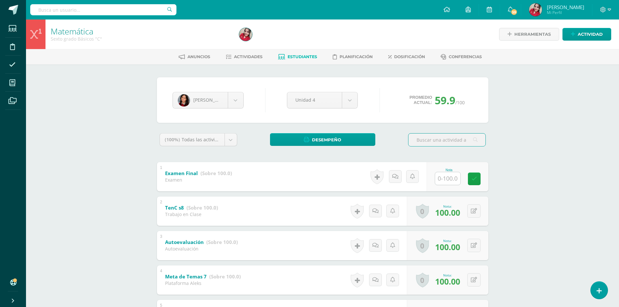
click at [447, 180] on input "text" at bounding box center [447, 178] width 25 height 13
type input "100\"
click at [235, 100] on body "Estudiantes Disciplina Asistencia Mis cursos Archivos Soporte Ayuda Reportar un…" at bounding box center [309, 271] width 619 height 542
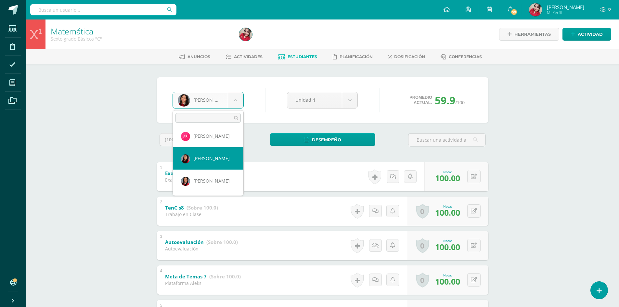
scroll to position [227, 0]
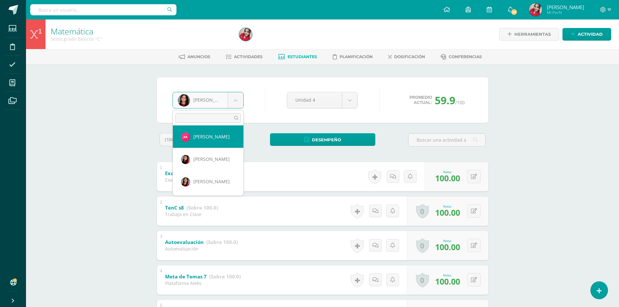
select select "3690"
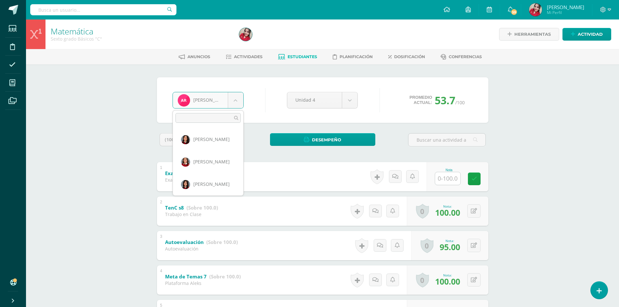
click at [236, 101] on body "Estudiantes Disciplina Asistencia Mis cursos Archivos Soporte Ayuda Reportar un…" at bounding box center [309, 271] width 619 height 542
click at [238, 101] on body "Estudiantes Disciplina Asistencia Mis cursos Archivos Soporte Ayuda Reportar un…" at bounding box center [309, 271] width 619 height 542
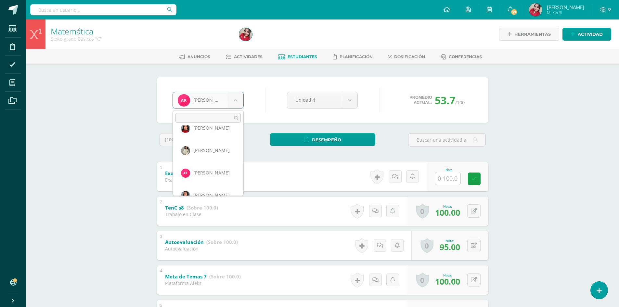
scroll to position [192, 0]
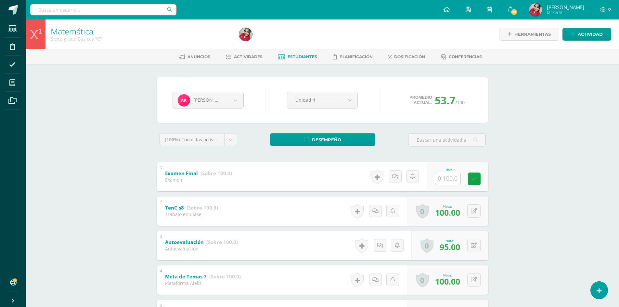
click at [303, 56] on span "Estudiantes" at bounding box center [302, 56] width 30 height 5
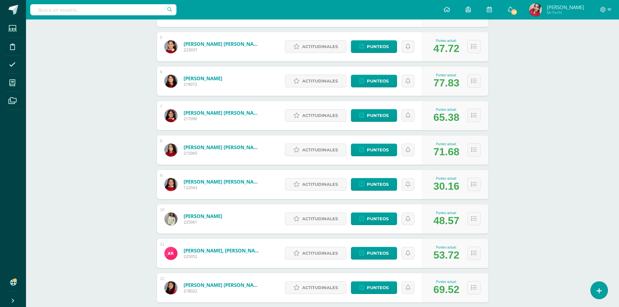
scroll to position [279, 0]
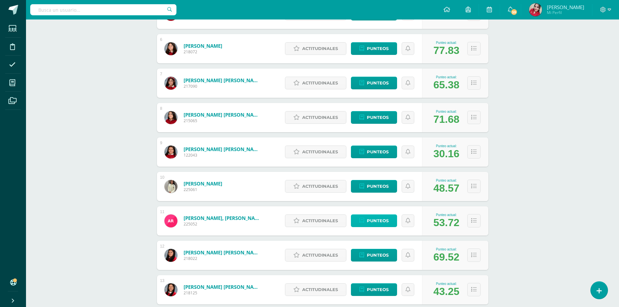
click at [378, 220] on span "Punteos" at bounding box center [378, 221] width 22 height 12
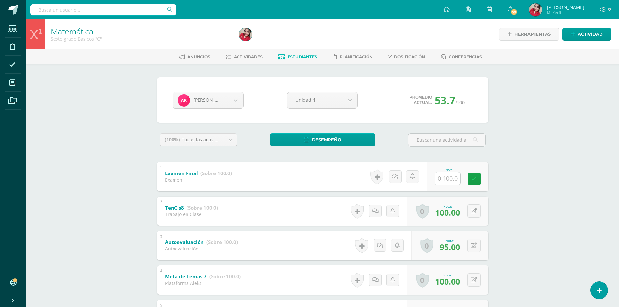
click at [515, 238] on div "Matemática Sexto grado Básicos "C" Herramientas Detalle de asistencias Activida…" at bounding box center [322, 280] width 593 height 522
click at [448, 176] on input "text" at bounding box center [451, 178] width 26 height 13
type input "90"
click at [239, 100] on body "Estudiantes Disciplina Asistencia Mis cursos Archivos Soporte Ayuda Reportar un…" at bounding box center [309, 271] width 619 height 542
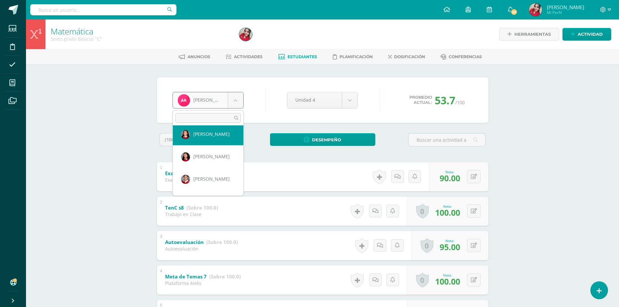
scroll to position [339, 0]
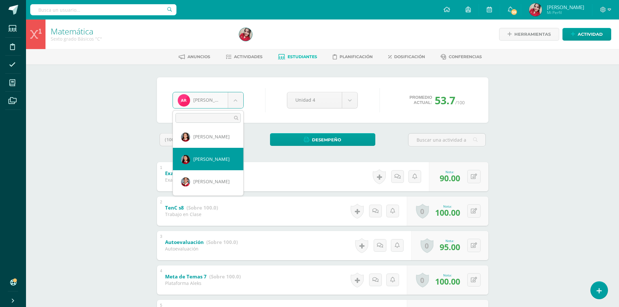
select select "137"
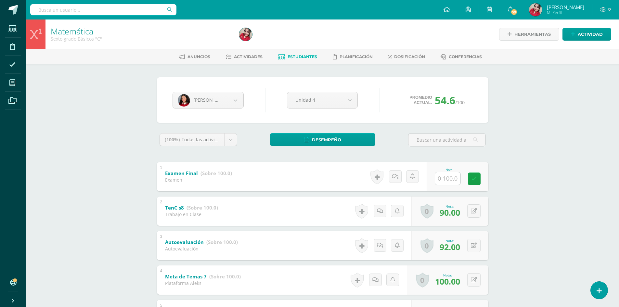
click at [534, 132] on div "Matemática Sexto grado Básicos "C" Herramientas Detalle de asistencias Activida…" at bounding box center [322, 280] width 593 height 522
click at [451, 180] on input "text" at bounding box center [447, 178] width 25 height 13
type input "92"
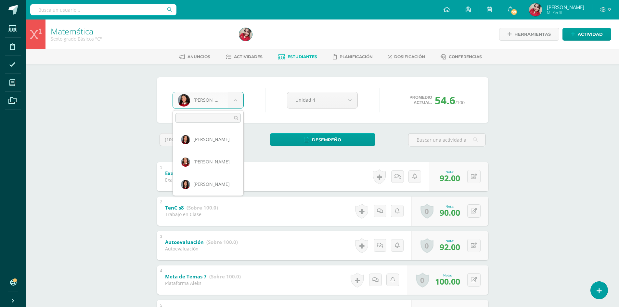
click at [238, 97] on body "Estudiantes Disciplina Asistencia Mis cursos Archivos Soporte Ayuda Reportar un…" at bounding box center [309, 271] width 619 height 542
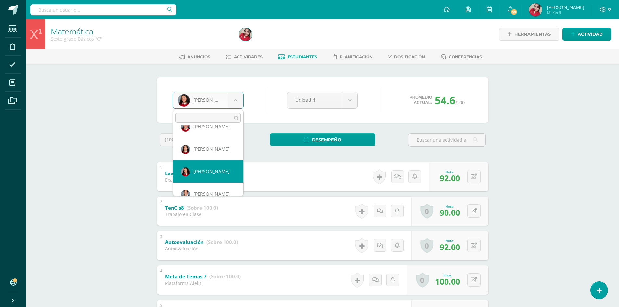
scroll to position [346, 0]
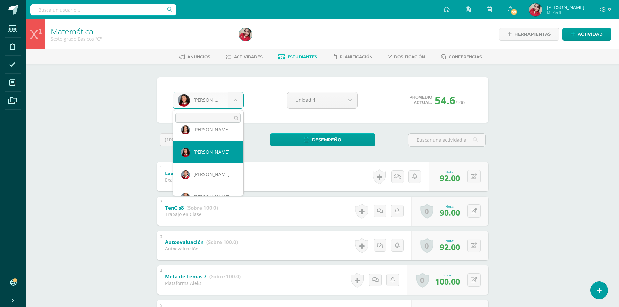
select select "169"
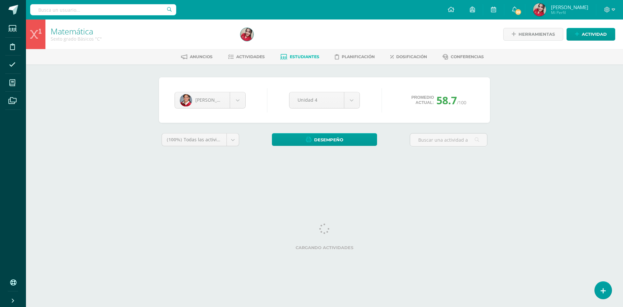
click at [564, 107] on div "Matemática Sexto grado Básicos "C" Herramientas Detalle de asistencias Activida…" at bounding box center [324, 97] width 597 height 156
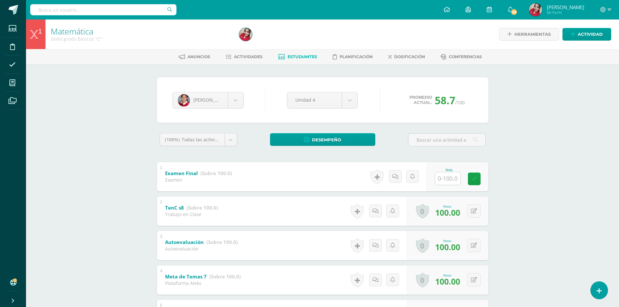
click at [541, 177] on div "Matemática Sexto grado Básicos "C" Herramientas Detalle de asistencias Activida…" at bounding box center [322, 280] width 593 height 522
click at [445, 177] on input "text" at bounding box center [447, 178] width 25 height 13
type input "98"
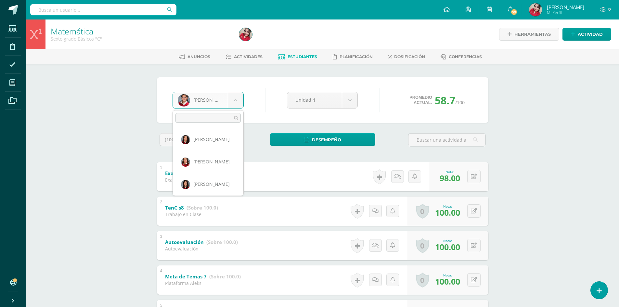
click at [235, 101] on body "Estudiantes Disciplina Asistencia Mis cursos Archivos Soporte Ayuda Reportar un…" at bounding box center [309, 271] width 619 height 542
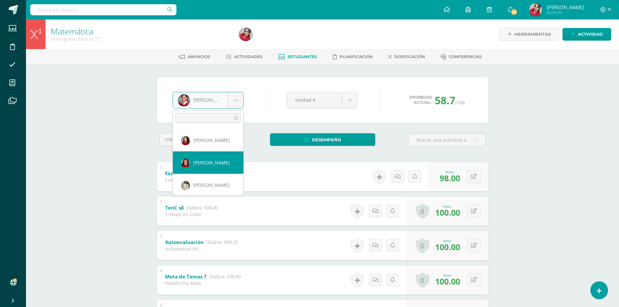
click at [563, 156] on body "Estudiantes Disciplina Asistencia Mis cursos Archivos Soporte Ayuda Reportar un…" at bounding box center [309, 271] width 619 height 542
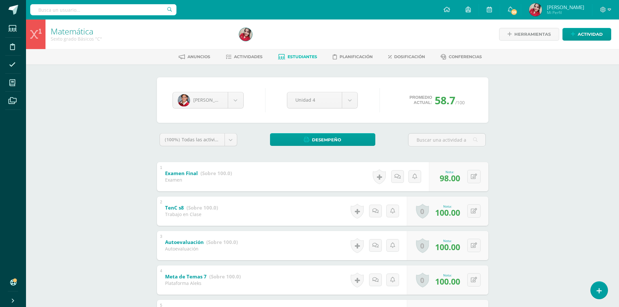
click at [295, 56] on span "Estudiantes" at bounding box center [302, 56] width 30 height 5
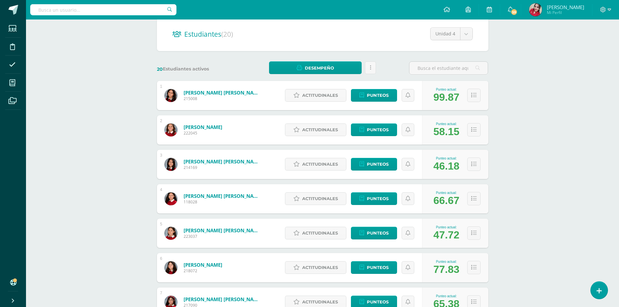
scroll to position [65, 0]
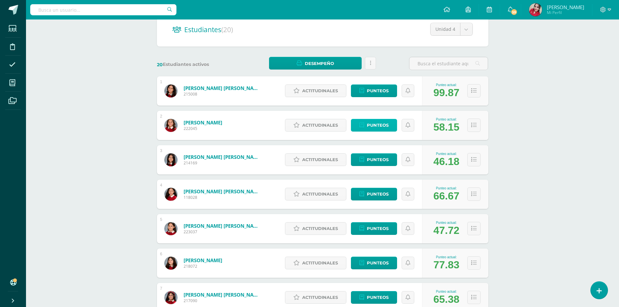
click at [377, 126] on span "Punteos" at bounding box center [378, 125] width 22 height 12
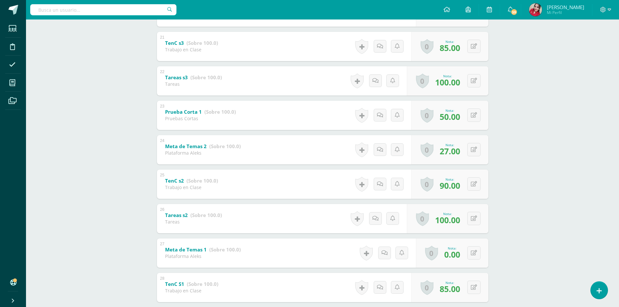
scroll to position [794, 0]
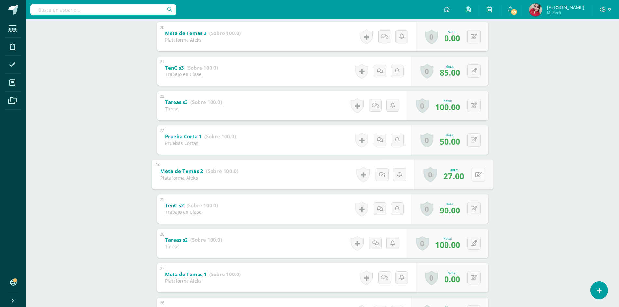
click at [474, 175] on button at bounding box center [478, 175] width 14 height 14
type input "40"
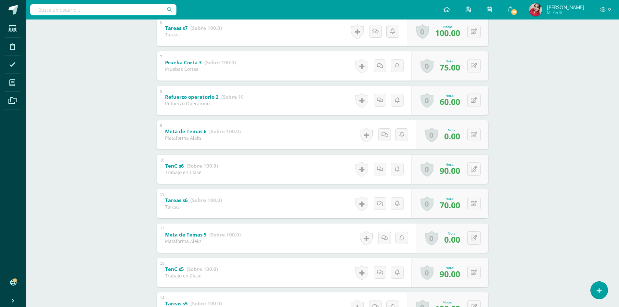
scroll to position [307, 0]
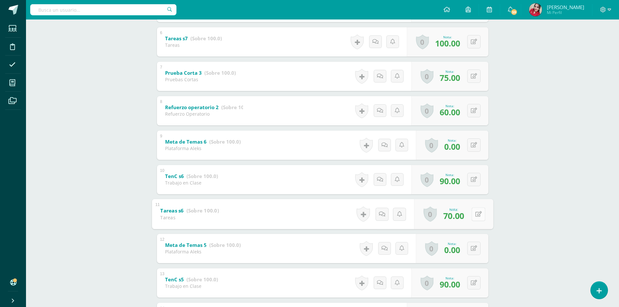
click at [473, 217] on button at bounding box center [478, 214] width 14 height 14
type input "75"
click at [477, 112] on button at bounding box center [473, 110] width 13 height 13
type input "75"
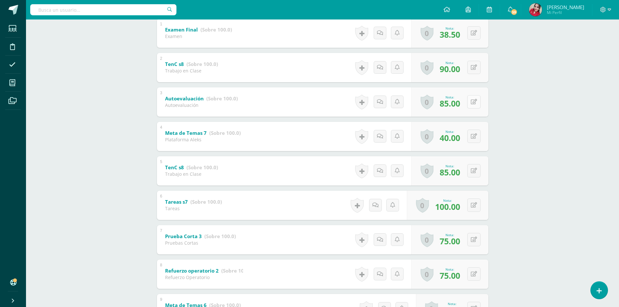
scroll to position [144, 0]
click at [472, 138] on button at bounding box center [478, 136] width 14 height 14
type input "50"
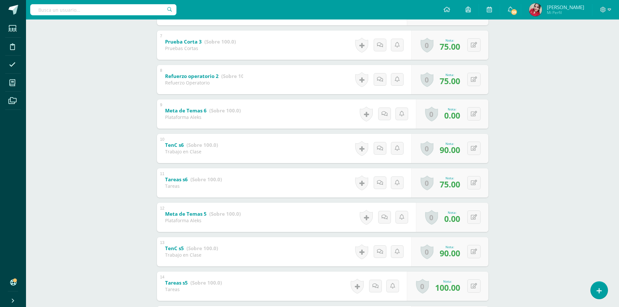
scroll to position [339, 0]
click at [477, 80] on button at bounding box center [478, 78] width 14 height 14
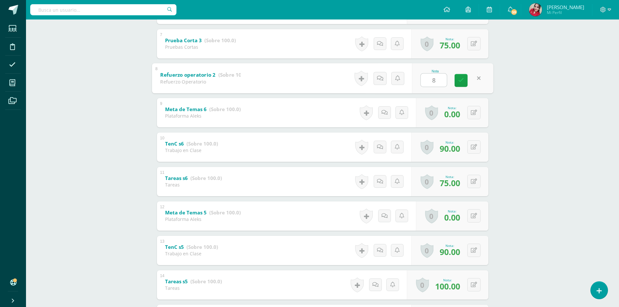
type input "80"
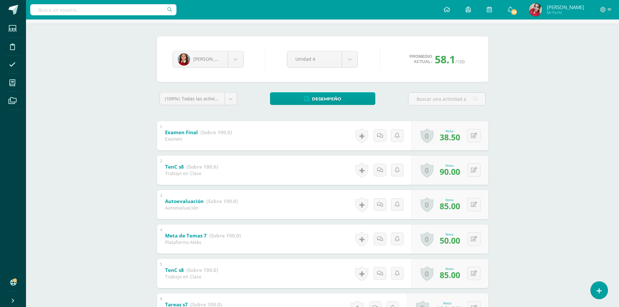
scroll to position [0, 0]
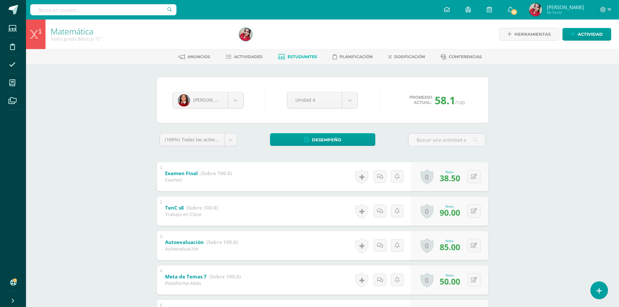
click at [306, 55] on span "Estudiantes" at bounding box center [302, 56] width 30 height 5
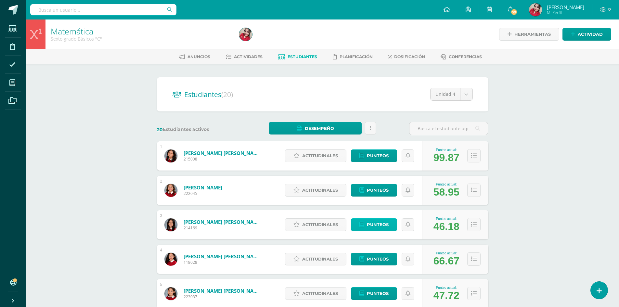
click at [373, 222] on span "Punteos" at bounding box center [378, 225] width 22 height 12
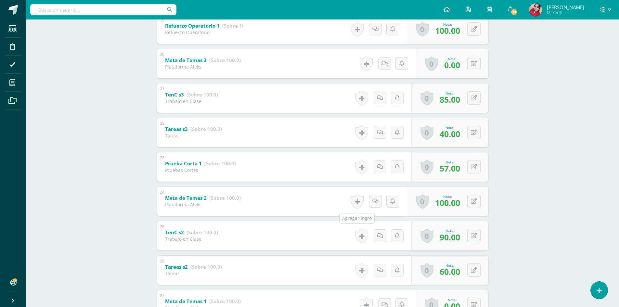
scroll to position [761, 0]
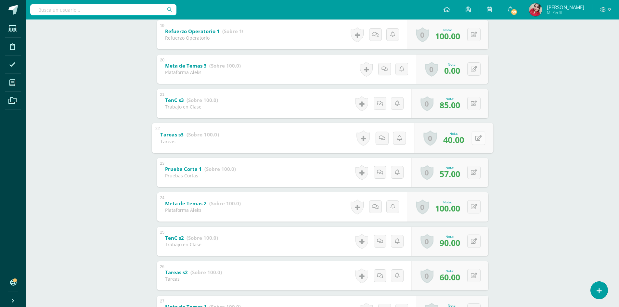
click at [474, 139] on button at bounding box center [478, 138] width 14 height 14
type input "75"
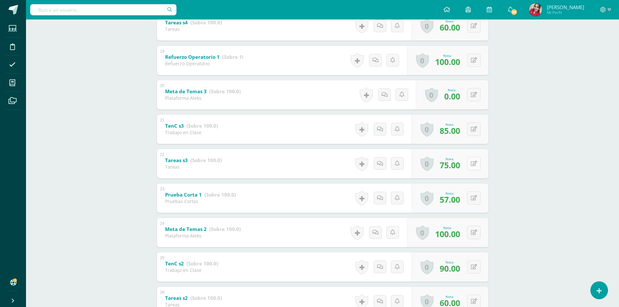
scroll to position [664, 0]
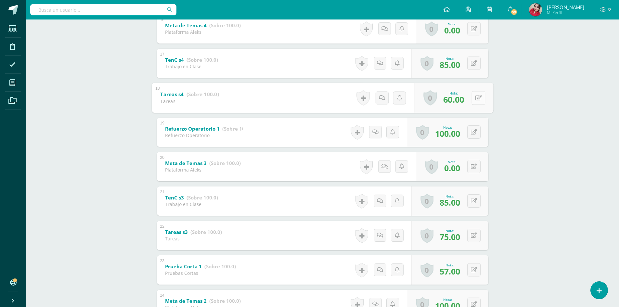
click at [476, 98] on icon at bounding box center [478, 98] width 6 height 6
type input "75"
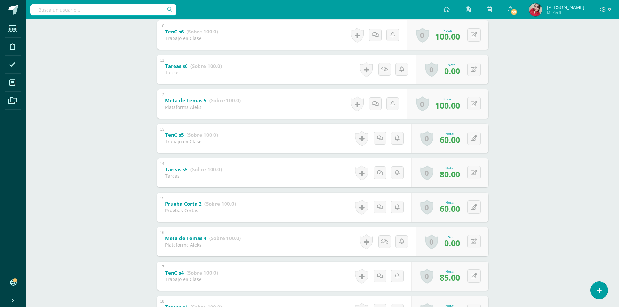
scroll to position [437, 0]
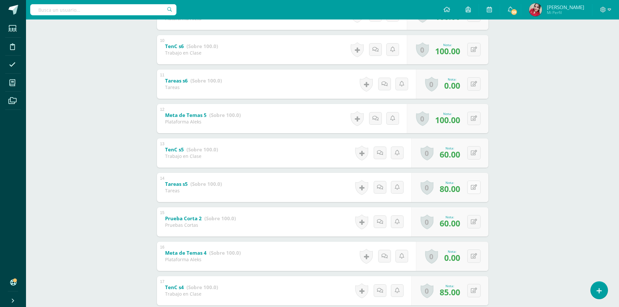
click at [473, 190] on button at bounding box center [473, 187] width 13 height 13
type input "85"
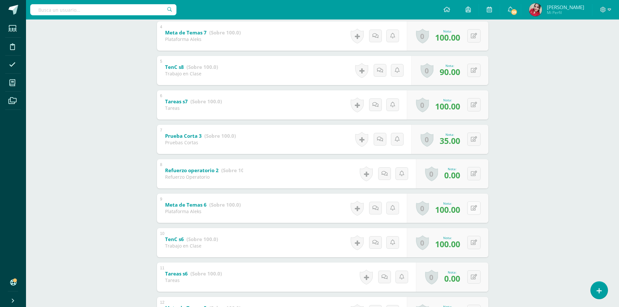
scroll to position [242, 0]
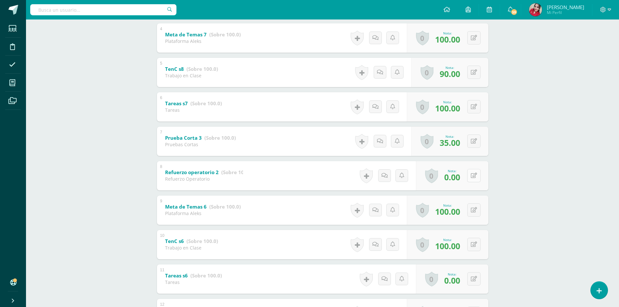
click at [475, 177] on icon at bounding box center [474, 176] width 6 height 6
type input "75"
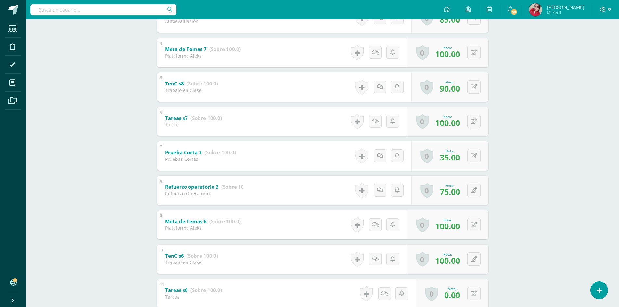
scroll to position [260, 0]
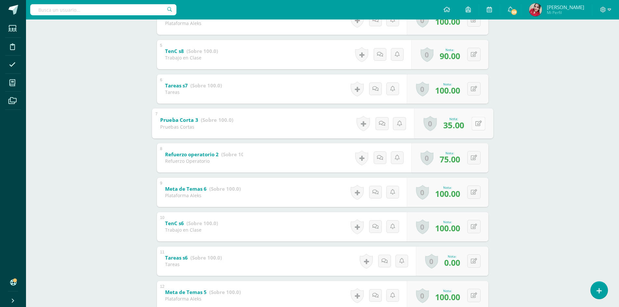
click at [472, 122] on button at bounding box center [478, 124] width 14 height 14
type input "50"
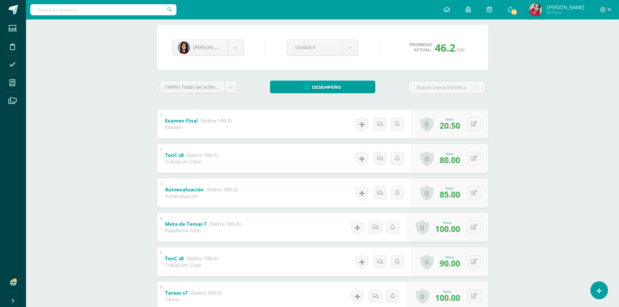
scroll to position [0, 0]
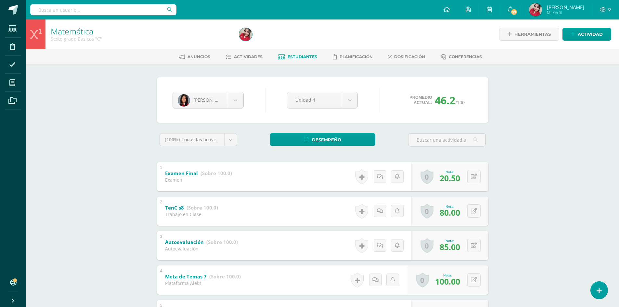
click at [289, 55] on span "Estudiantes" at bounding box center [302, 56] width 30 height 5
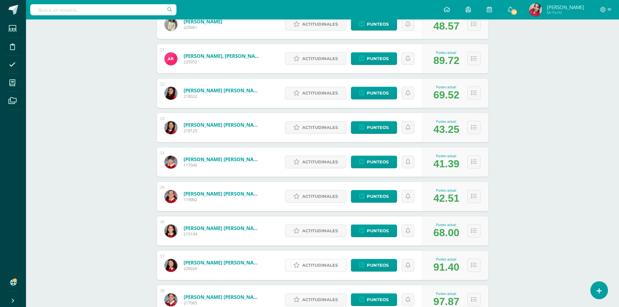
scroll to position [398, 0]
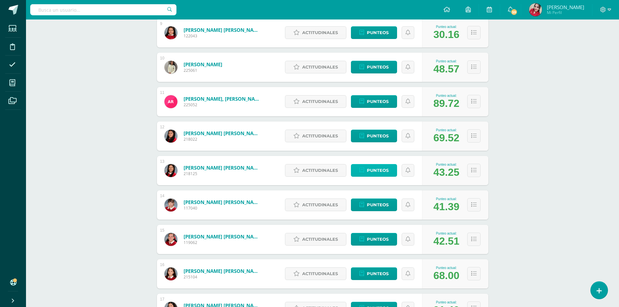
click at [360, 171] on icon at bounding box center [361, 171] width 5 height 6
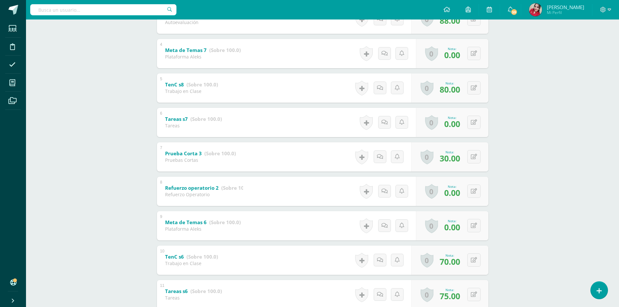
scroll to position [227, 0]
click at [473, 158] on button at bounding box center [478, 156] width 14 height 14
type input "50"
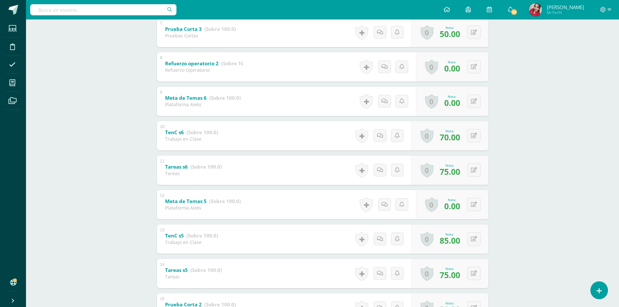
scroll to position [422, 0]
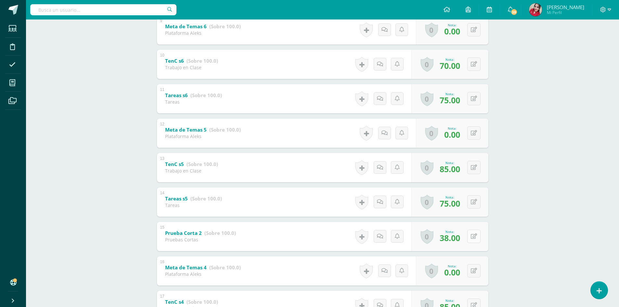
click at [476, 239] on button at bounding box center [473, 236] width 13 height 13
type input "50"
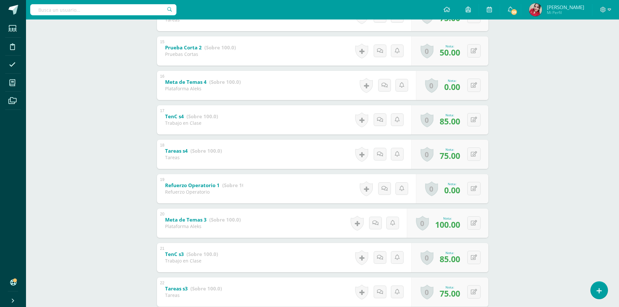
scroll to position [617, 0]
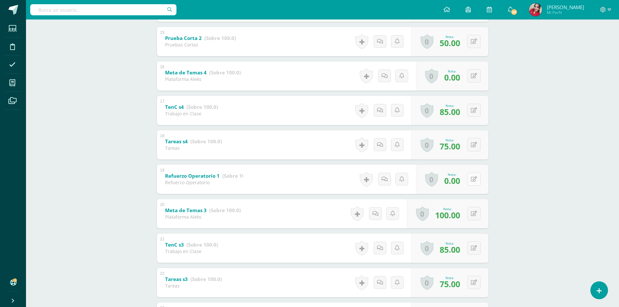
click at [475, 178] on icon at bounding box center [474, 179] width 6 height 6
type input "75"
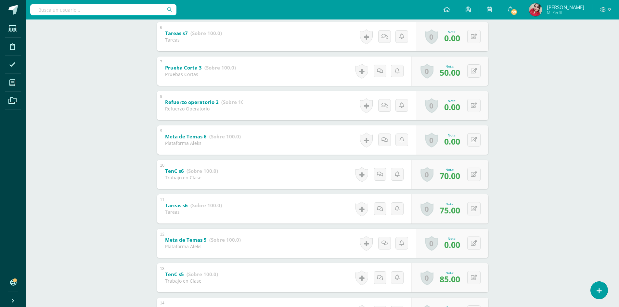
scroll to position [292, 0]
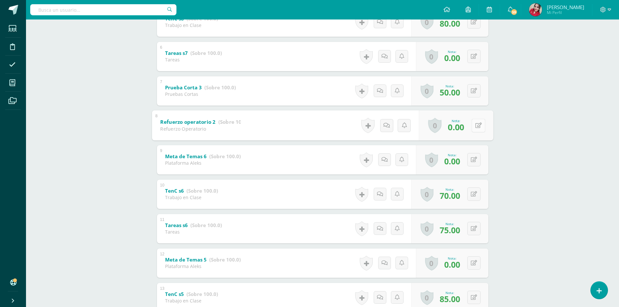
click at [474, 123] on button at bounding box center [478, 126] width 14 height 14
type input "75"
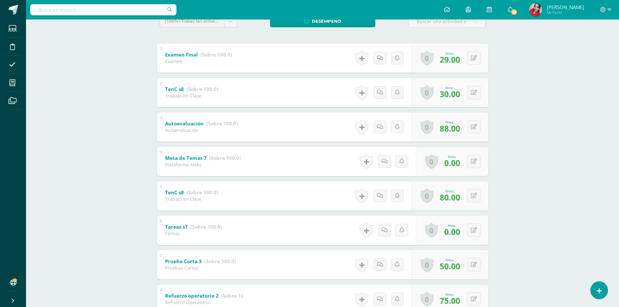
scroll to position [112, 0]
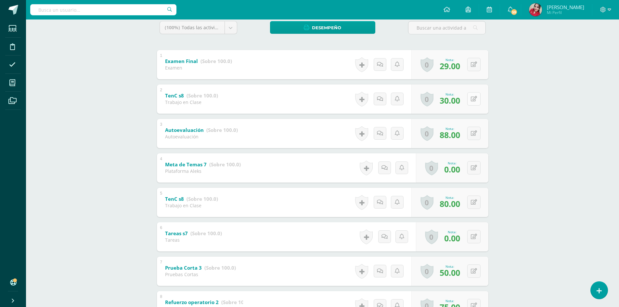
click at [474, 99] on button at bounding box center [473, 98] width 13 height 13
type input "60"
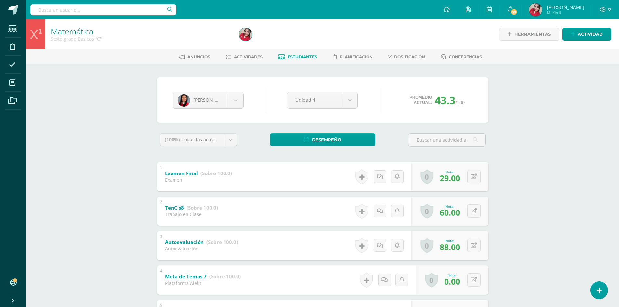
click at [303, 54] on span "Estudiantes" at bounding box center [302, 56] width 30 height 5
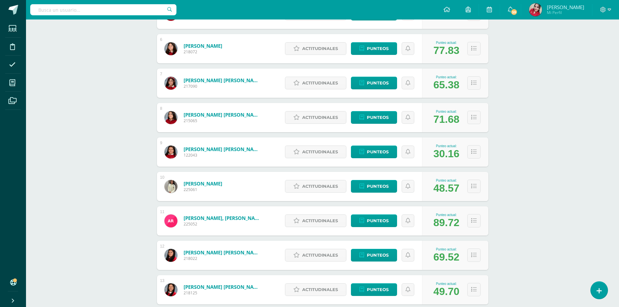
scroll to position [247, 0]
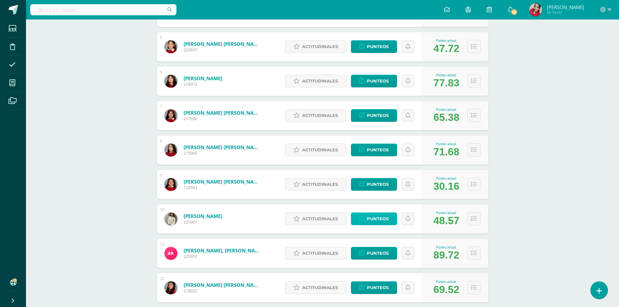
click at [381, 218] on span "Punteos" at bounding box center [378, 219] width 22 height 12
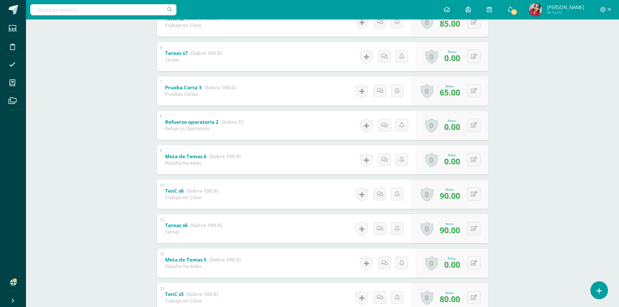
scroll to position [520, 0]
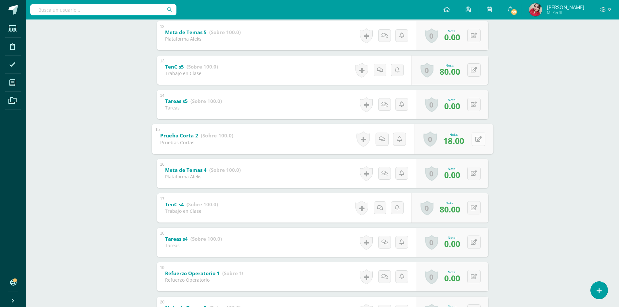
click at [474, 136] on button at bounding box center [478, 139] width 14 height 14
type input "65"
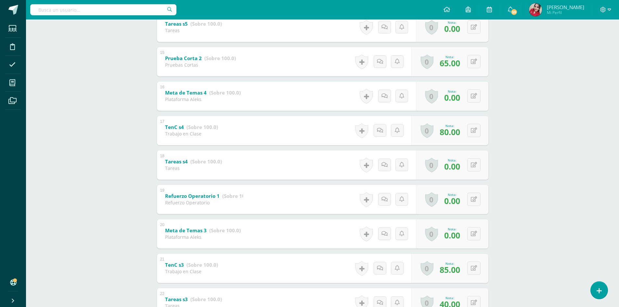
scroll to position [617, 0]
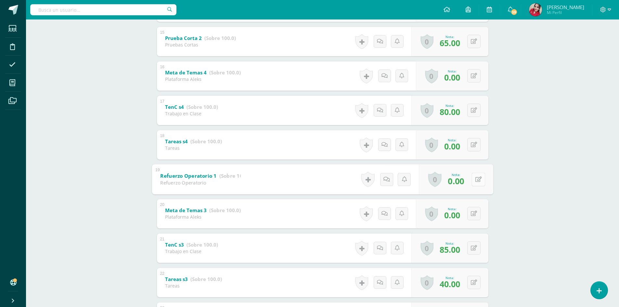
click at [475, 180] on icon at bounding box center [478, 179] width 6 height 6
type input "60"
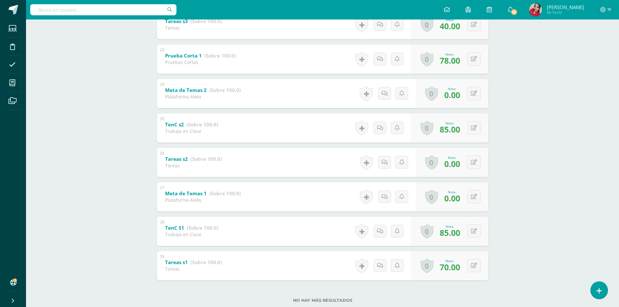
scroll to position [877, 0]
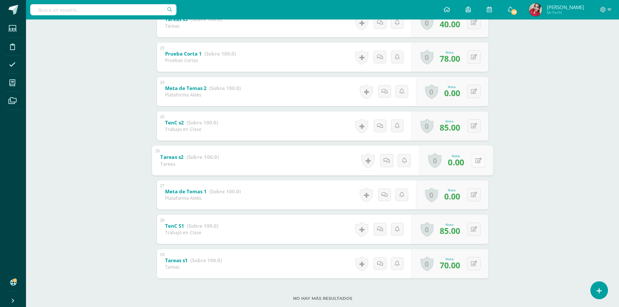
click at [476, 165] on button at bounding box center [478, 161] width 14 height 14
type input "6"
type input "75"
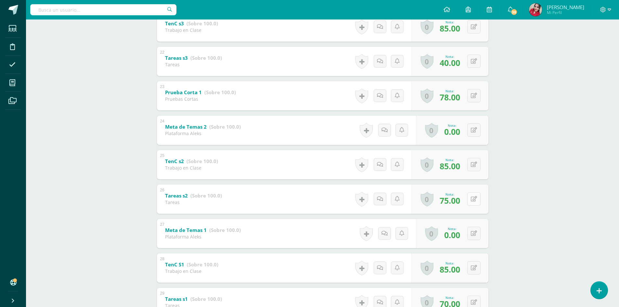
scroll to position [779, 0]
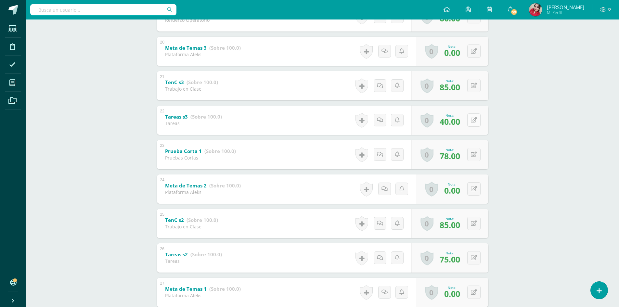
click at [479, 118] on button at bounding box center [473, 119] width 13 height 13
type input "65"
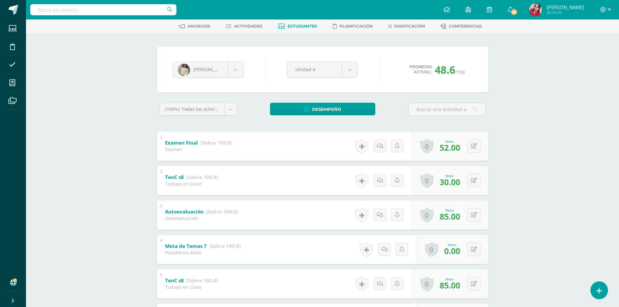
scroll to position [0, 0]
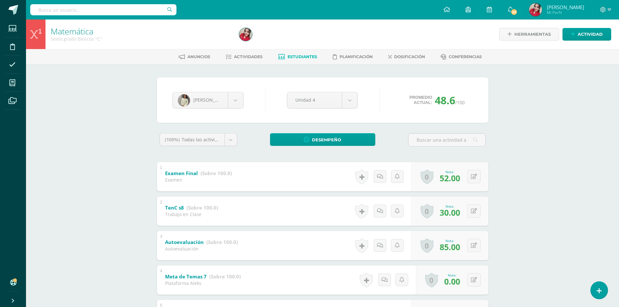
click at [302, 58] on span "Estudiantes" at bounding box center [302, 56] width 30 height 5
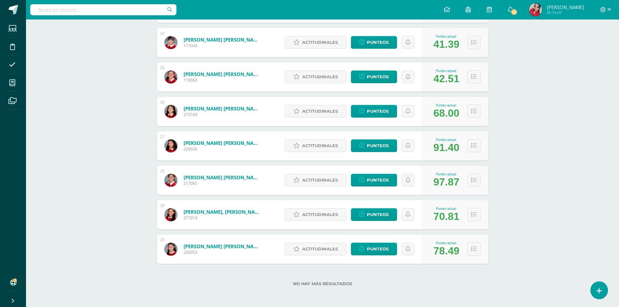
scroll to position [528, 0]
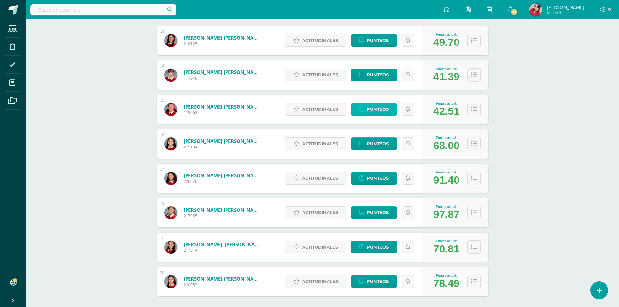
click at [376, 111] on span "Punteos" at bounding box center [378, 109] width 22 height 12
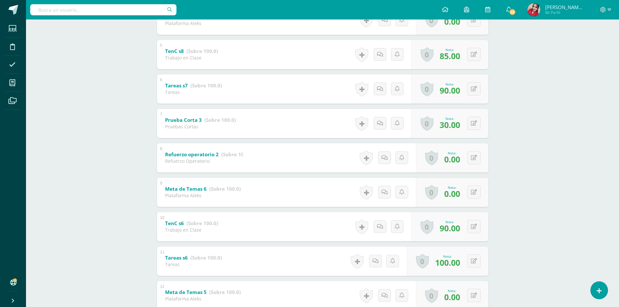
scroll to position [292, 0]
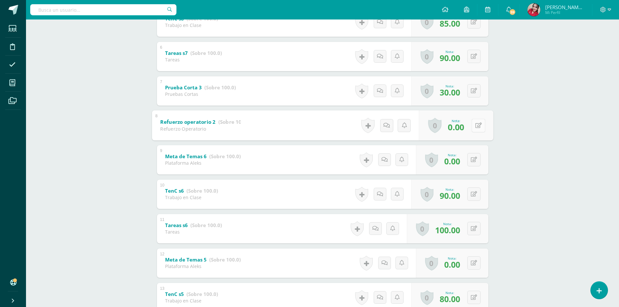
click at [477, 123] on button at bounding box center [478, 126] width 14 height 14
type input "50"
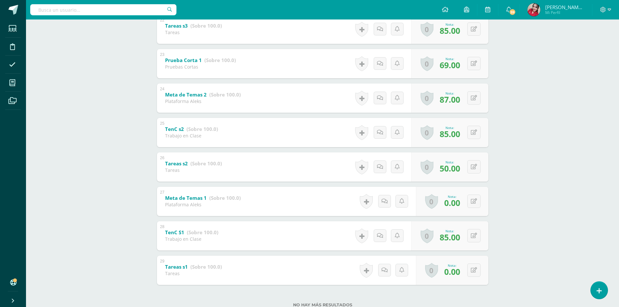
scroll to position [859, 0]
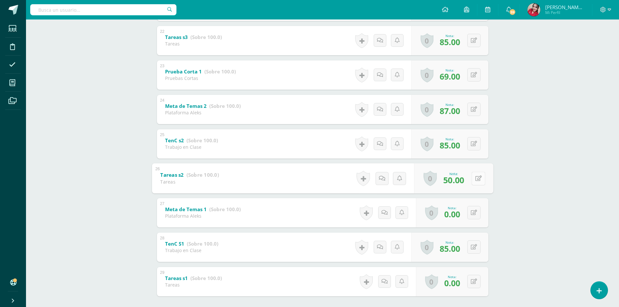
click at [474, 178] on button at bounding box center [478, 178] width 14 height 14
type input "6"
type input "75"
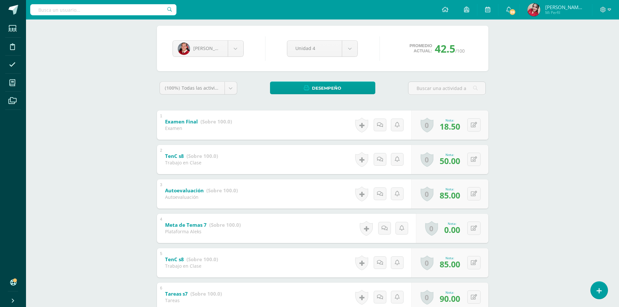
scroll to position [0, 0]
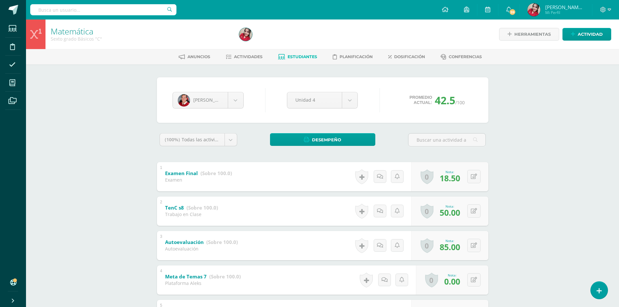
click at [305, 56] on span "Estudiantes" at bounding box center [302, 56] width 30 height 5
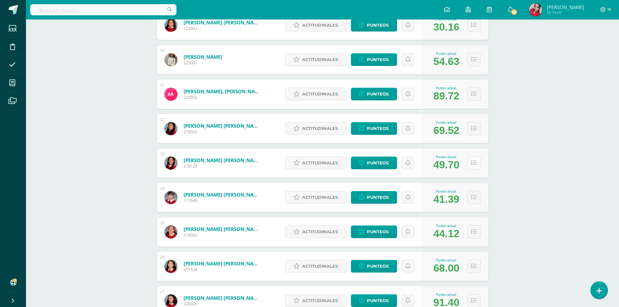
scroll to position [398, 0]
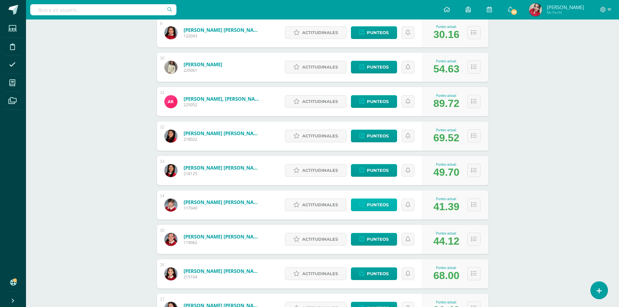
click at [380, 207] on span "Punteos" at bounding box center [378, 205] width 22 height 12
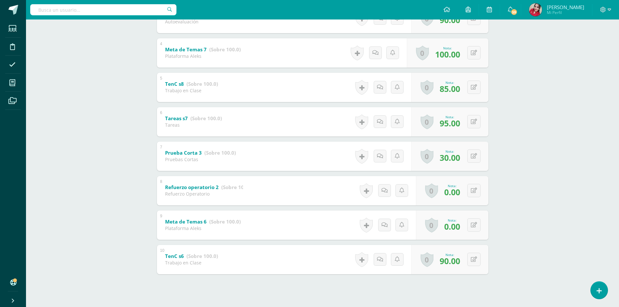
scroll to position [227, 0]
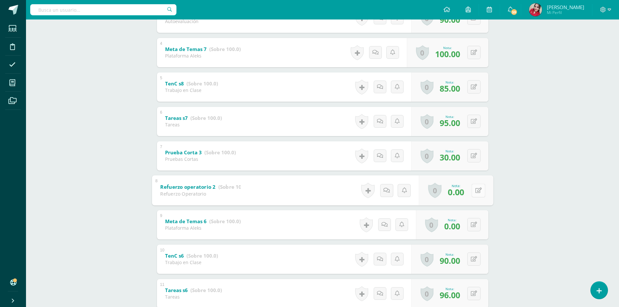
click at [476, 193] on button at bounding box center [478, 190] width 14 height 14
type input "50"
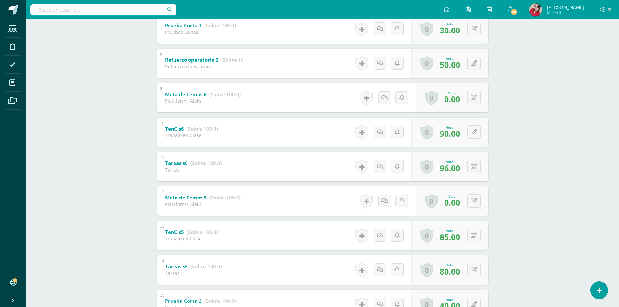
scroll to position [422, 0]
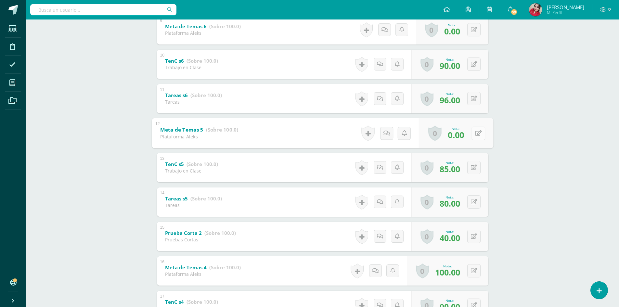
click at [478, 134] on button at bounding box center [478, 133] width 14 height 14
type input "100"
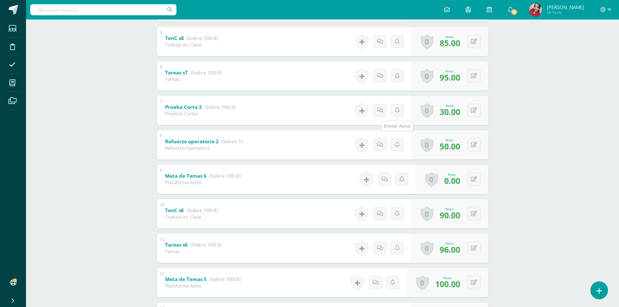
scroll to position [260, 0]
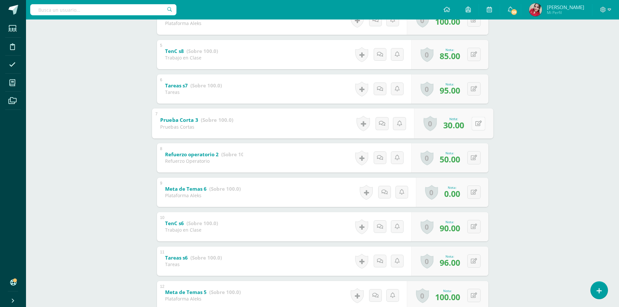
click at [477, 124] on button at bounding box center [478, 124] width 14 height 14
type input "40"
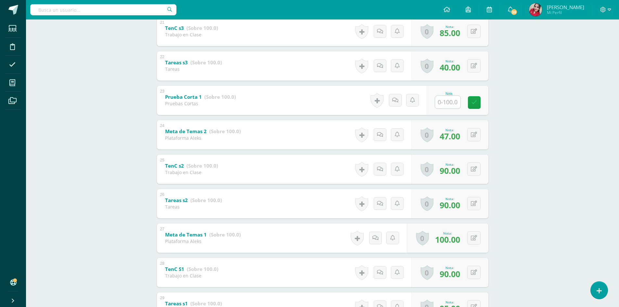
scroll to position [844, 0]
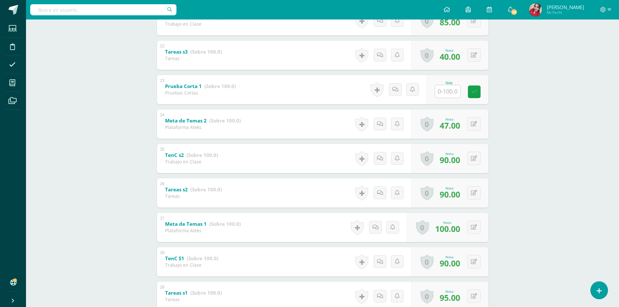
click at [448, 92] on input "text" at bounding box center [447, 91] width 25 height 13
type input "60"
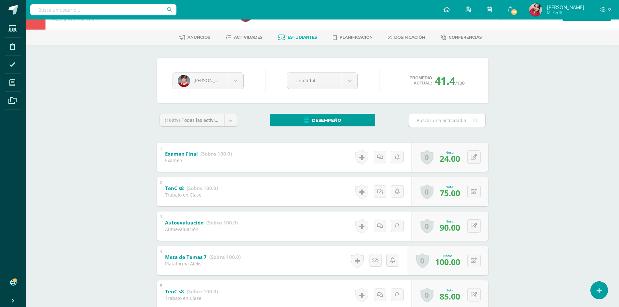
scroll to position [0, 0]
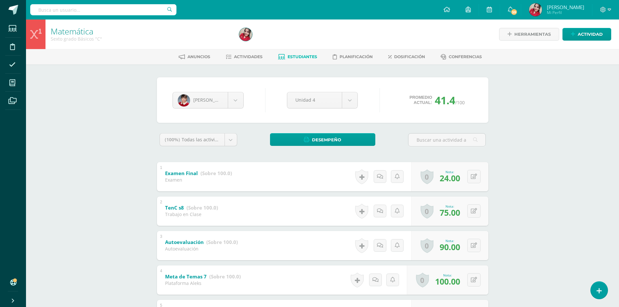
click at [295, 55] on span "Estudiantes" at bounding box center [302, 56] width 30 height 5
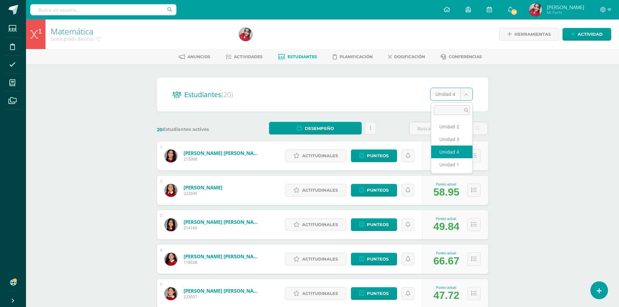
select select "/dashboard/teacher/section/2869/students/?unit=174778"
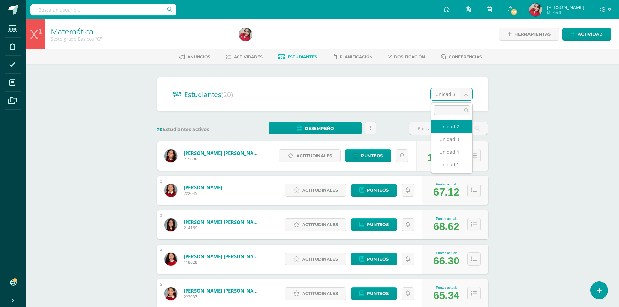
select select "/dashboard/teacher/section/2869/students/?unit=174777"
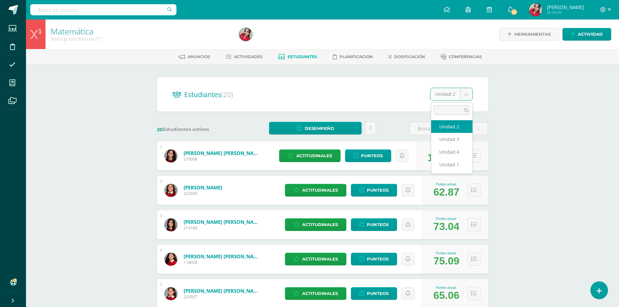
select select "/dashboard/teacher/section/2869/students/?unit=174774"
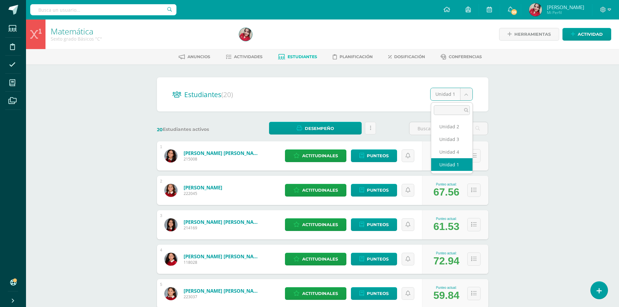
select select "/dashboard/teacher/section/2869/students/?unit=174779"
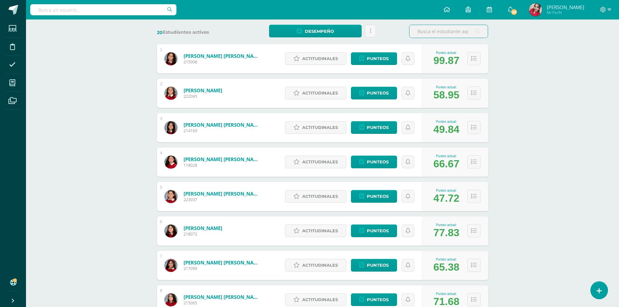
scroll to position [162, 0]
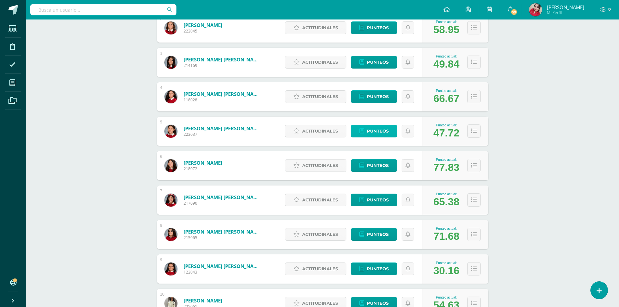
click at [371, 131] on span "Punteos" at bounding box center [378, 131] width 22 height 12
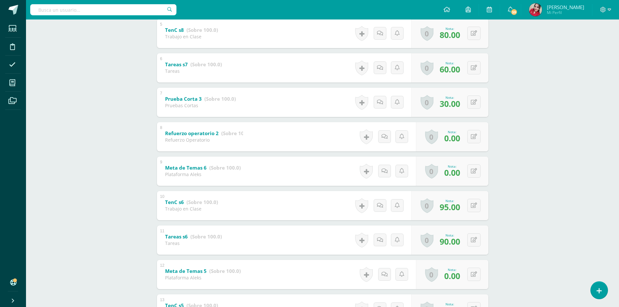
scroll to position [325, 0]
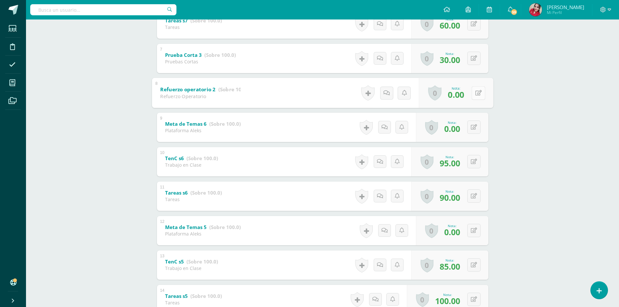
click at [476, 92] on button at bounding box center [478, 93] width 14 height 14
type input "100"
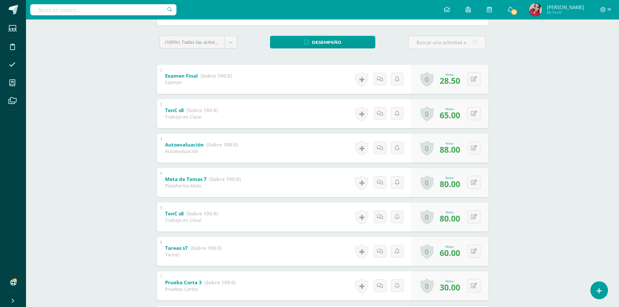
scroll to position [0, 0]
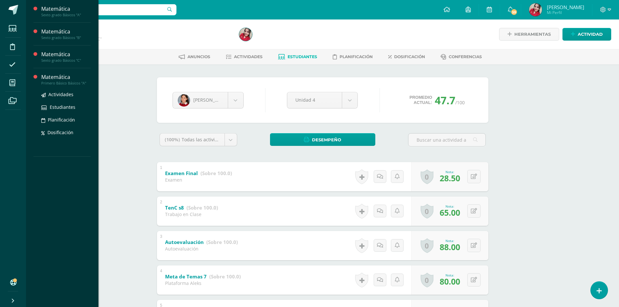
click at [61, 81] on div "Primero Básico Básicos "A"" at bounding box center [65, 83] width 49 height 5
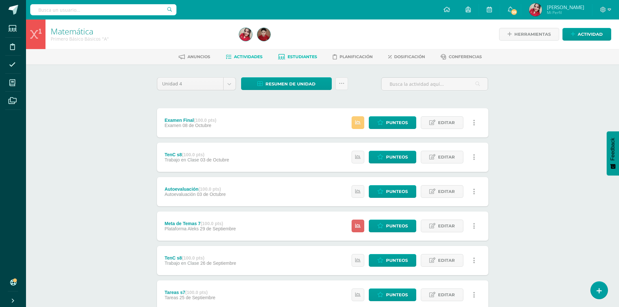
click at [294, 54] on link "Estudiantes" at bounding box center [297, 57] width 39 height 10
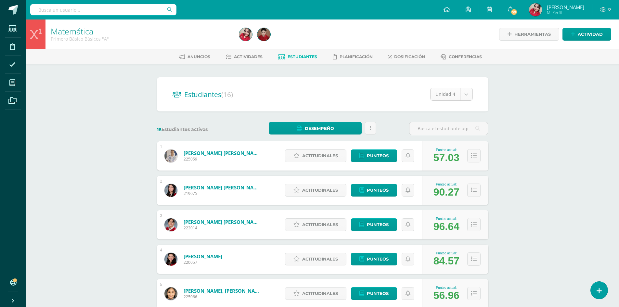
click at [466, 95] on body "Estudiantes Disciplina Asistencia Mis cursos Archivos Soporte Ayuda Reportar un…" at bounding box center [309, 260] width 619 height 521
select select "/dashboard/teacher/section/2900/students/?unit=175057"
click at [466, 96] on body "Estudiantes Disciplina Asistencia Mis cursos Archivos Soporte Ayuda Reportar un…" at bounding box center [309, 260] width 619 height 521
select select "/dashboard/teacher/section/2900/students/?unit=175056"
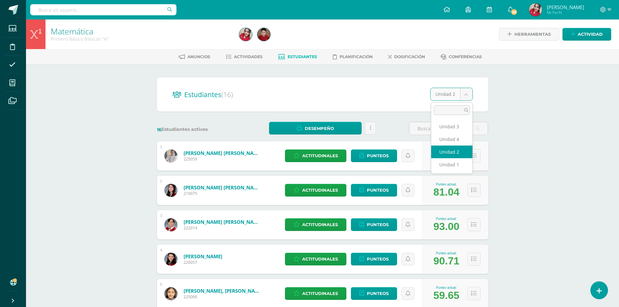
click at [468, 93] on body "Estudiantes Disciplina Asistencia Mis cursos Archivos Soporte Ayuda Reportar un…" at bounding box center [309, 260] width 619 height 521
select select "/dashboard/teacher/section/2900/students/?unit=175053"
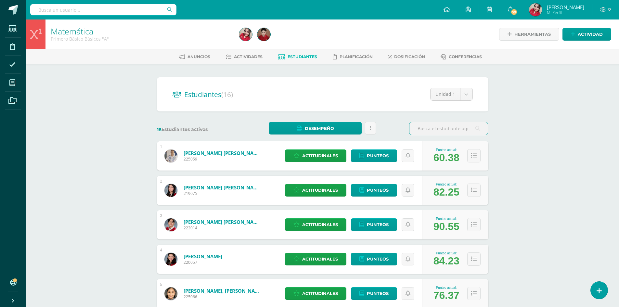
click at [473, 93] on div "Estudiantes (16) Unidad 1 Unidad 3 Unidad 4 Unidad 2 Unidad 1" at bounding box center [322, 94] width 331 height 34
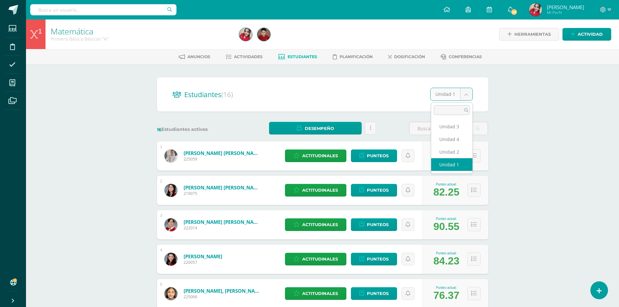
select select "/dashboard/teacher/section/2900/students/?unit=175058"
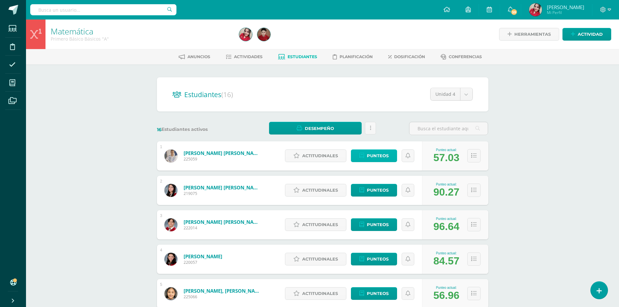
click at [371, 155] on span "Punteos" at bounding box center [378, 156] width 22 height 12
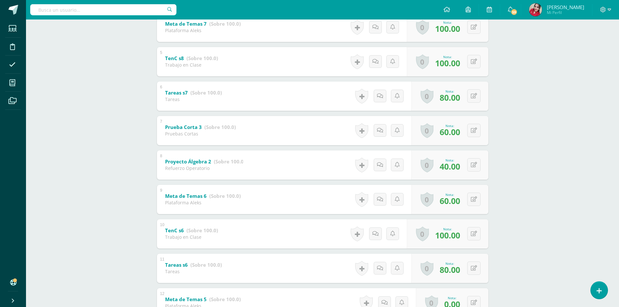
scroll to position [242, 0]
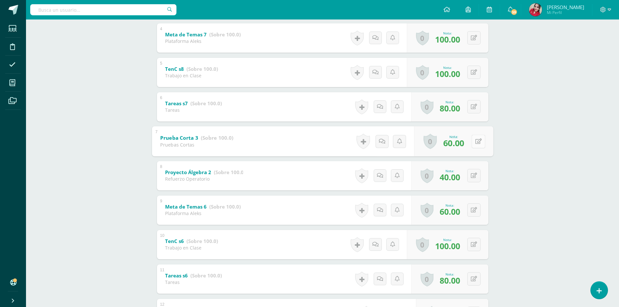
click at [473, 144] on button at bounding box center [478, 141] width 14 height 14
type input "65"
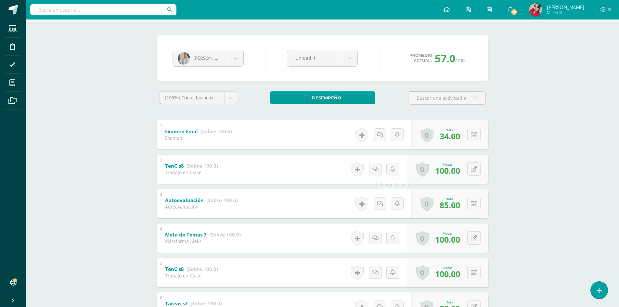
scroll to position [0, 0]
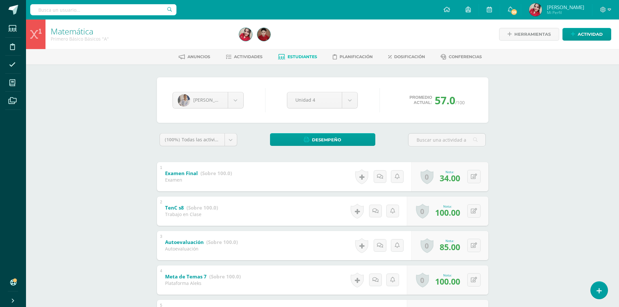
click at [300, 58] on span "Estudiantes" at bounding box center [302, 56] width 30 height 5
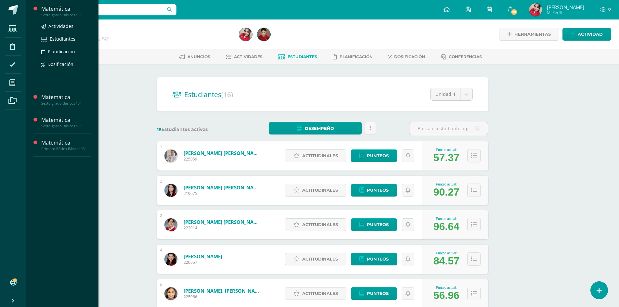
click at [56, 11] on div "Matemática" at bounding box center [65, 8] width 49 height 7
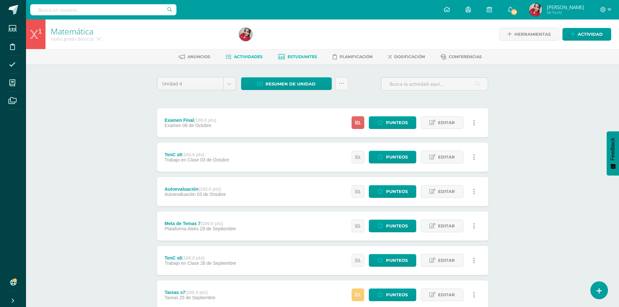
click at [300, 56] on span "Estudiantes" at bounding box center [302, 56] width 30 height 5
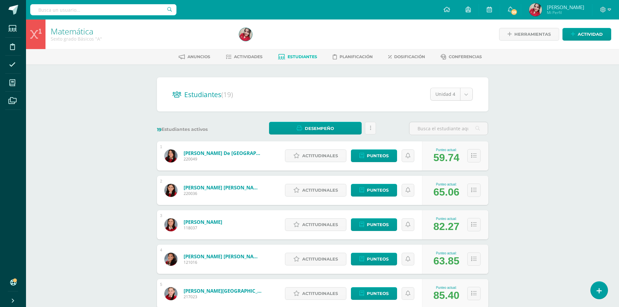
select select "/dashboard/teacher/section/2867/students/?unit=174760"
select select "/dashboard/teacher/section/2867/students/?unit=174759"
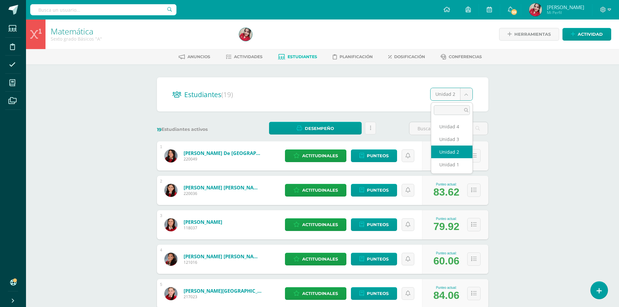
select select "/dashboard/teacher/section/2867/students/?unit=174756"
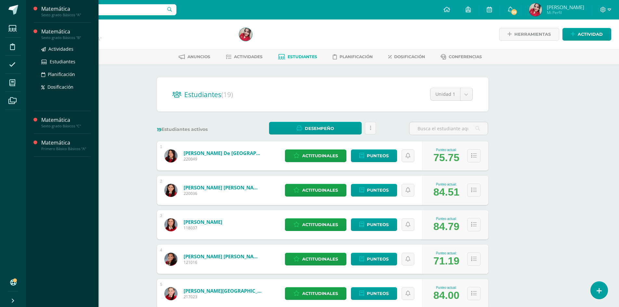
click at [62, 35] on div "Sexto grado Básicos "B"" at bounding box center [65, 37] width 49 height 5
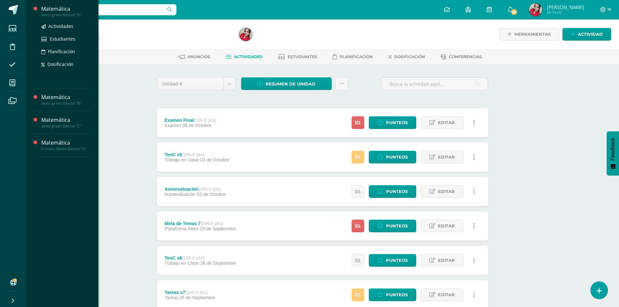
click at [59, 9] on div "Matemática" at bounding box center [65, 8] width 49 height 7
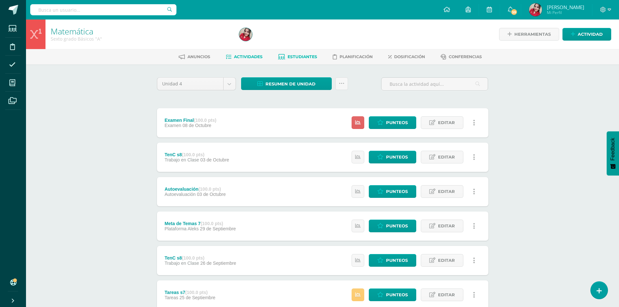
click at [303, 55] on span "Estudiantes" at bounding box center [302, 56] width 30 height 5
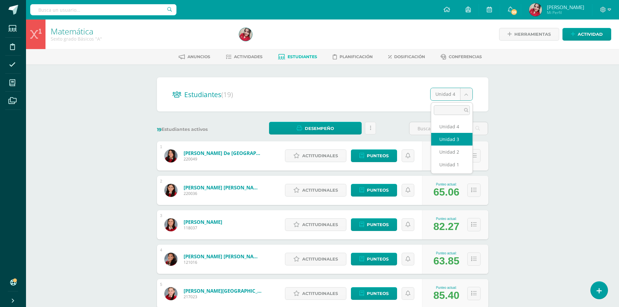
select select "/dashboard/teacher/section/2867/students/?unit=174760"
select select "/dashboard/teacher/section/2867/students/?unit=174759"
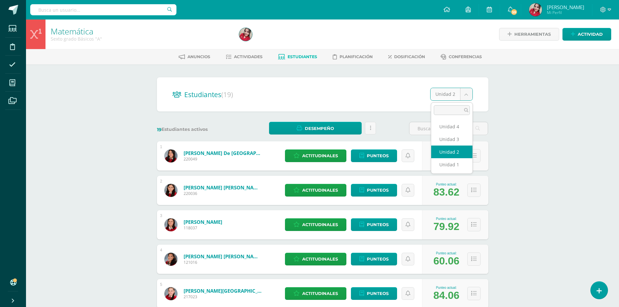
select select "/dashboard/teacher/section/2867/students/?unit=174756"
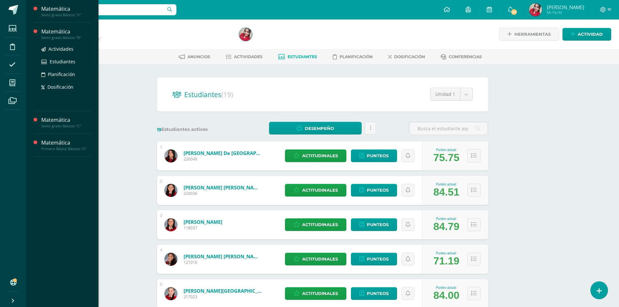
click at [65, 28] on div "Matemática" at bounding box center [65, 31] width 49 height 7
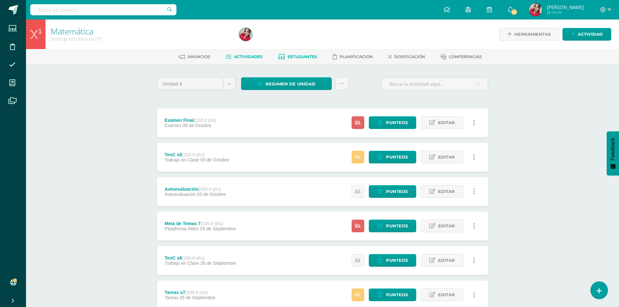
click at [304, 56] on span "Estudiantes" at bounding box center [302, 56] width 30 height 5
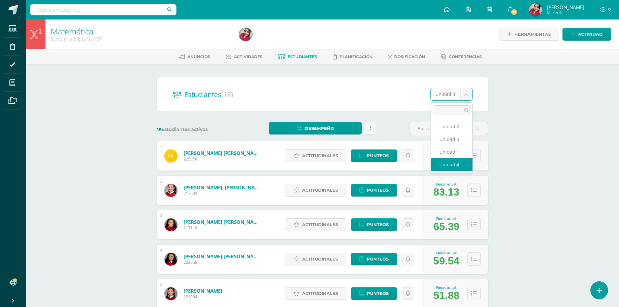
select select "/dashboard/teacher/section/2868/students/?unit=174769"
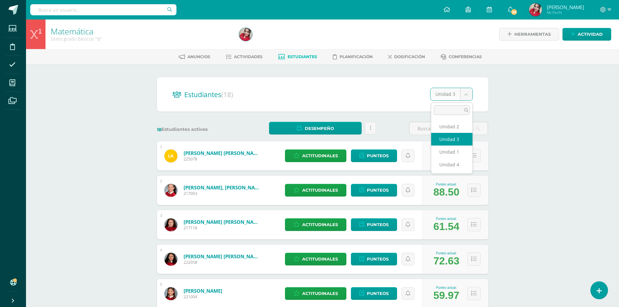
select select "/dashboard/teacher/section/2868/students/?unit=174768"
select select "/dashboard/teacher/section/2868/students/?unit=174765"
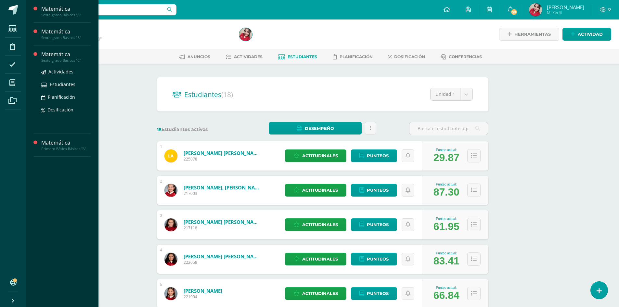
click at [55, 58] on div "Sexto grado Básicos "C"" at bounding box center [65, 60] width 49 height 5
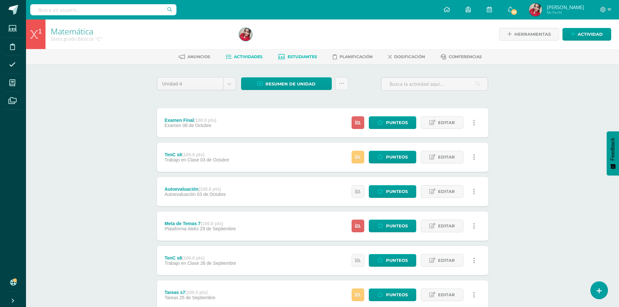
click at [293, 54] on link "Estudiantes" at bounding box center [297, 57] width 39 height 10
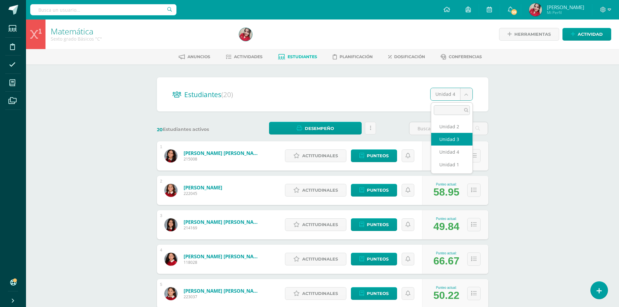
select select "/dashboard/teacher/section/2869/students/?unit=174778"
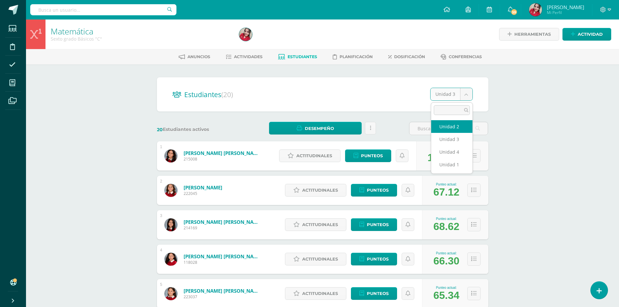
select select "/dashboard/teacher/section/2869/students/?unit=174777"
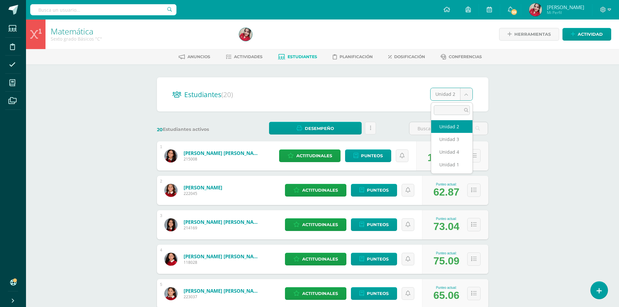
select select "/dashboard/teacher/section/2869/students/?unit=174774"
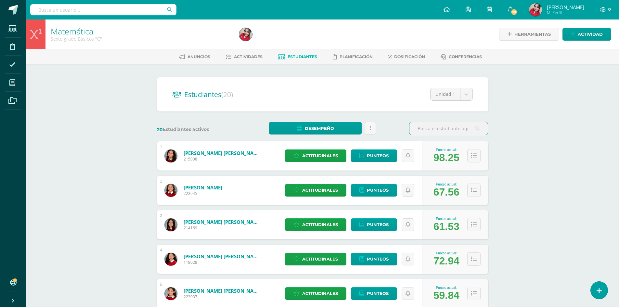
click at [610, 9] on icon at bounding box center [609, 10] width 4 height 6
click at [589, 46] on span "Cerrar sesión" at bounding box center [588, 44] width 29 height 6
